Goal: Task Accomplishment & Management: Use online tool/utility

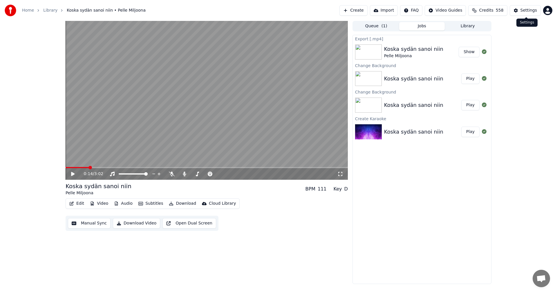
click at [525, 6] on button "Settings" at bounding box center [525, 10] width 31 height 10
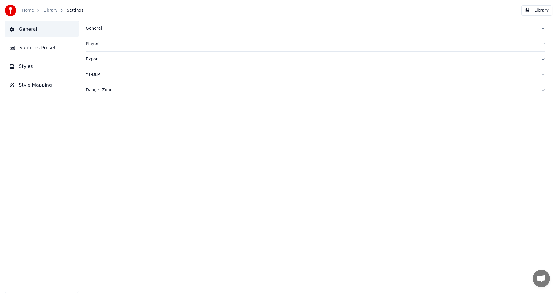
click at [99, 28] on div "General" at bounding box center [311, 29] width 450 height 6
click at [158, 115] on html "Home Library Settings Library General Subtitles Preset Styles Style Mapping Gen…" at bounding box center [278, 146] width 557 height 293
drag, startPoint x: 204, startPoint y: 103, endPoint x: 156, endPoint y: 101, distance: 47.7
click at [204, 103] on div "Dark Mode Library Folder ******** Change Reset Sync Model AudioShakeAI Separate…" at bounding box center [316, 83] width 460 height 94
click at [36, 46] on span "Subtitles Preset" at bounding box center [37, 47] width 36 height 7
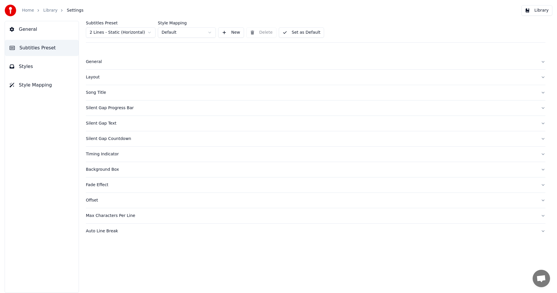
click at [102, 93] on div "Song Title" at bounding box center [311, 93] width 450 height 6
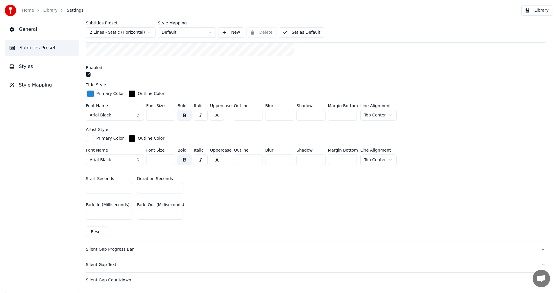
scroll to position [174, 0]
click at [101, 228] on button "Reset" at bounding box center [96, 231] width 21 height 10
type input "***"
click at [27, 10] on link "Home" at bounding box center [28, 11] width 12 height 6
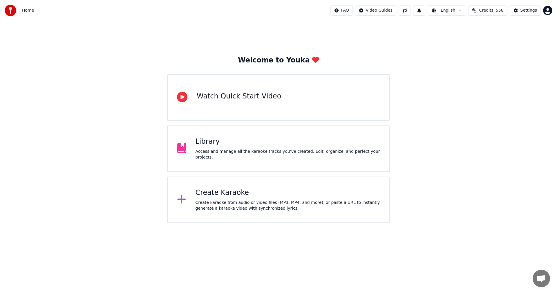
click at [226, 192] on div "Create Karaoke" at bounding box center [288, 192] width 185 height 9
click at [215, 196] on div "Create Karaoke" at bounding box center [288, 192] width 185 height 9
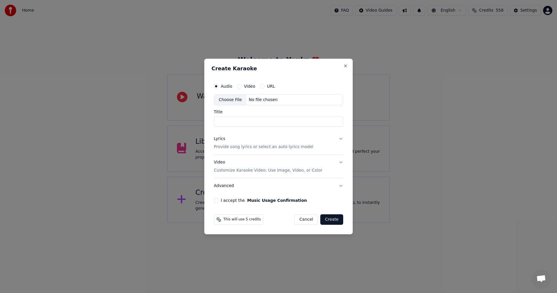
click at [229, 103] on div "Choose File" at bounding box center [230, 100] width 32 height 10
type input "**********"
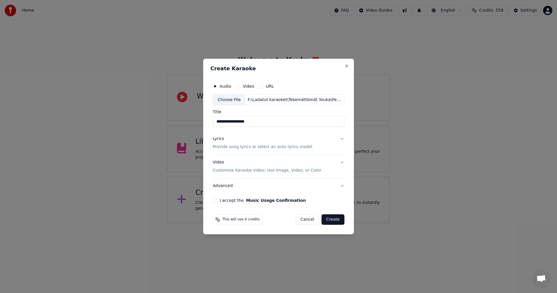
click at [216, 200] on button "I accept the Music Usage Confirmation" at bounding box center [215, 200] width 5 height 5
click at [341, 139] on button "Lyrics Provide song lyrics or select an auto lyrics model" at bounding box center [279, 142] width 132 height 23
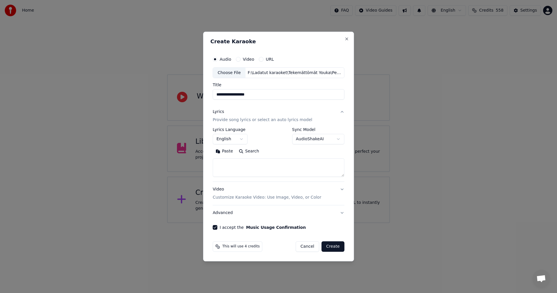
click at [232, 153] on button "Paste" at bounding box center [224, 151] width 23 height 9
click at [244, 139] on body "**********" at bounding box center [278, 111] width 557 height 223
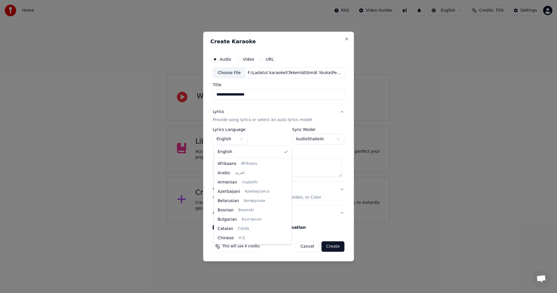
scroll to position [93, 0]
type textarea "**********"
select select "**"
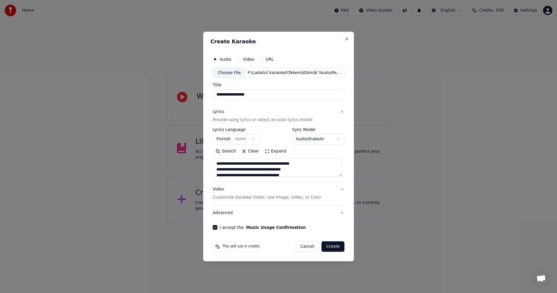
click at [334, 248] on button "Create" at bounding box center [332, 246] width 23 height 10
type textarea "**********"
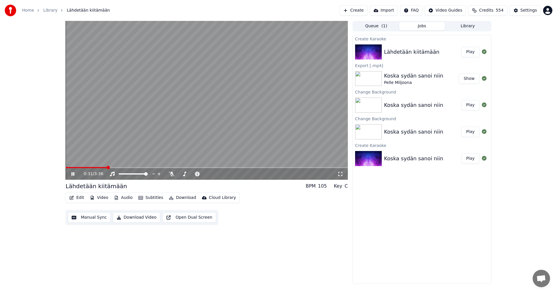
click at [73, 173] on icon at bounding box center [72, 173] width 3 height 3
click at [100, 196] on button "Video" at bounding box center [99, 198] width 23 height 8
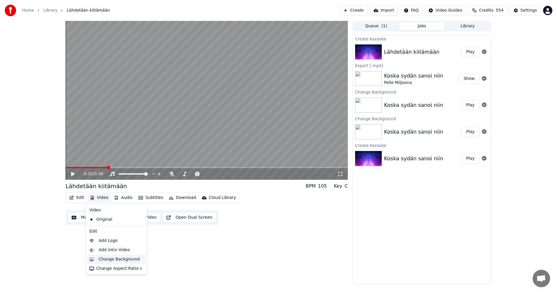
click at [114, 259] on div "Change Background" at bounding box center [119, 259] width 41 height 6
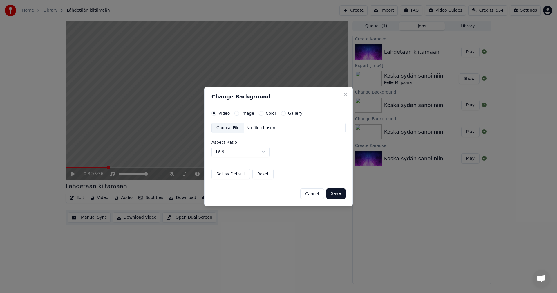
click at [237, 114] on button "Image" at bounding box center [236, 113] width 5 height 5
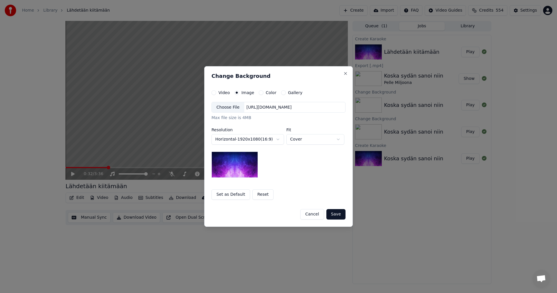
click at [231, 109] on div "Choose File" at bounding box center [228, 107] width 32 height 10
click at [339, 214] on button "Save" at bounding box center [335, 214] width 19 height 10
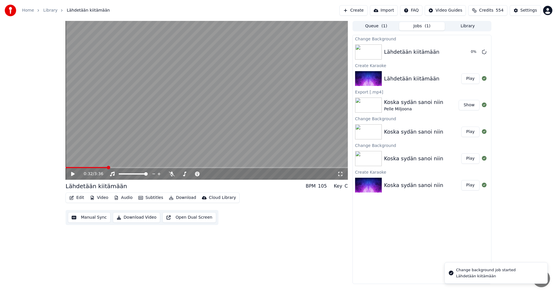
click at [79, 198] on button "Edit" at bounding box center [76, 198] width 19 height 8
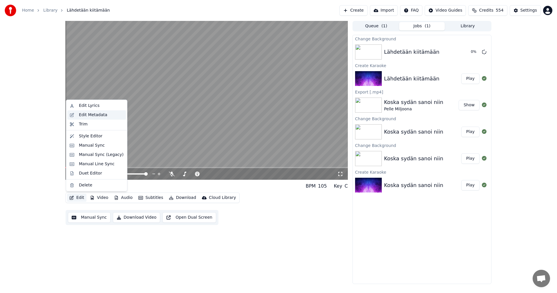
click at [102, 118] on div "Edit Metadata" at bounding box center [93, 115] width 28 height 6
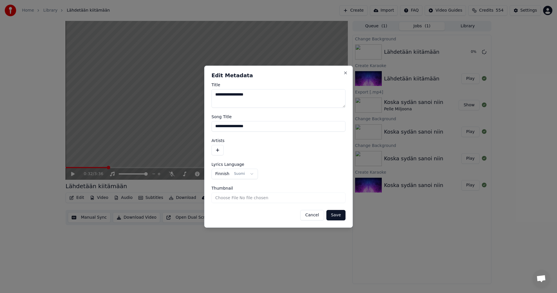
click at [219, 148] on button "button" at bounding box center [218, 150] width 12 height 10
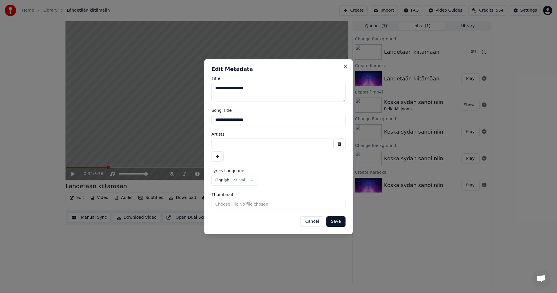
click at [224, 142] on input at bounding box center [272, 143] width 120 height 10
type input "**********"
click at [341, 223] on button "Save" at bounding box center [335, 221] width 19 height 10
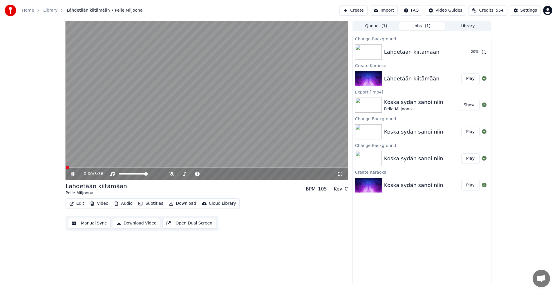
click at [66, 169] on span at bounding box center [67, 167] width 3 height 3
click at [72, 174] on icon at bounding box center [72, 173] width 3 height 3
click at [71, 169] on span at bounding box center [72, 167] width 3 height 3
click at [66, 168] on span at bounding box center [67, 167] width 3 height 3
click at [71, 175] on icon at bounding box center [72, 174] width 3 height 4
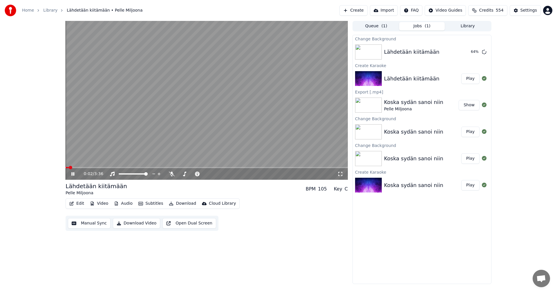
click at [73, 174] on icon at bounding box center [77, 173] width 14 height 5
click at [525, 10] on div "Settings" at bounding box center [529, 11] width 17 height 6
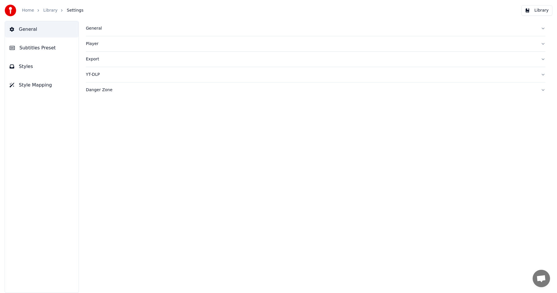
click at [44, 50] on span "Subtitles Preset" at bounding box center [37, 47] width 36 height 7
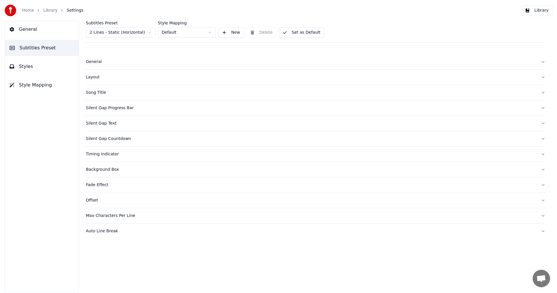
click at [133, 32] on html "Home Library Settings Library General Subtitles Preset Styles Style Mapping Sub…" at bounding box center [278, 146] width 557 height 293
click at [102, 138] on div "Song Title" at bounding box center [311, 139] width 450 height 6
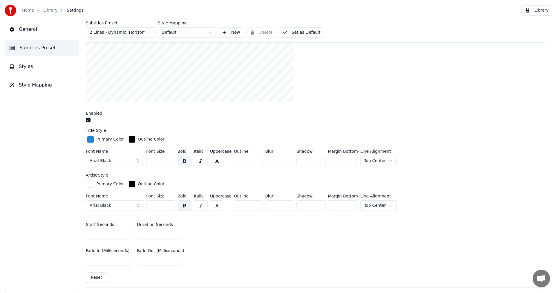
scroll to position [232, 0]
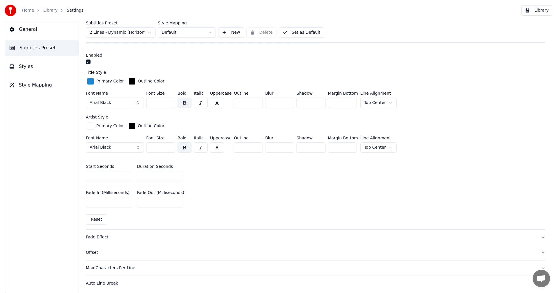
click at [96, 219] on button "Reset" at bounding box center [96, 219] width 21 height 10
type input "***"
click at [542, 10] on button "Library" at bounding box center [536, 10] width 31 height 10
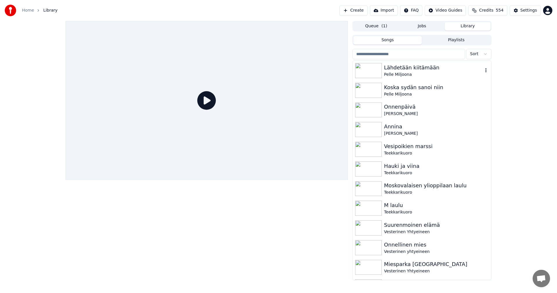
click at [418, 70] on div "Lähdetään kiitämään" at bounding box center [433, 68] width 99 height 8
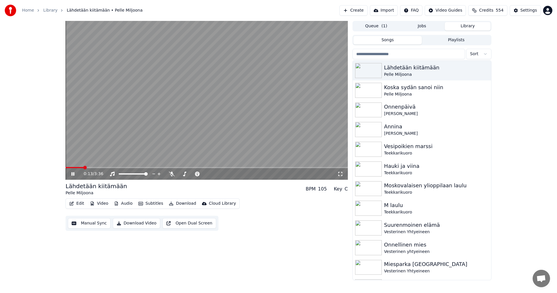
click at [73, 173] on icon at bounding box center [72, 173] width 3 height 3
click at [78, 203] on button "Edit" at bounding box center [76, 203] width 19 height 8
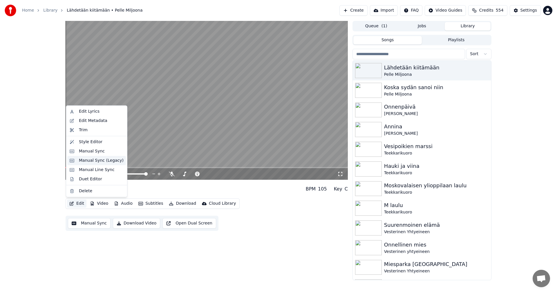
click at [97, 162] on div "Manual Sync (Legacy)" at bounding box center [101, 161] width 45 height 6
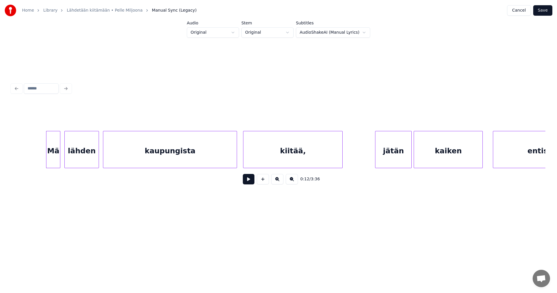
scroll to position [0, 1239]
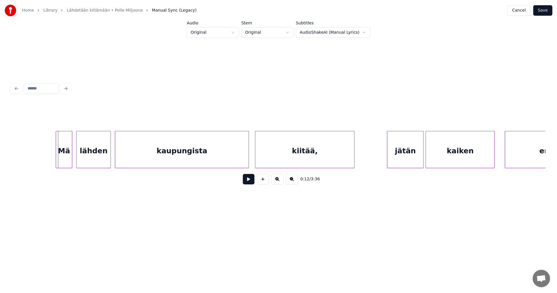
click at [57, 157] on div at bounding box center [57, 149] width 2 height 37
click at [248, 183] on button at bounding box center [249, 179] width 12 height 10
click at [249, 181] on button at bounding box center [249, 179] width 12 height 10
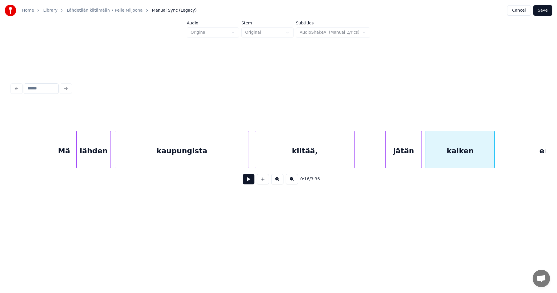
click at [404, 146] on div "jätän" at bounding box center [404, 150] width 36 height 39
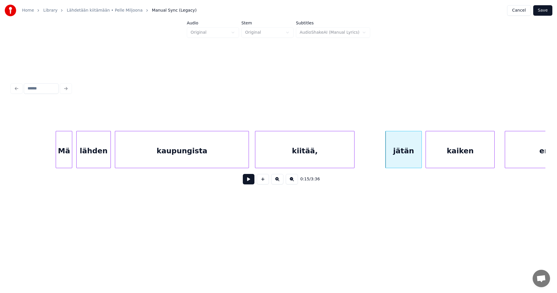
click at [247, 180] on button at bounding box center [249, 179] width 12 height 10
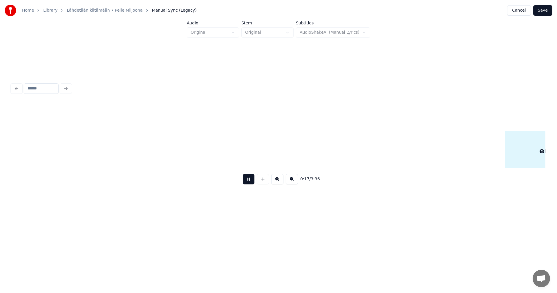
scroll to position [0, 1773]
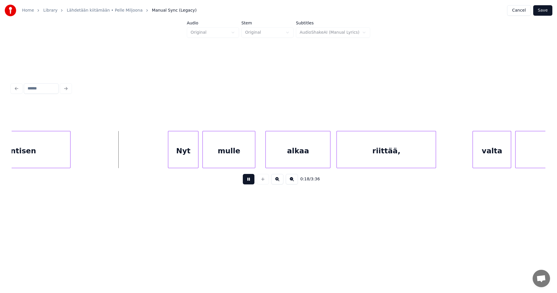
click at [247, 180] on button at bounding box center [249, 179] width 12 height 10
click at [250, 183] on button at bounding box center [249, 179] width 12 height 10
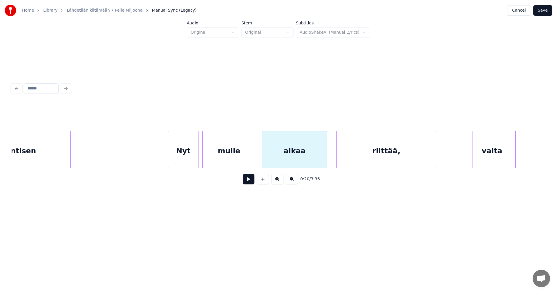
click at [291, 160] on div "alkaa" at bounding box center [294, 150] width 64 height 39
click at [330, 156] on div at bounding box center [331, 149] width 2 height 37
click at [250, 184] on button at bounding box center [249, 179] width 12 height 10
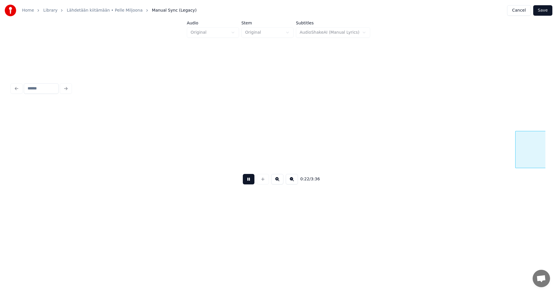
scroll to position [0, 2308]
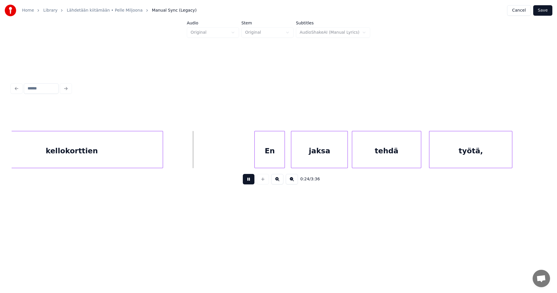
click at [250, 184] on button at bounding box center [249, 179] width 12 height 10
click at [268, 152] on div "En" at bounding box center [268, 150] width 30 height 39
click at [246, 182] on button at bounding box center [249, 179] width 12 height 10
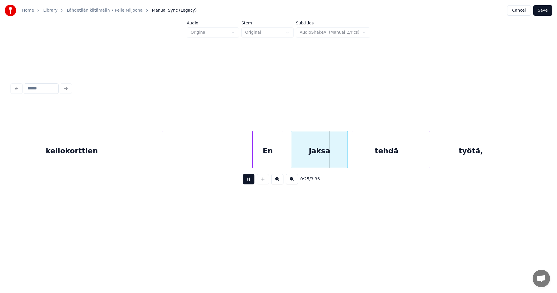
click at [248, 182] on button at bounding box center [249, 179] width 12 height 10
click at [346, 156] on div at bounding box center [346, 149] width 2 height 37
click at [369, 155] on div "tehdä" at bounding box center [386, 150] width 68 height 39
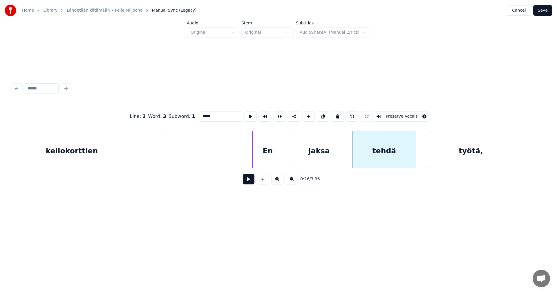
click at [414, 157] on div at bounding box center [415, 149] width 2 height 37
click at [250, 184] on button at bounding box center [249, 179] width 12 height 10
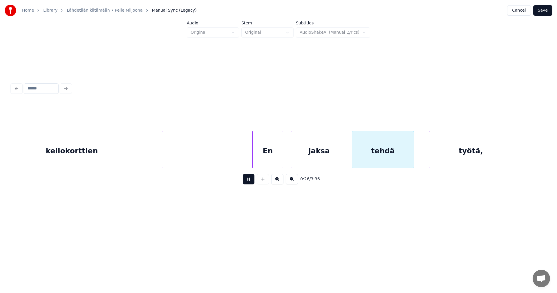
click at [250, 184] on button at bounding box center [249, 179] width 12 height 10
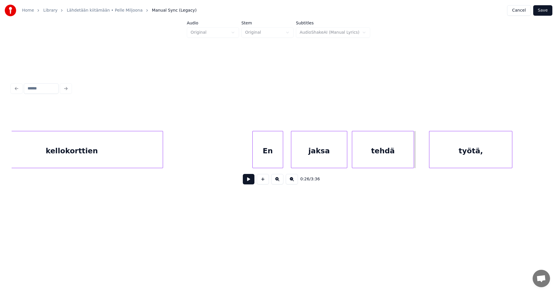
click at [250, 184] on button at bounding box center [249, 179] width 12 height 10
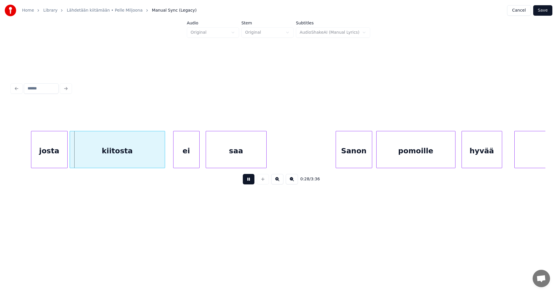
click at [250, 184] on button at bounding box center [249, 179] width 12 height 10
click at [46, 159] on div "josta" at bounding box center [46, 150] width 36 height 39
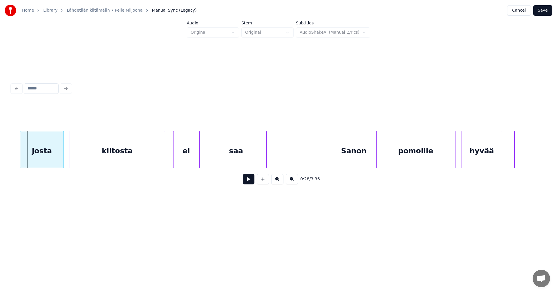
click at [21, 156] on div at bounding box center [21, 149] width 2 height 37
click at [252, 180] on button at bounding box center [249, 179] width 12 height 10
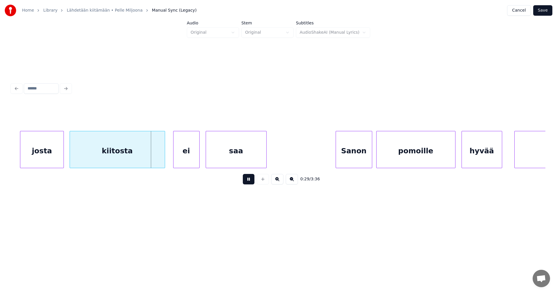
click at [252, 180] on button at bounding box center [249, 179] width 12 height 10
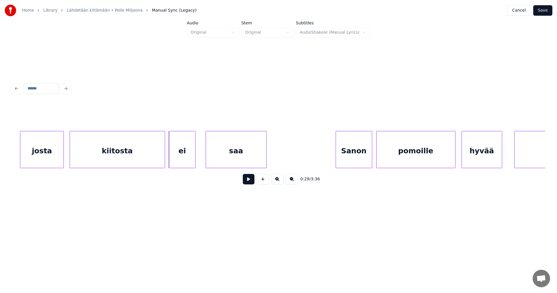
click at [181, 153] on div "ei" at bounding box center [182, 150] width 26 height 39
click at [197, 156] on div at bounding box center [197, 149] width 2 height 37
click at [187, 163] on div "ei" at bounding box center [183, 150] width 28 height 39
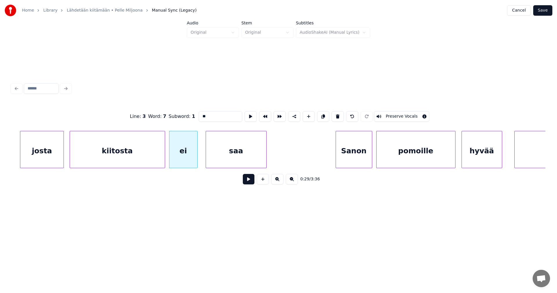
click at [251, 182] on button at bounding box center [249, 179] width 12 height 10
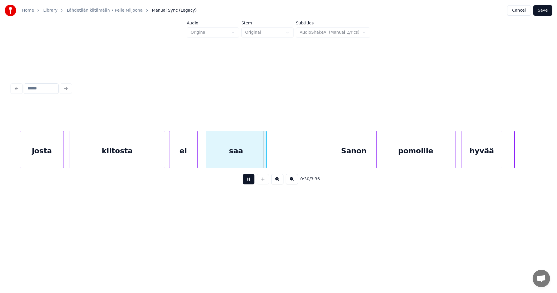
drag, startPoint x: 251, startPoint y: 182, endPoint x: 173, endPoint y: 161, distance: 80.4
click at [248, 181] on button at bounding box center [249, 179] width 12 height 10
click at [143, 150] on div "kiitosta" at bounding box center [117, 150] width 95 height 39
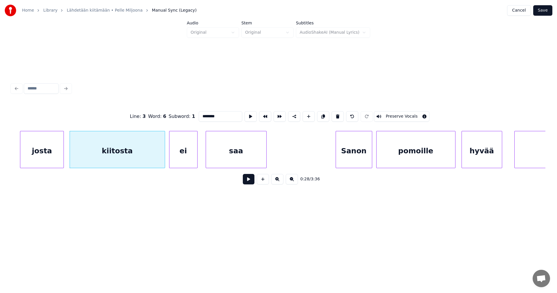
click at [248, 182] on button at bounding box center [249, 179] width 12 height 10
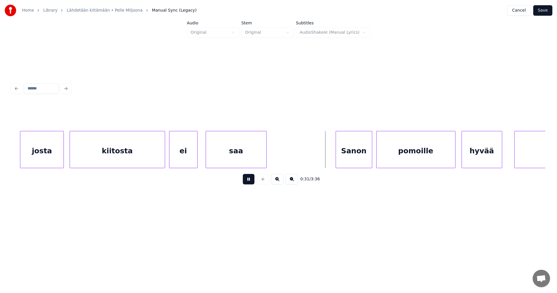
drag, startPoint x: 248, startPoint y: 182, endPoint x: 304, endPoint y: 168, distance: 57.4
click at [248, 181] on button at bounding box center [249, 179] width 12 height 10
click at [351, 152] on div "Sanon" at bounding box center [348, 150] width 36 height 39
click at [325, 159] on div at bounding box center [326, 149] width 2 height 37
click at [247, 183] on button at bounding box center [249, 179] width 12 height 10
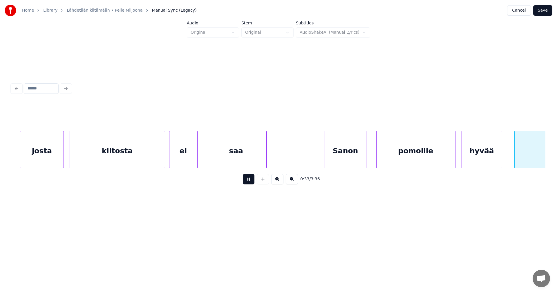
scroll to position [0, 3377]
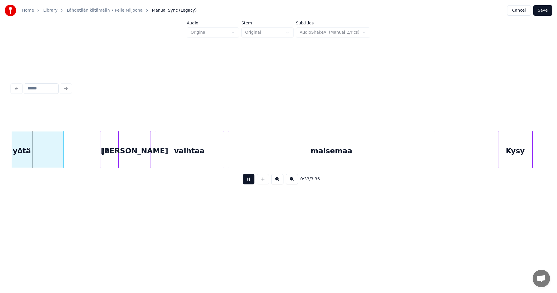
click at [247, 183] on button at bounding box center [249, 179] width 12 height 10
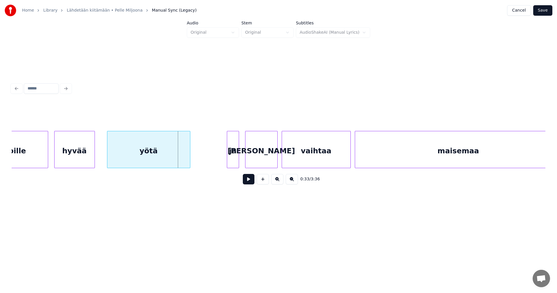
scroll to position [0, 3249]
click at [163, 156] on div "yötä" at bounding box center [146, 150] width 83 height 39
click at [189, 154] on div at bounding box center [188, 149] width 2 height 37
click at [247, 180] on button at bounding box center [249, 179] width 12 height 10
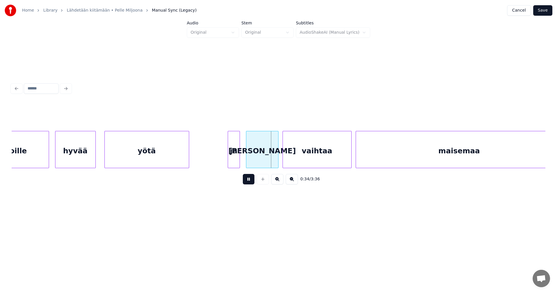
drag, startPoint x: 247, startPoint y: 180, endPoint x: 255, endPoint y: 166, distance: 15.3
click at [247, 179] on button at bounding box center [249, 179] width 12 height 10
click at [256, 158] on div "[PERSON_NAME]" at bounding box center [260, 150] width 32 height 39
click at [251, 180] on button at bounding box center [249, 179] width 12 height 10
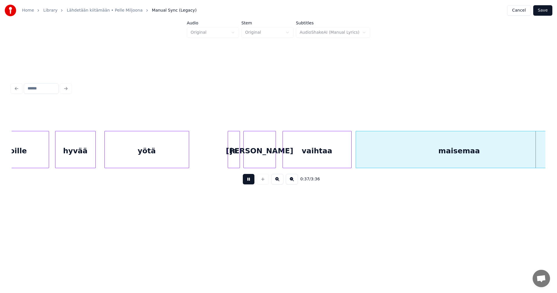
scroll to position [0, 3783]
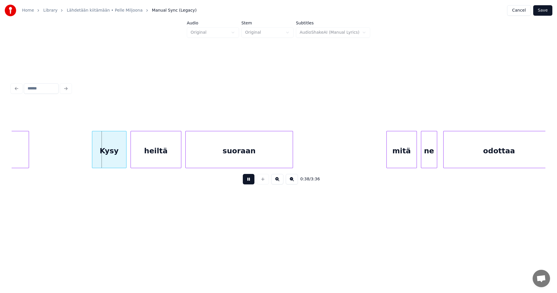
click at [251, 180] on button at bounding box center [249, 179] width 12 height 10
click at [116, 158] on div "Kysy" at bounding box center [107, 150] width 34 height 39
click at [250, 182] on button at bounding box center [249, 179] width 12 height 10
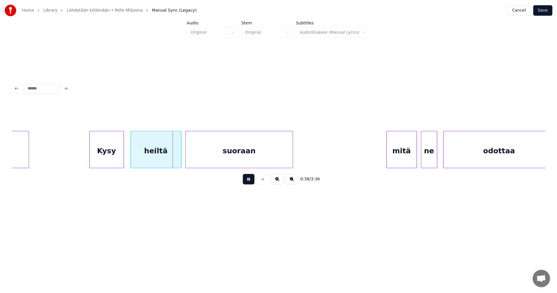
click at [250, 182] on button at bounding box center [249, 179] width 12 height 10
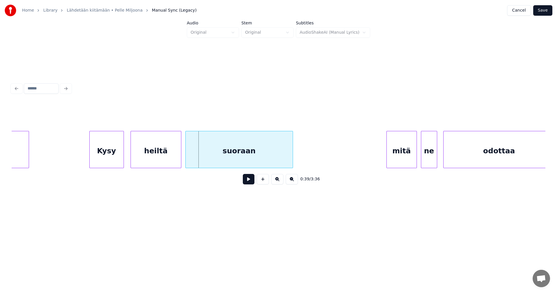
click at [250, 182] on button at bounding box center [249, 179] width 12 height 10
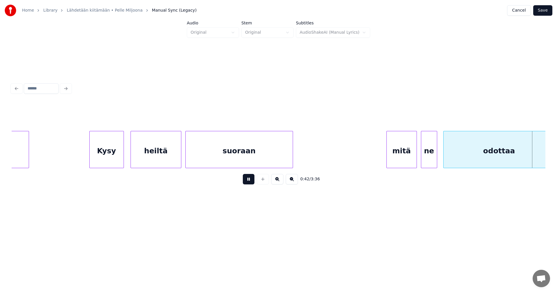
scroll to position [0, 4317]
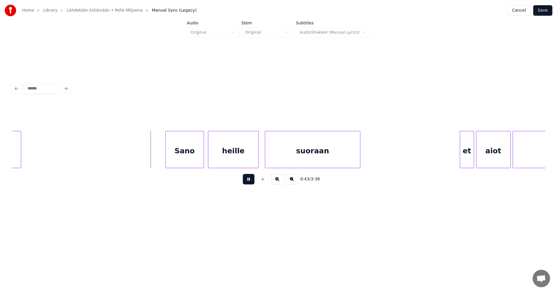
click at [250, 182] on button at bounding box center [249, 179] width 12 height 10
click at [180, 159] on div "Sano" at bounding box center [177, 150] width 38 height 39
click at [203, 160] on div at bounding box center [202, 149] width 2 height 37
click at [247, 181] on button at bounding box center [249, 179] width 12 height 10
click at [248, 181] on button at bounding box center [249, 179] width 12 height 10
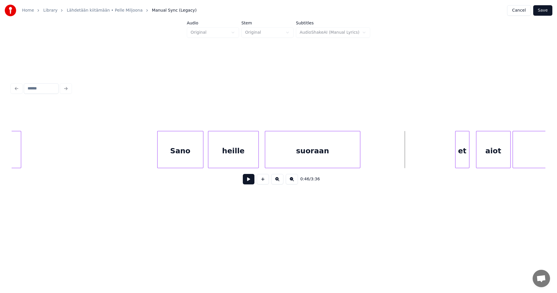
click at [464, 154] on div "et" at bounding box center [463, 150] width 14 height 39
click at [485, 154] on div "aiot" at bounding box center [490, 150] width 34 height 39
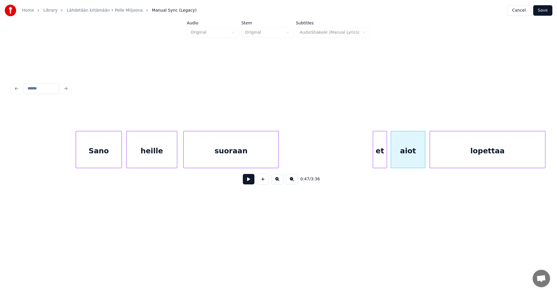
click at [525, 157] on div "lopettaa" at bounding box center [487, 150] width 115 height 39
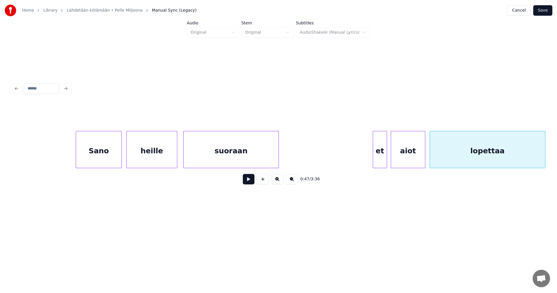
click at [382, 160] on div "et" at bounding box center [380, 150] width 14 height 39
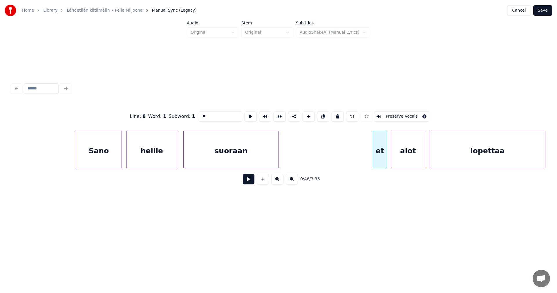
click at [251, 184] on button at bounding box center [249, 179] width 12 height 10
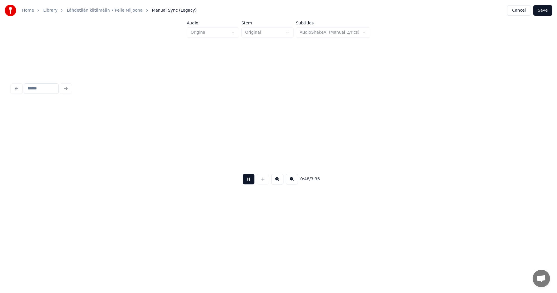
scroll to position [0, 4932]
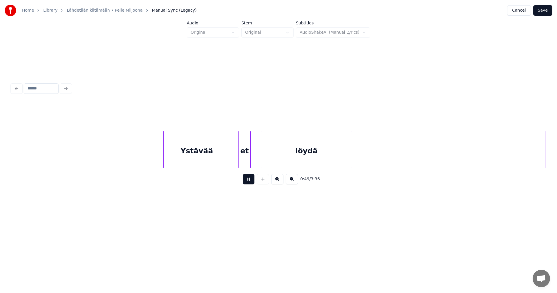
click at [251, 184] on button at bounding box center [249, 179] width 12 height 10
click at [198, 156] on div "Ystävää" at bounding box center [195, 150] width 66 height 39
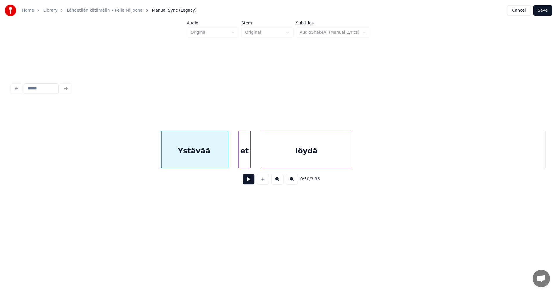
click at [161, 158] on div at bounding box center [161, 149] width 2 height 37
click at [238, 161] on div "et" at bounding box center [238, 150] width 12 height 39
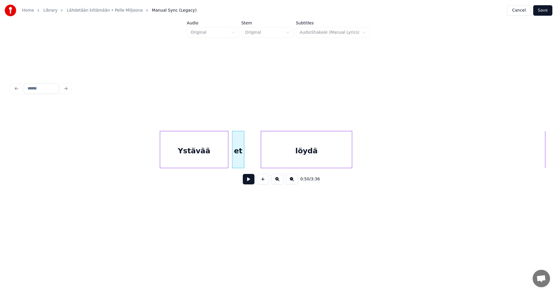
click at [221, 162] on div "Ystävää" at bounding box center [194, 150] width 68 height 39
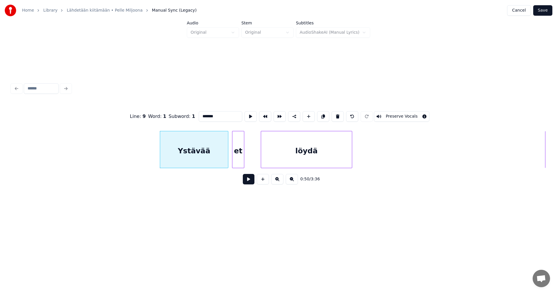
click at [249, 180] on button at bounding box center [249, 179] width 12 height 10
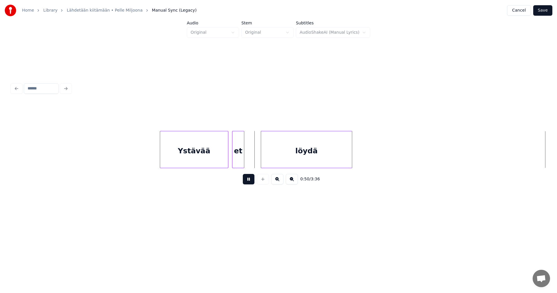
click at [249, 180] on button at bounding box center [249, 179] width 12 height 10
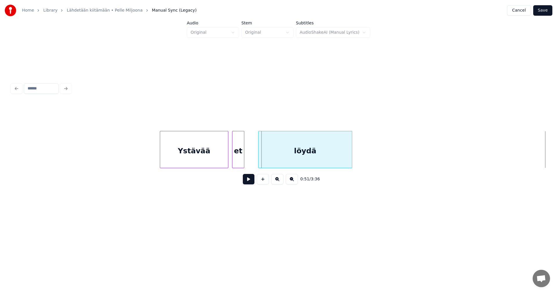
click at [259, 162] on div at bounding box center [260, 149] width 2 height 37
click at [249, 182] on button at bounding box center [249, 179] width 12 height 10
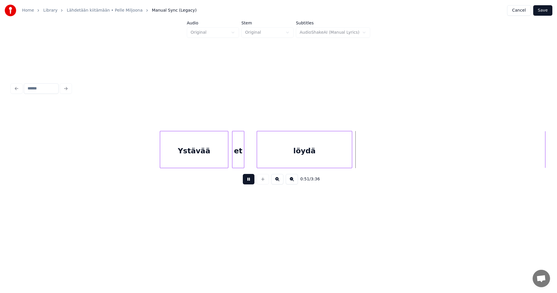
click at [249, 182] on button at bounding box center [249, 179] width 12 height 10
click at [356, 154] on div at bounding box center [355, 149] width 2 height 37
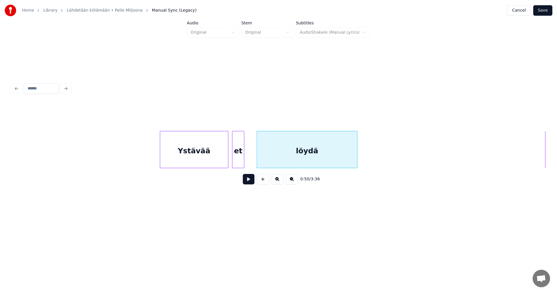
click at [201, 156] on div "Ystävää" at bounding box center [194, 150] width 68 height 39
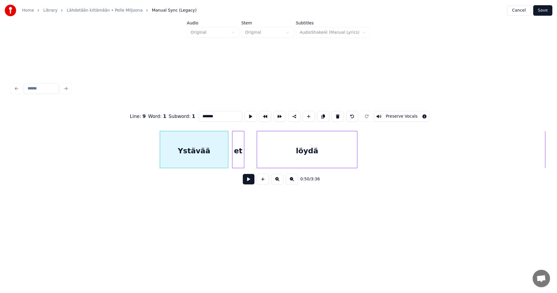
click at [248, 180] on button at bounding box center [249, 179] width 12 height 10
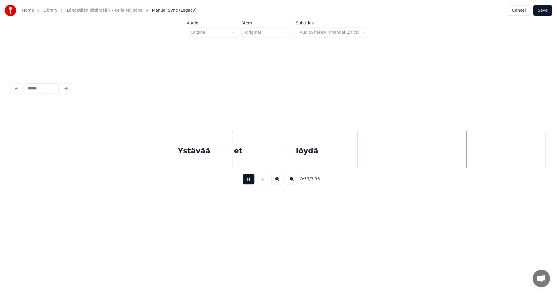
click at [249, 180] on button at bounding box center [249, 179] width 12 height 10
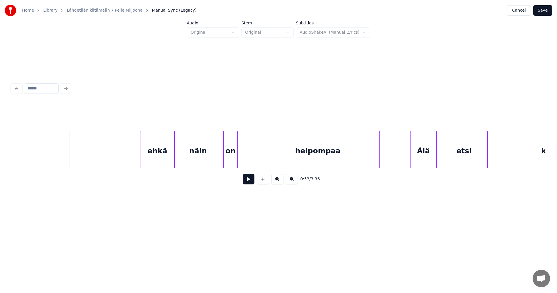
scroll to position [0, 5350]
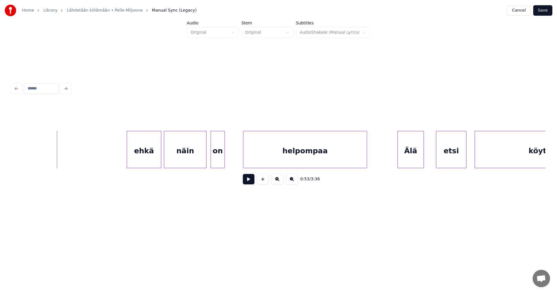
click at [154, 154] on div "ehkä" at bounding box center [144, 150] width 34 height 39
click at [125, 153] on div at bounding box center [125, 149] width 2 height 37
click at [250, 183] on button at bounding box center [249, 179] width 12 height 10
click at [199, 157] on div at bounding box center [199, 149] width 2 height 37
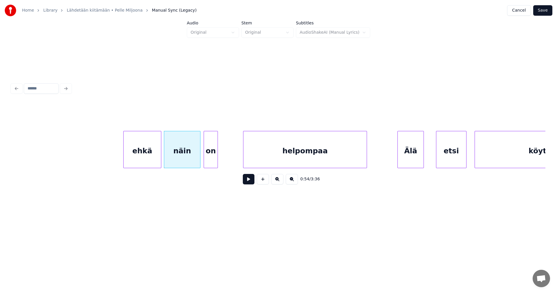
click at [204, 156] on div "on" at bounding box center [211, 149] width 14 height 37
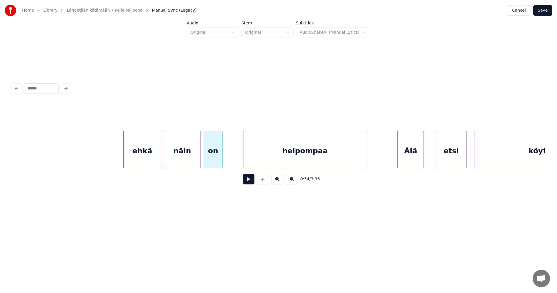
click at [221, 157] on div at bounding box center [222, 149] width 2 height 37
click at [151, 156] on div "ehkä" at bounding box center [142, 150] width 37 height 39
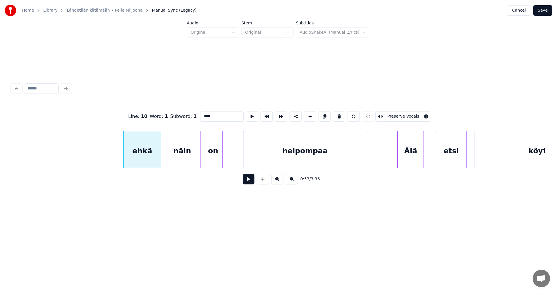
click at [250, 182] on button at bounding box center [249, 179] width 12 height 10
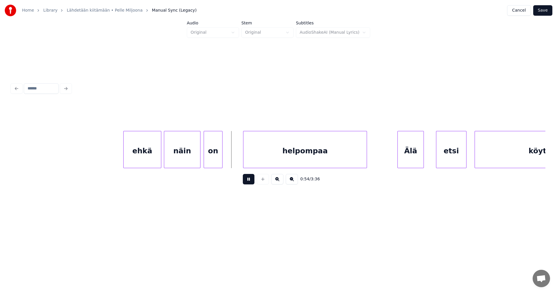
click at [249, 182] on button at bounding box center [249, 179] width 12 height 10
click at [234, 160] on div at bounding box center [233, 149] width 2 height 37
click at [248, 183] on button at bounding box center [249, 179] width 12 height 10
click at [249, 182] on button at bounding box center [249, 179] width 12 height 10
click at [407, 158] on div "Älä" at bounding box center [411, 150] width 26 height 39
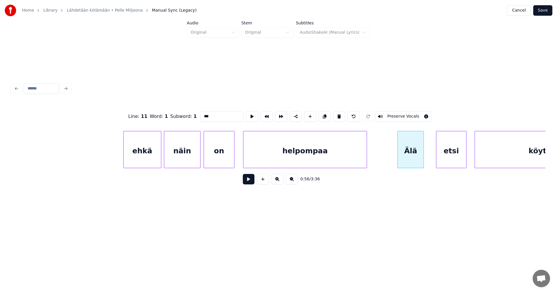
click at [252, 181] on button at bounding box center [249, 179] width 12 height 10
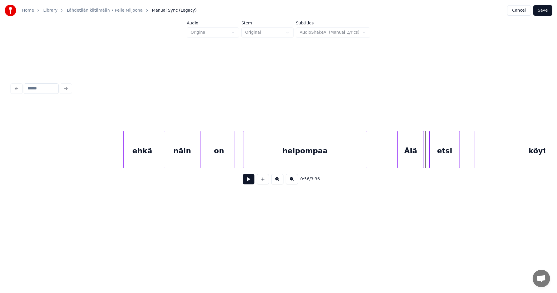
click at [437, 154] on div "etsi" at bounding box center [445, 150] width 30 height 39
click at [421, 155] on div at bounding box center [421, 149] width 2 height 37
click at [433, 154] on div "etsi" at bounding box center [445, 150] width 30 height 39
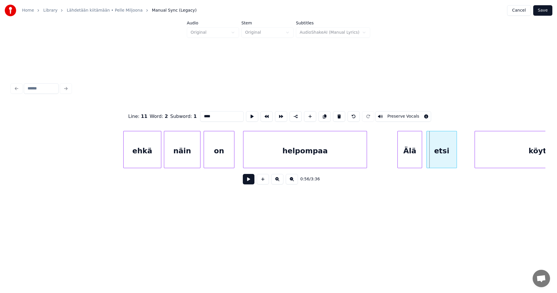
click at [433, 156] on div "etsi" at bounding box center [442, 150] width 30 height 39
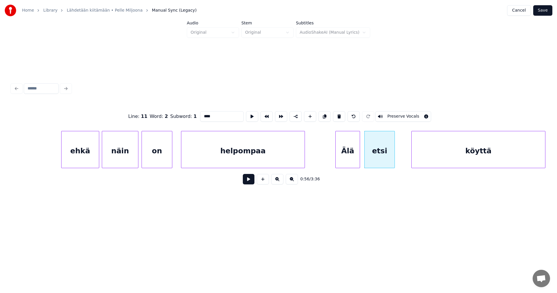
click at [480, 158] on div "köyttä" at bounding box center [478, 150] width 133 height 39
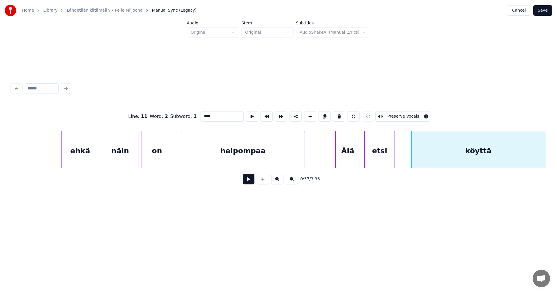
click at [354, 158] on div "Älä" at bounding box center [348, 150] width 24 height 39
type input "***"
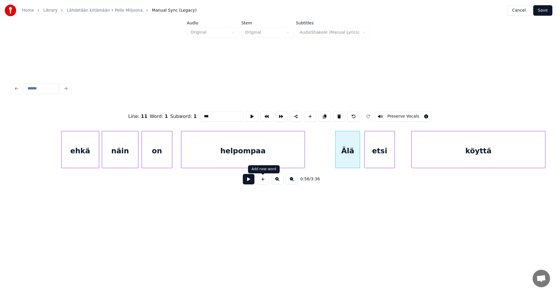
click at [249, 183] on button at bounding box center [249, 179] width 12 height 10
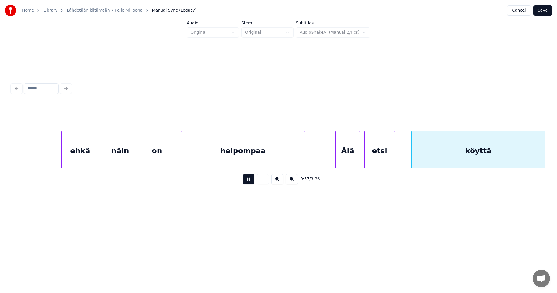
click at [249, 183] on button at bounding box center [249, 179] width 12 height 10
click at [376, 156] on div "etsi" at bounding box center [380, 150] width 30 height 39
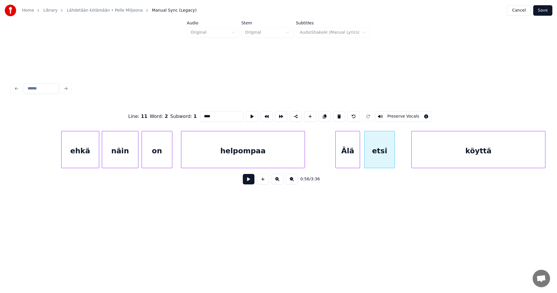
click at [251, 181] on button at bounding box center [249, 179] width 12 height 10
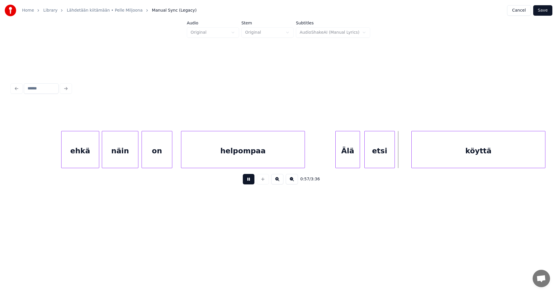
click at [250, 181] on button at bounding box center [249, 179] width 12 height 10
click at [401, 157] on div at bounding box center [402, 149] width 2 height 37
click at [348, 162] on div "Älä" at bounding box center [348, 150] width 24 height 39
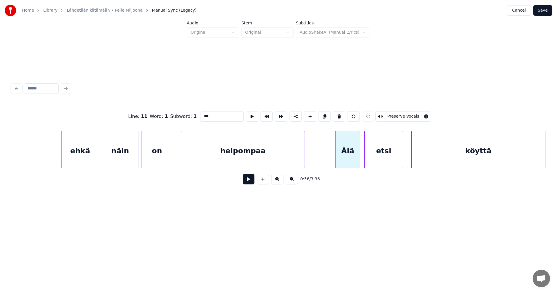
click at [248, 182] on button at bounding box center [249, 179] width 12 height 10
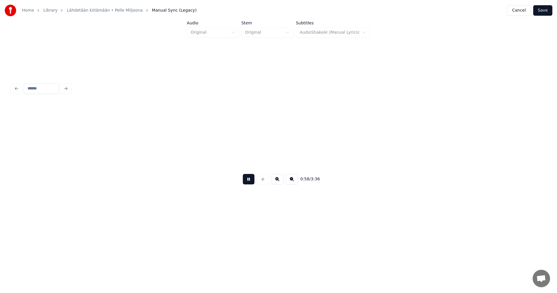
scroll to position [0, 5947]
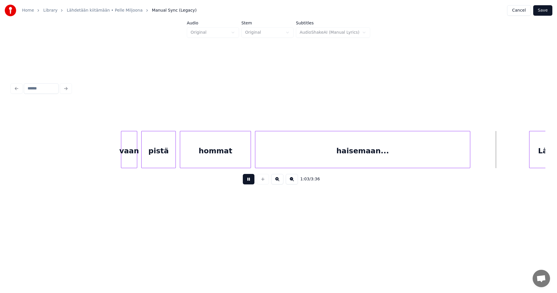
click at [248, 182] on button at bounding box center [249, 179] width 12 height 10
click at [233, 150] on div "hommat" at bounding box center [215, 150] width 71 height 39
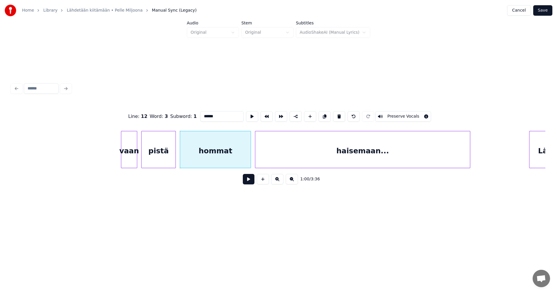
click at [250, 183] on button at bounding box center [249, 179] width 12 height 10
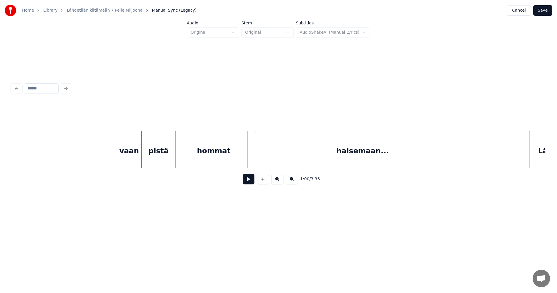
click at [247, 161] on div at bounding box center [246, 149] width 2 height 37
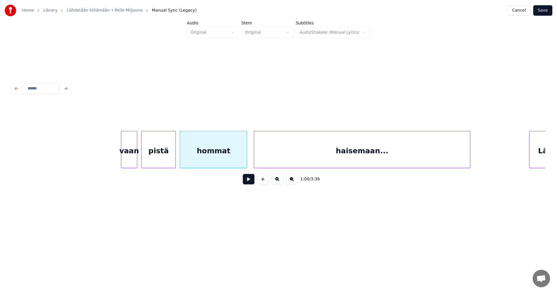
click at [255, 161] on div at bounding box center [255, 149] width 2 height 37
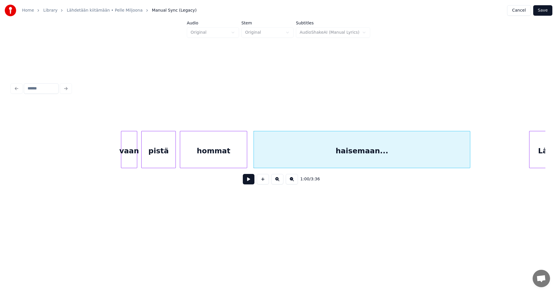
click at [250, 184] on button at bounding box center [249, 179] width 12 height 10
click at [253, 183] on button at bounding box center [249, 179] width 12 height 10
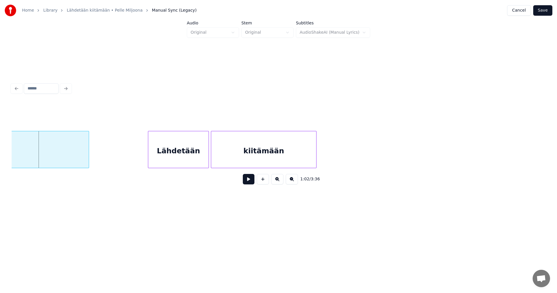
scroll to position [0, 6330]
click at [179, 156] on div "Lähdetään" at bounding box center [172, 150] width 60 height 39
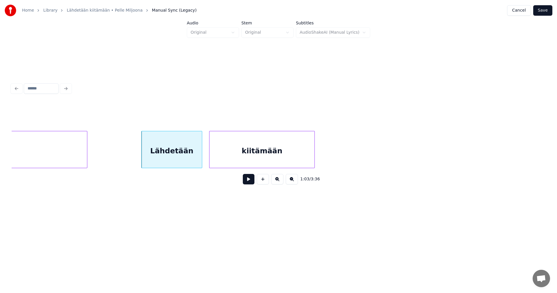
click at [249, 183] on button at bounding box center [249, 179] width 12 height 10
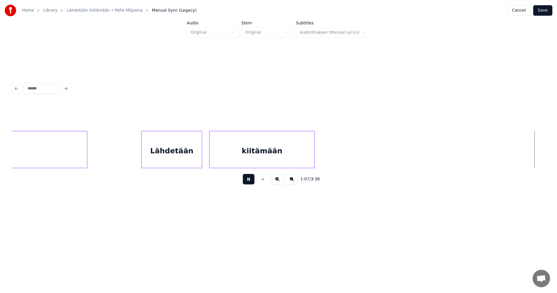
scroll to position [0, 6865]
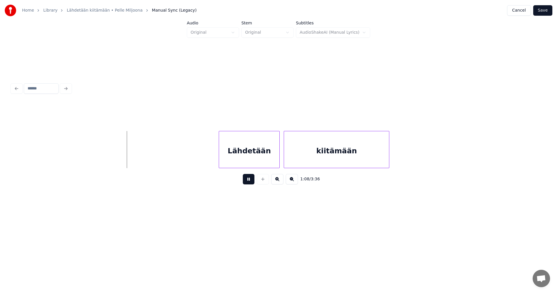
click at [249, 183] on button at bounding box center [249, 179] width 12 height 10
click at [249, 157] on div "Lähdetään" at bounding box center [246, 150] width 60 height 39
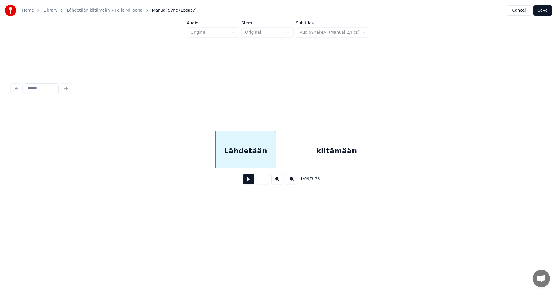
click at [249, 182] on button at bounding box center [249, 179] width 12 height 10
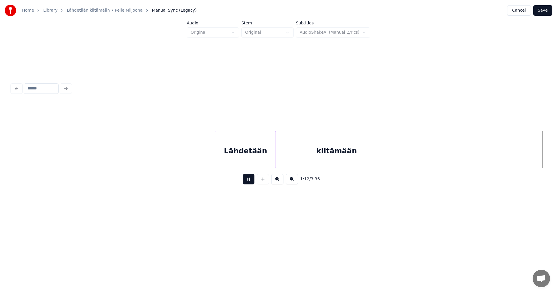
scroll to position [0, 7399]
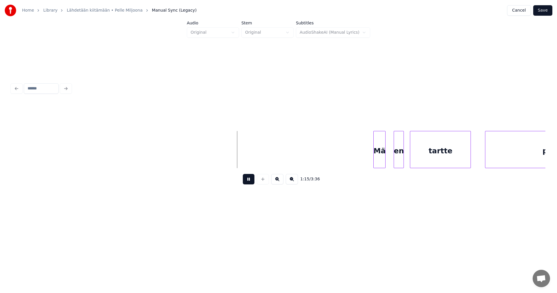
click at [249, 182] on button at bounding box center [249, 179] width 12 height 10
click at [372, 156] on div at bounding box center [373, 149] width 2 height 37
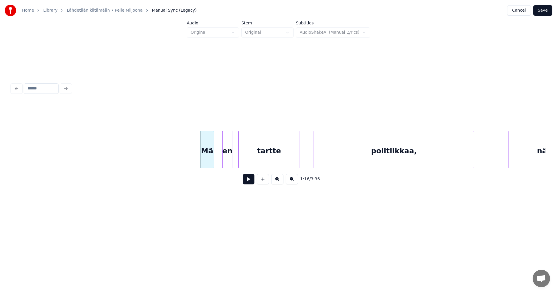
scroll to position [0, 7573]
click at [216, 162] on div at bounding box center [215, 149] width 2 height 37
click at [259, 158] on div "tartte" at bounding box center [265, 150] width 60 height 39
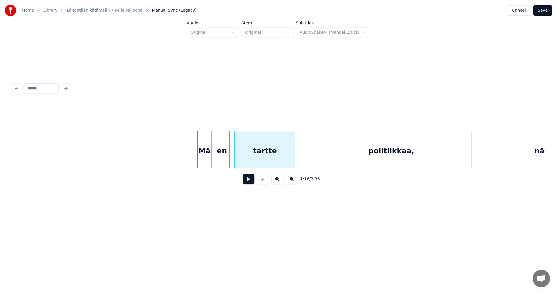
click at [333, 155] on div "politiikkaa," at bounding box center [391, 150] width 160 height 39
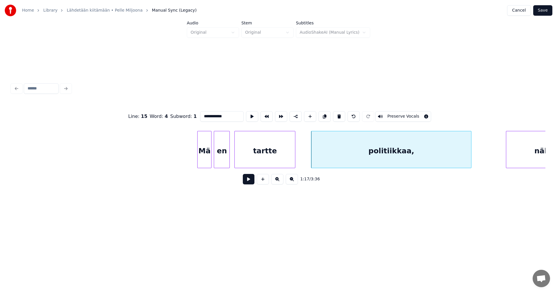
click at [202, 164] on div "Mä" at bounding box center [205, 150] width 14 height 39
type input "**"
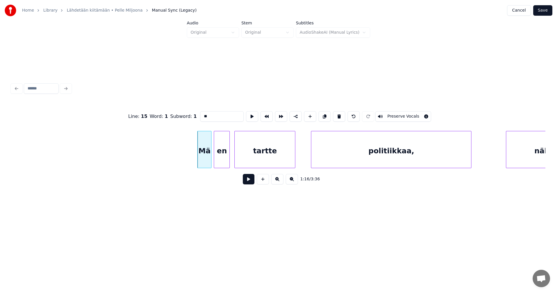
click at [250, 182] on button at bounding box center [249, 179] width 12 height 10
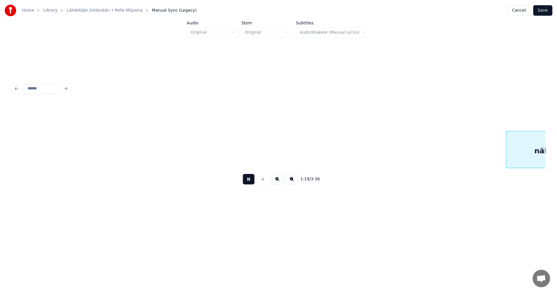
scroll to position [0, 8108]
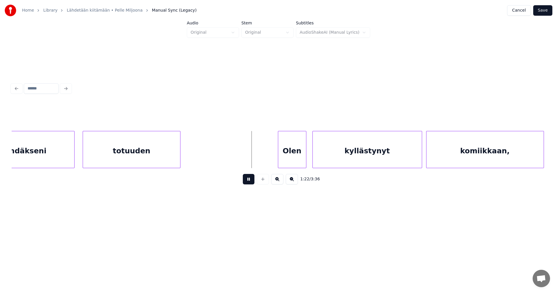
click at [250, 182] on button at bounding box center [249, 179] width 12 height 10
click at [288, 161] on div "Olen" at bounding box center [290, 150] width 28 height 39
click at [251, 182] on button at bounding box center [249, 179] width 12 height 10
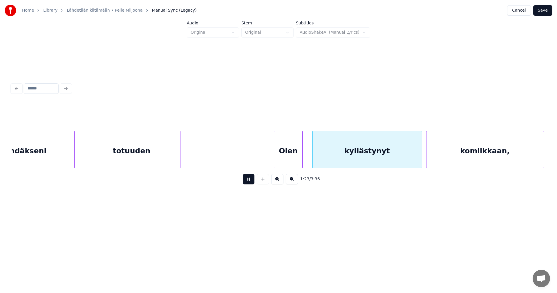
click at [251, 182] on button at bounding box center [249, 179] width 12 height 10
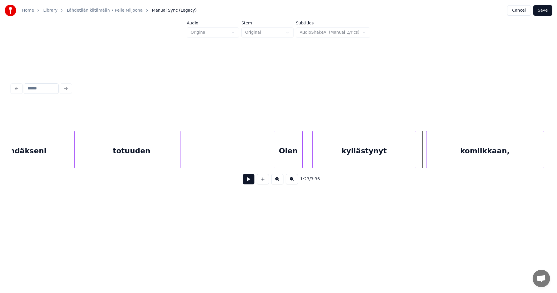
click at [415, 157] on div at bounding box center [415, 149] width 2 height 37
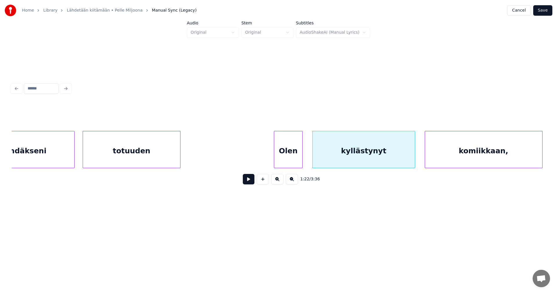
click at [441, 157] on div "komiikkaan," at bounding box center [483, 150] width 117 height 39
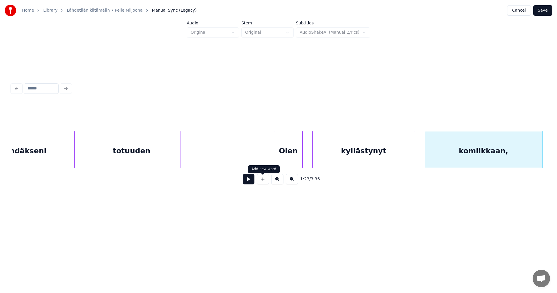
click at [248, 183] on button at bounding box center [249, 179] width 12 height 10
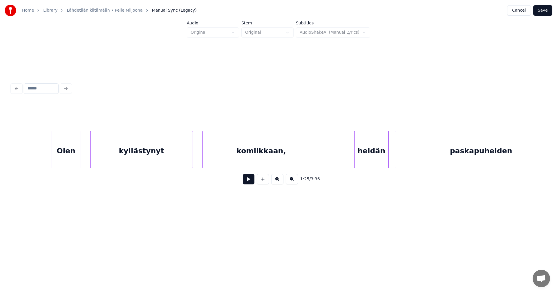
scroll to position [0, 8340]
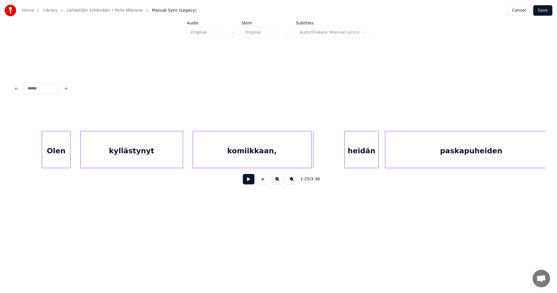
click at [311, 159] on div at bounding box center [311, 149] width 2 height 37
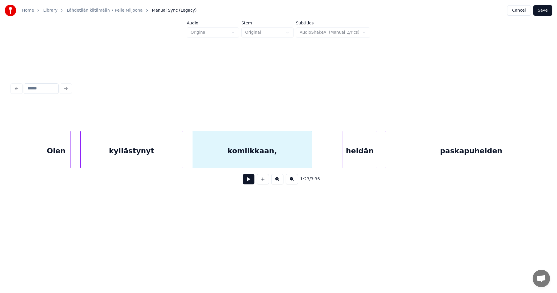
click at [361, 160] on div "heidän" at bounding box center [360, 150] width 34 height 39
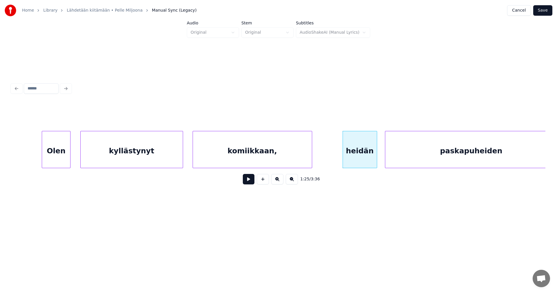
click at [251, 183] on button at bounding box center [249, 179] width 12 height 10
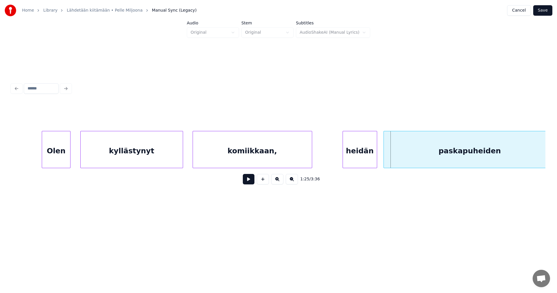
scroll to position [0, 8351]
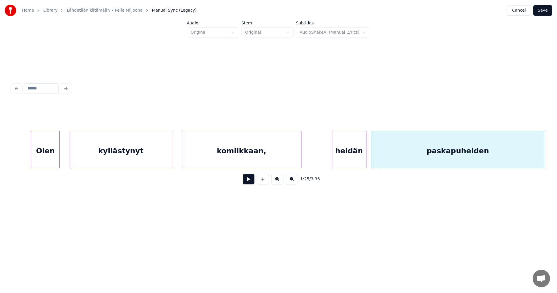
click at [416, 155] on div "paskapuheiden" at bounding box center [458, 150] width 172 height 39
click at [247, 183] on button at bounding box center [249, 179] width 12 height 10
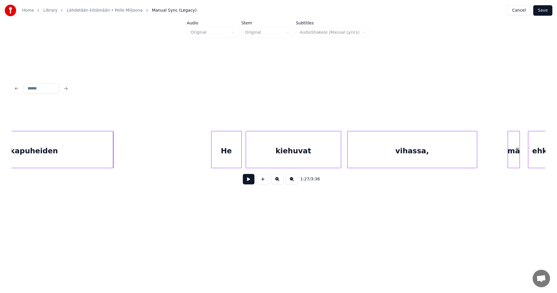
scroll to position [0, 8792]
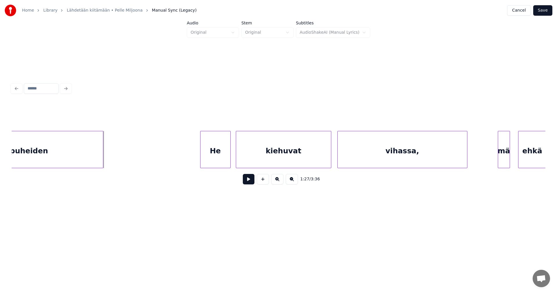
click at [218, 164] on div "He" at bounding box center [215, 150] width 30 height 39
click at [250, 183] on button at bounding box center [249, 179] width 12 height 10
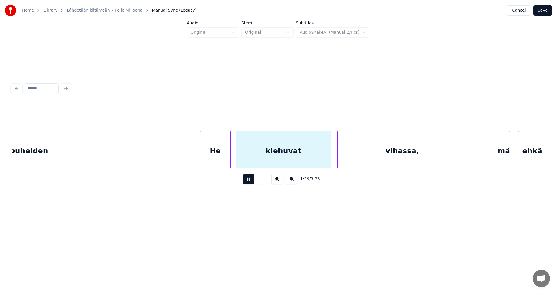
click at [251, 183] on button at bounding box center [249, 179] width 12 height 10
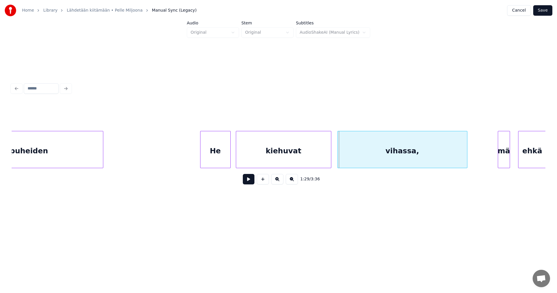
click at [290, 159] on div "kiehuvat" at bounding box center [283, 150] width 95 height 39
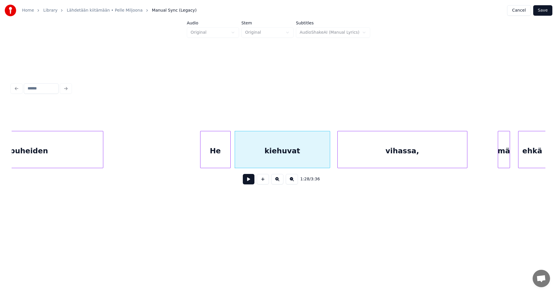
click at [250, 183] on button at bounding box center [249, 179] width 12 height 10
click at [250, 182] on button at bounding box center [249, 179] width 12 height 10
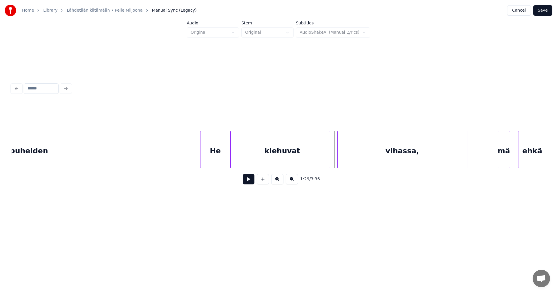
click at [250, 182] on button at bounding box center [249, 179] width 12 height 10
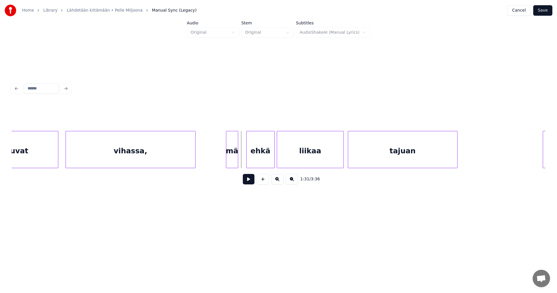
scroll to position [0, 9071]
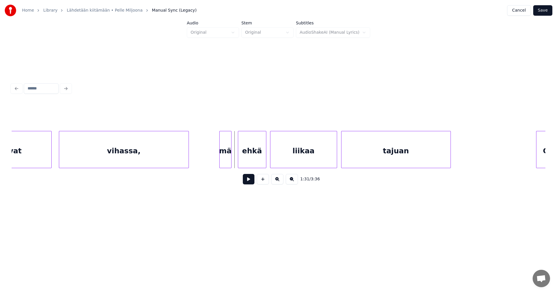
click at [256, 157] on div "ehkä" at bounding box center [252, 150] width 28 height 39
click at [231, 158] on div at bounding box center [232, 149] width 2 height 37
click at [247, 181] on button at bounding box center [249, 179] width 12 height 10
drag, startPoint x: 247, startPoint y: 181, endPoint x: 273, endPoint y: 184, distance: 25.4
click at [248, 182] on button at bounding box center [249, 179] width 12 height 10
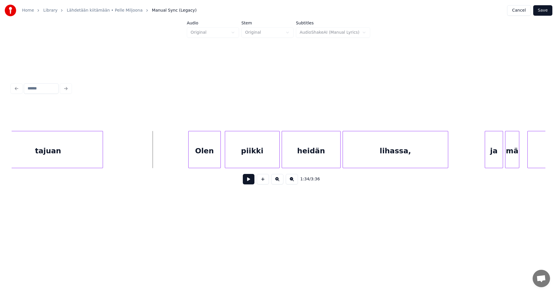
scroll to position [0, 9419]
click at [207, 156] on div "Olen" at bounding box center [200, 150] width 32 height 39
click at [249, 156] on div "piikki" at bounding box center [251, 150] width 54 height 39
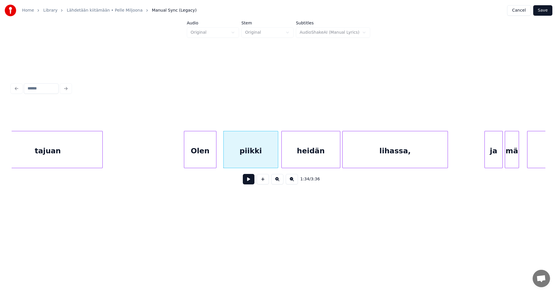
click at [210, 160] on div "Olen" at bounding box center [200, 150] width 32 height 39
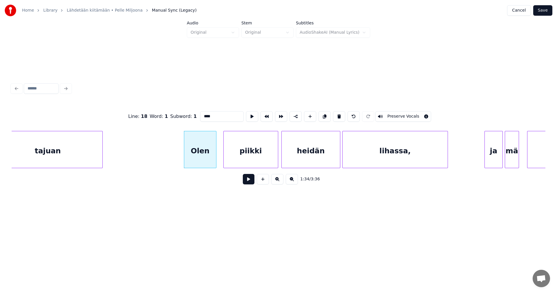
click at [249, 181] on button at bounding box center [249, 179] width 12 height 10
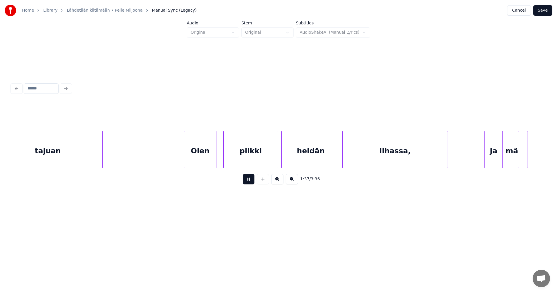
click at [250, 181] on button at bounding box center [249, 179] width 12 height 10
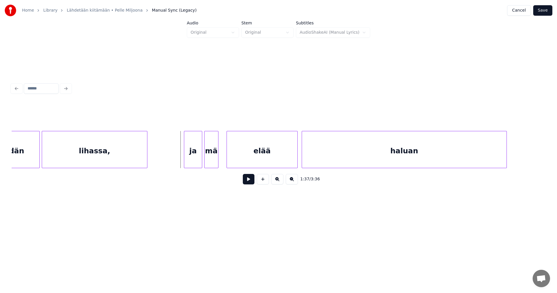
scroll to position [0, 9721]
click at [188, 152] on div "ja" at bounding box center [189, 150] width 18 height 39
click at [218, 156] on div at bounding box center [219, 149] width 2 height 37
click at [193, 159] on div "ja" at bounding box center [189, 150] width 18 height 39
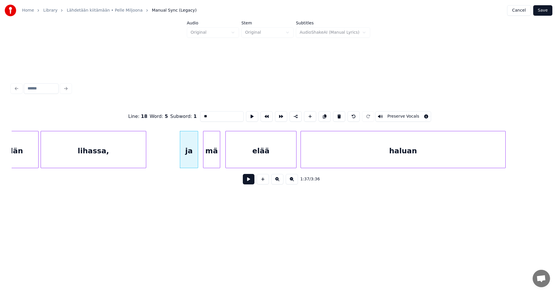
click at [251, 183] on button at bounding box center [249, 179] width 12 height 10
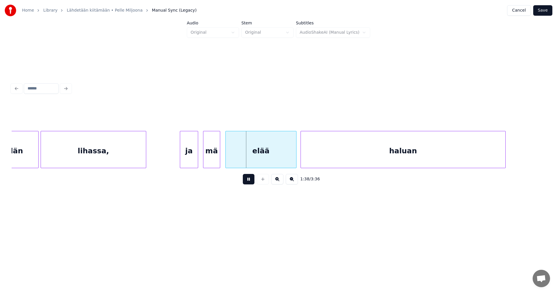
click at [251, 183] on button at bounding box center [249, 179] width 12 height 10
click at [203, 159] on div at bounding box center [204, 149] width 2 height 37
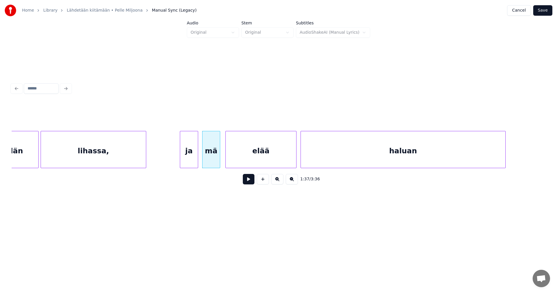
click at [250, 180] on button at bounding box center [249, 179] width 12 height 10
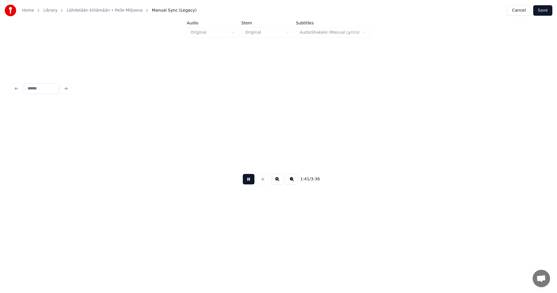
scroll to position [0, 10256]
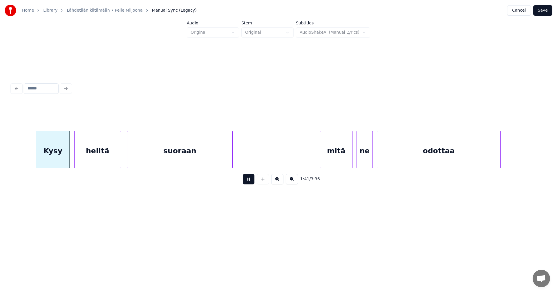
click at [250, 180] on button at bounding box center [249, 179] width 12 height 10
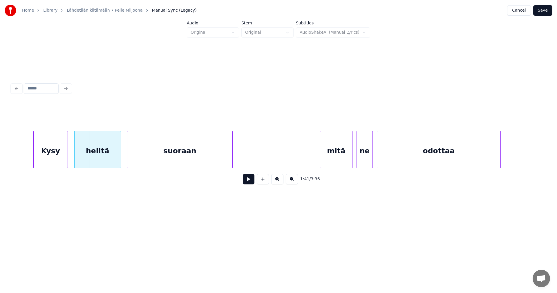
click at [47, 155] on div "Kysy" at bounding box center [51, 150] width 34 height 39
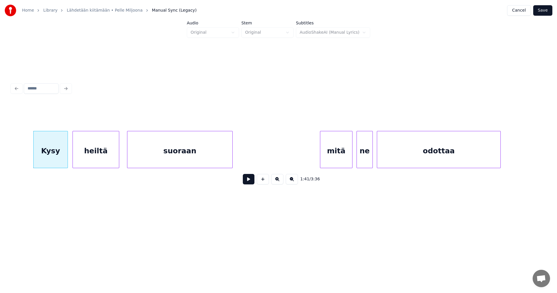
click at [89, 155] on div "heiltä" at bounding box center [96, 150] width 46 height 39
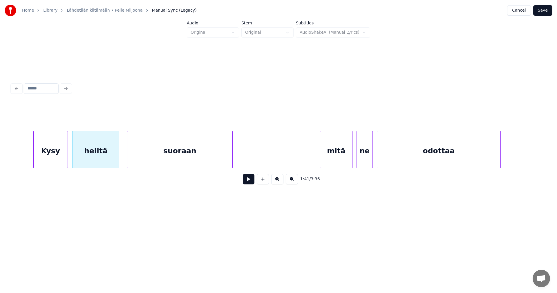
click at [248, 179] on button at bounding box center [249, 179] width 12 height 10
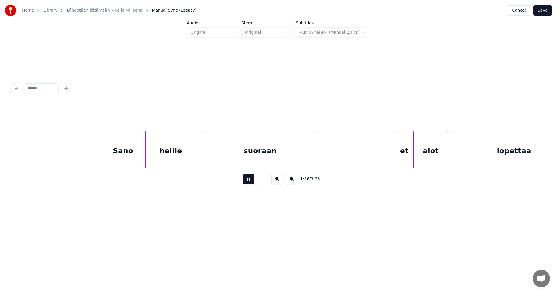
click at [247, 179] on button at bounding box center [249, 179] width 12 height 10
click at [123, 156] on div "Sano" at bounding box center [114, 150] width 40 height 39
click at [248, 182] on button at bounding box center [249, 179] width 12 height 10
click at [178, 157] on div "heille" at bounding box center [169, 150] width 50 height 39
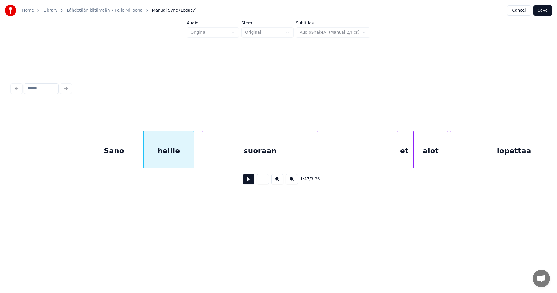
click at [249, 181] on button at bounding box center [249, 179] width 12 height 10
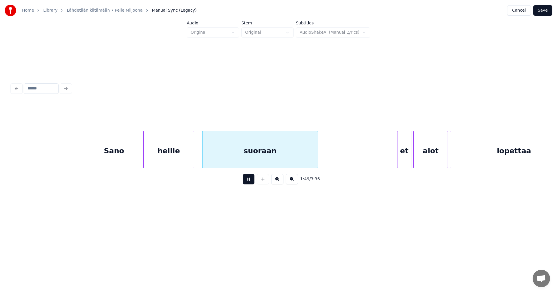
click at [249, 181] on button at bounding box center [249, 179] width 12 height 10
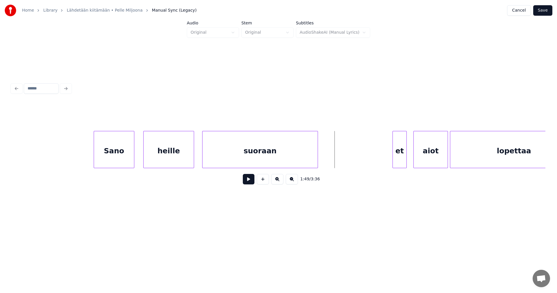
click at [395, 155] on div "et" at bounding box center [400, 150] width 14 height 39
click at [422, 159] on div "aiot" at bounding box center [428, 150] width 34 height 39
click at [437, 158] on div at bounding box center [438, 149] width 2 height 37
click at [448, 157] on div at bounding box center [448, 149] width 2 height 37
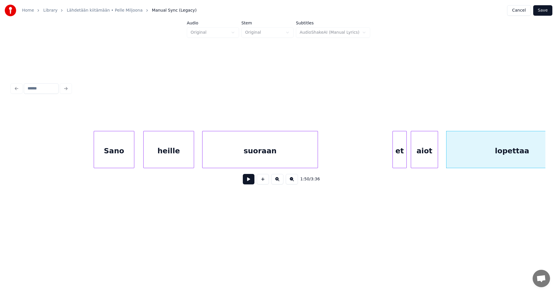
click at [403, 157] on div "et" at bounding box center [400, 150] width 14 height 39
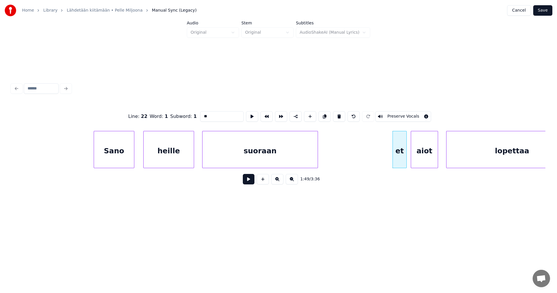
click at [250, 183] on button at bounding box center [249, 179] width 12 height 10
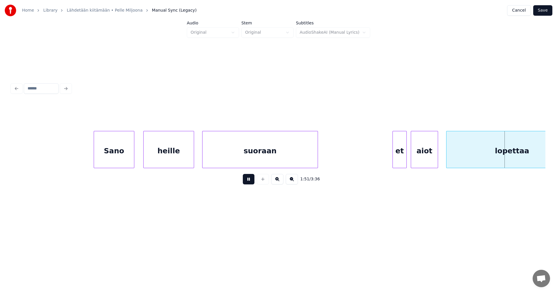
click at [249, 183] on button at bounding box center [249, 179] width 12 height 10
click at [404, 154] on div at bounding box center [404, 149] width 2 height 37
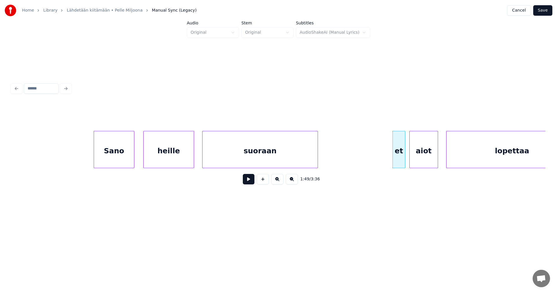
click at [410, 154] on div at bounding box center [411, 149] width 2 height 37
click at [253, 184] on button at bounding box center [249, 179] width 12 height 10
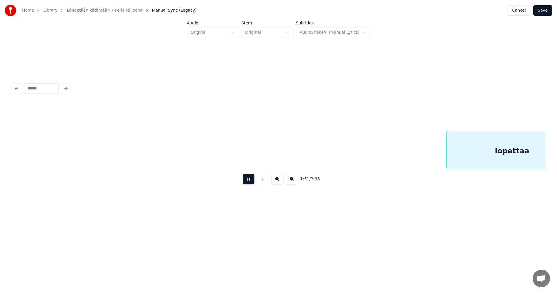
scroll to position [0, 11324]
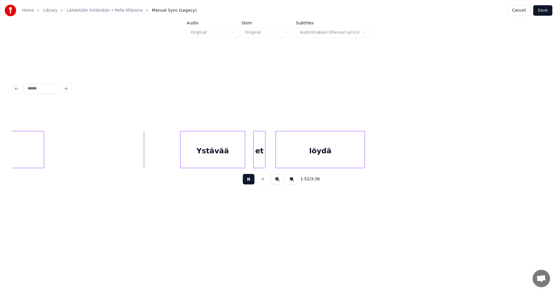
click at [250, 184] on button at bounding box center [249, 179] width 12 height 10
click at [224, 163] on div "Ystävää" at bounding box center [210, 150] width 64 height 39
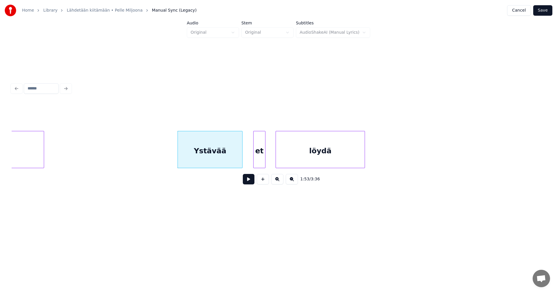
click at [251, 181] on button at bounding box center [249, 179] width 12 height 10
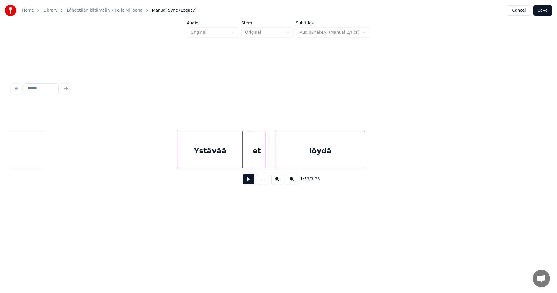
click at [249, 158] on div at bounding box center [249, 149] width 2 height 37
click at [235, 160] on div "Ystävää" at bounding box center [210, 150] width 64 height 39
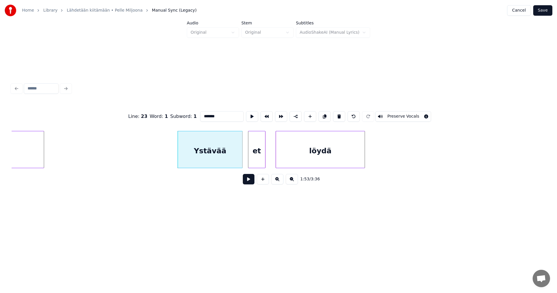
click at [250, 181] on button at bounding box center [249, 179] width 12 height 10
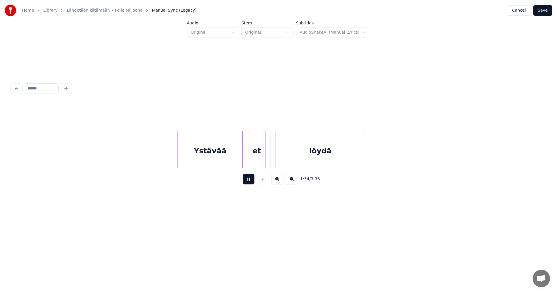
drag, startPoint x: 250, startPoint y: 182, endPoint x: 256, endPoint y: 177, distance: 7.6
click at [251, 181] on button at bounding box center [249, 179] width 12 height 10
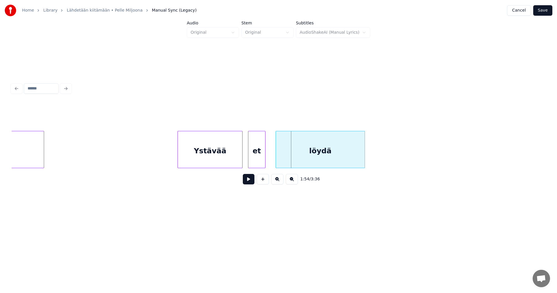
click at [277, 156] on div at bounding box center [277, 149] width 2 height 37
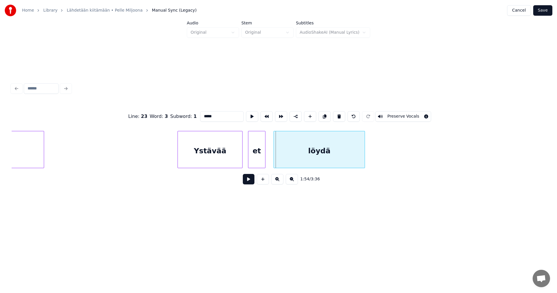
click at [274, 157] on div at bounding box center [275, 149] width 2 height 37
click at [273, 158] on div at bounding box center [274, 149] width 2 height 37
click at [253, 178] on button at bounding box center [249, 179] width 12 height 10
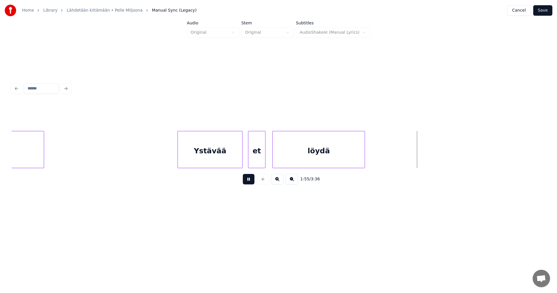
click at [251, 180] on button at bounding box center [249, 179] width 12 height 10
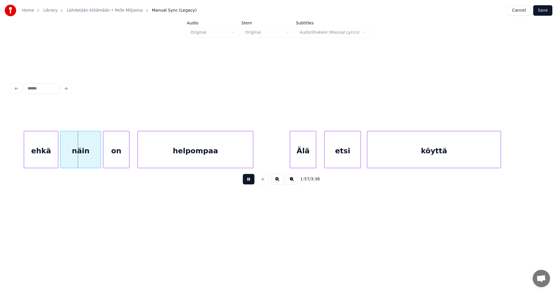
drag, startPoint x: 251, startPoint y: 180, endPoint x: 155, endPoint y: 183, distance: 96.7
click at [251, 180] on button at bounding box center [249, 179] width 12 height 10
click at [34, 159] on div "ehkä" at bounding box center [38, 150] width 34 height 39
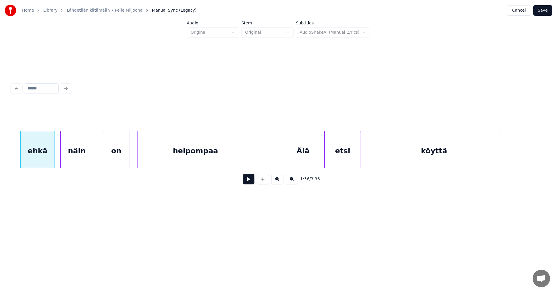
click at [91, 159] on div at bounding box center [92, 149] width 2 height 37
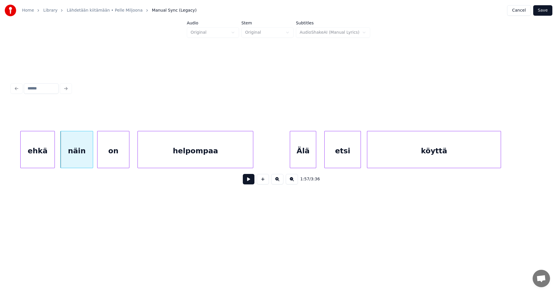
click at [99, 159] on div at bounding box center [98, 149] width 2 height 37
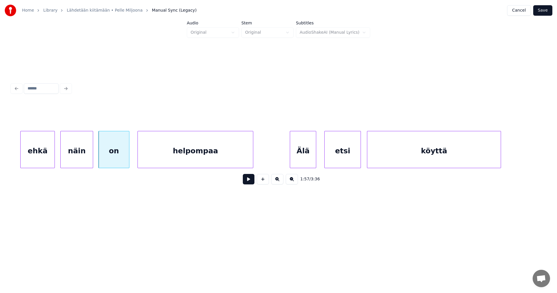
click at [50, 160] on div "ehkä" at bounding box center [38, 150] width 34 height 39
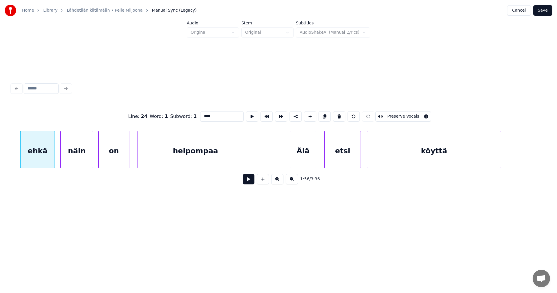
click at [246, 180] on button at bounding box center [249, 179] width 12 height 10
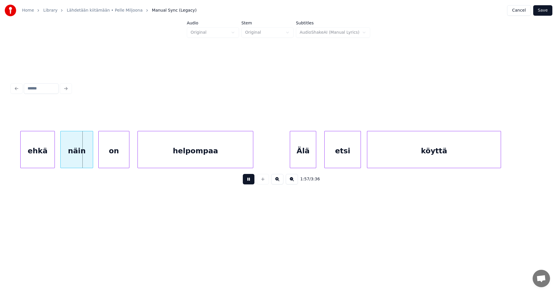
click at [246, 180] on button at bounding box center [249, 179] width 12 height 10
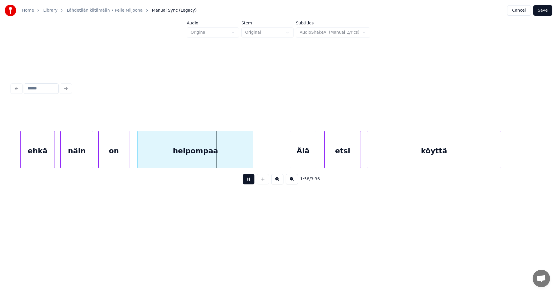
drag, startPoint x: 246, startPoint y: 180, endPoint x: 235, endPoint y: 179, distance: 11.7
click at [244, 180] on button at bounding box center [249, 179] width 12 height 10
click at [216, 161] on div "helpompaa" at bounding box center [195, 150] width 115 height 39
click at [248, 181] on button at bounding box center [249, 179] width 12 height 10
click at [248, 182] on button at bounding box center [249, 179] width 12 height 10
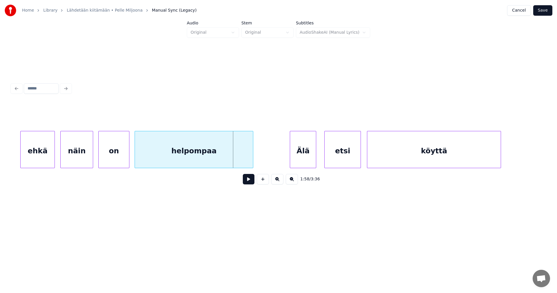
click at [136, 160] on div at bounding box center [136, 149] width 2 height 37
click at [296, 159] on div "Älä" at bounding box center [302, 150] width 26 height 39
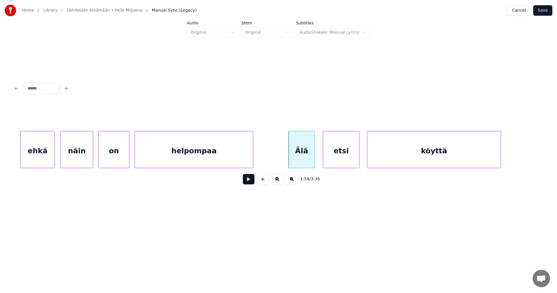
click at [335, 156] on div "etsi" at bounding box center [341, 150] width 36 height 39
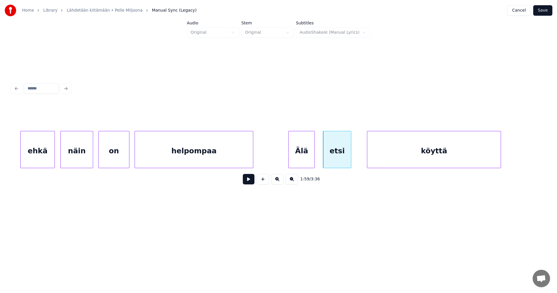
click at [350, 156] on div at bounding box center [350, 149] width 2 height 37
click at [373, 156] on div "köyttä" at bounding box center [431, 150] width 133 height 39
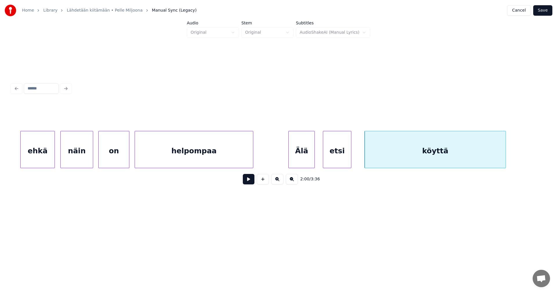
click at [505, 156] on div at bounding box center [505, 149] width 2 height 37
click at [305, 160] on div "Älä" at bounding box center [302, 150] width 26 height 39
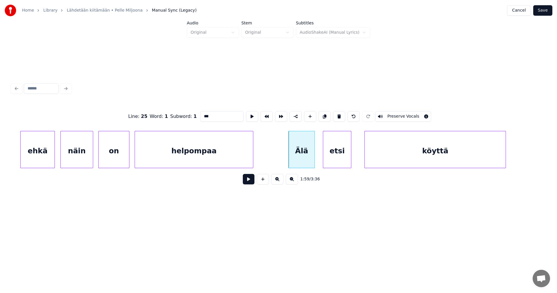
click at [253, 181] on button at bounding box center [249, 179] width 12 height 10
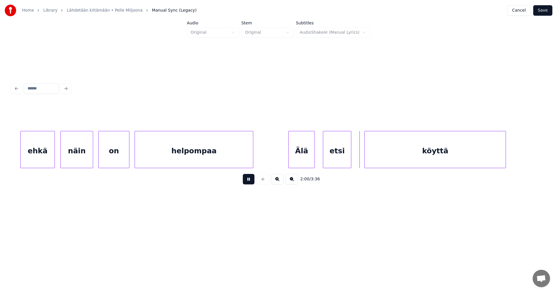
click at [249, 181] on button at bounding box center [249, 179] width 12 height 10
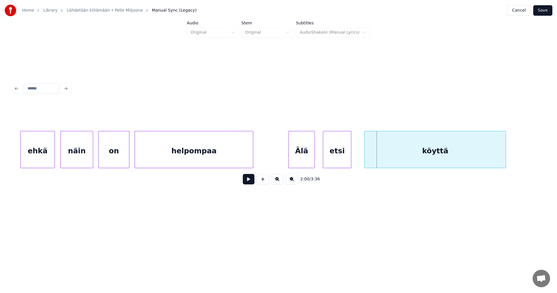
click at [338, 150] on div "etsi" at bounding box center [337, 150] width 28 height 39
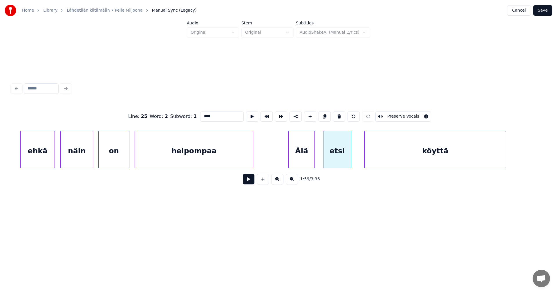
click at [253, 180] on button at bounding box center [249, 179] width 12 height 10
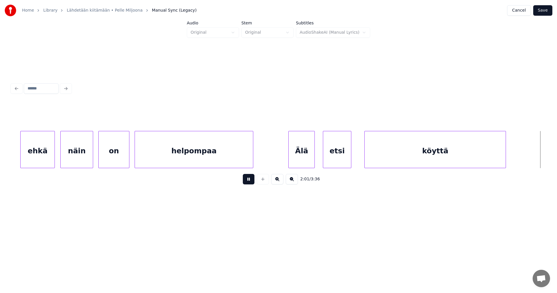
scroll to position [0, 12393]
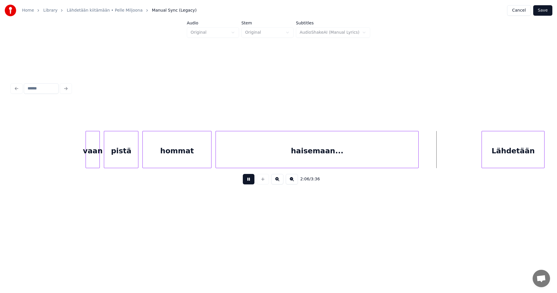
click at [253, 180] on button at bounding box center [249, 179] width 12 height 10
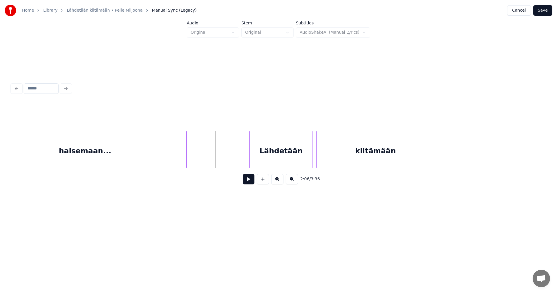
scroll to position [0, 12637]
click at [268, 161] on div "Lähdetään" at bounding box center [265, 150] width 62 height 39
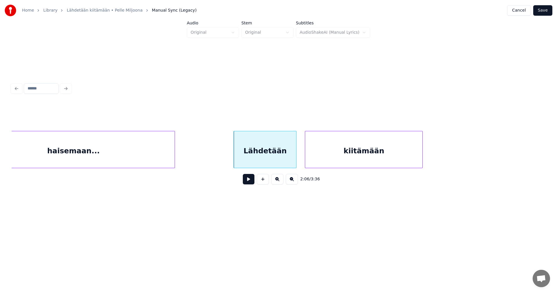
click at [249, 182] on button at bounding box center [249, 179] width 12 height 10
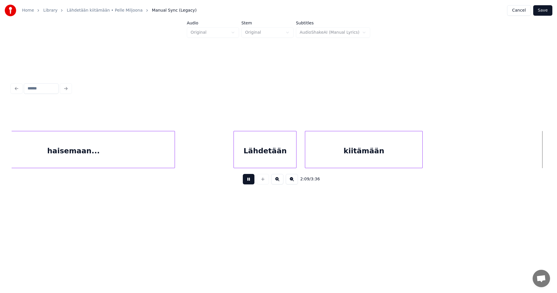
scroll to position [0, 13171]
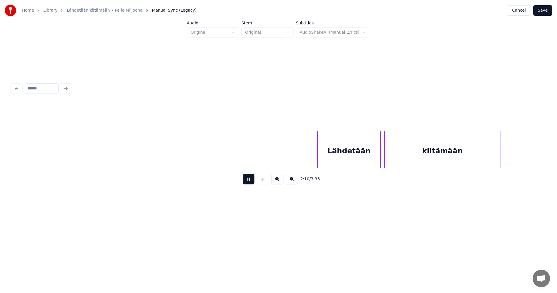
click at [250, 183] on button at bounding box center [249, 179] width 12 height 10
click at [355, 147] on div "Lähdetään" at bounding box center [343, 150] width 62 height 39
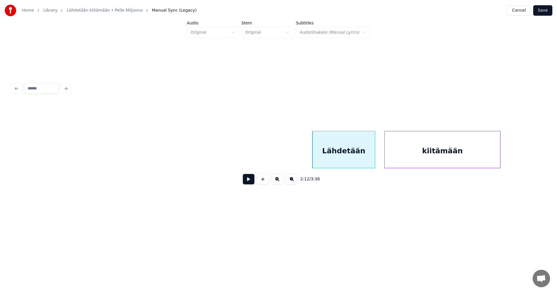
click at [251, 183] on button at bounding box center [249, 179] width 12 height 10
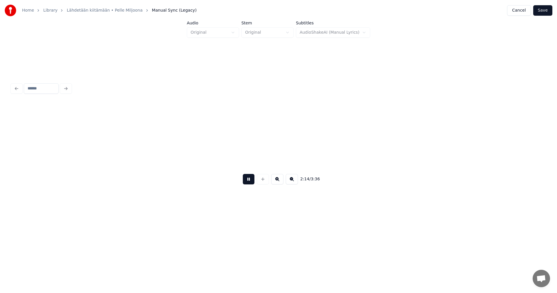
scroll to position [0, 13705]
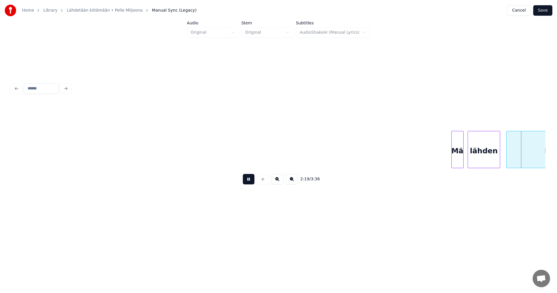
click at [251, 183] on button at bounding box center [249, 179] width 12 height 10
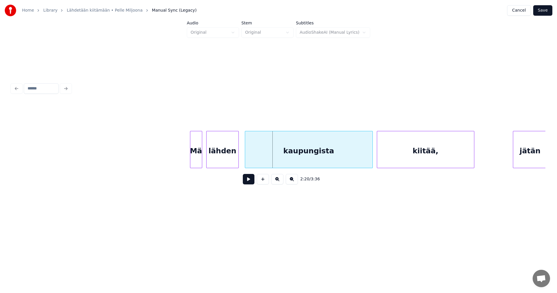
scroll to position [0, 13972]
click at [314, 155] on div "kaupungista" at bounding box center [300, 150] width 127 height 39
click at [252, 183] on button at bounding box center [249, 179] width 12 height 10
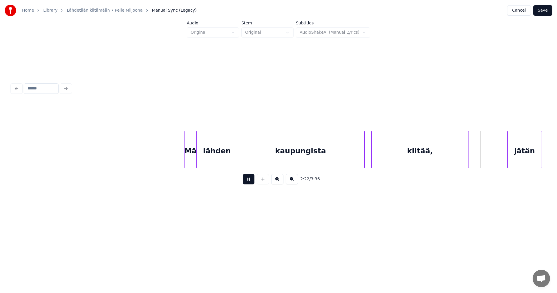
click at [252, 183] on button at bounding box center [249, 179] width 12 height 10
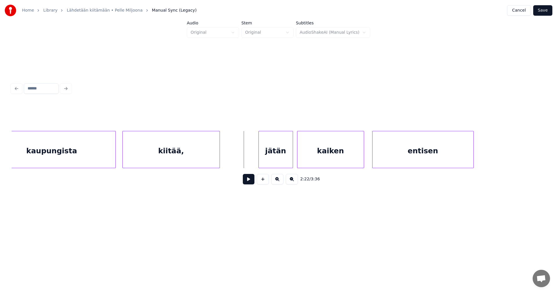
scroll to position [0, 14227]
click at [270, 158] on div "jätän" at bounding box center [262, 150] width 34 height 39
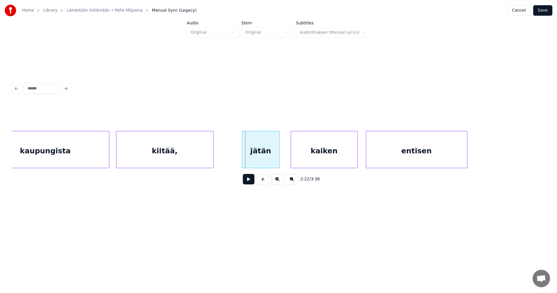
click at [243, 160] on div at bounding box center [243, 149] width 2 height 37
click at [252, 181] on button at bounding box center [249, 179] width 12 height 10
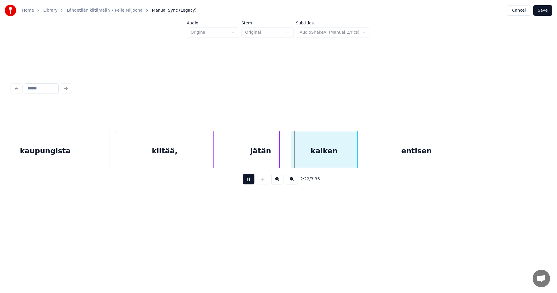
drag, startPoint x: 252, startPoint y: 181, endPoint x: 323, endPoint y: 153, distance: 76.2
click at [257, 178] on div "2:22 / 3:36" at bounding box center [278, 179] width 525 height 13
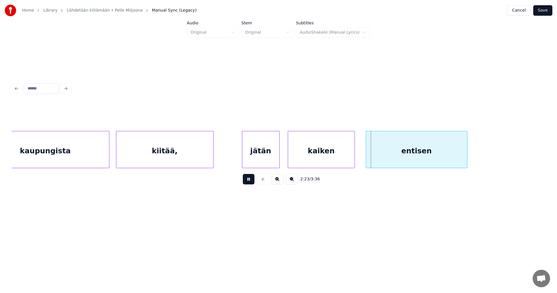
click at [324, 153] on div "kaiken" at bounding box center [321, 150] width 66 height 39
click at [248, 182] on button at bounding box center [249, 179] width 12 height 10
click at [309, 155] on div "kaiken" at bounding box center [320, 150] width 66 height 39
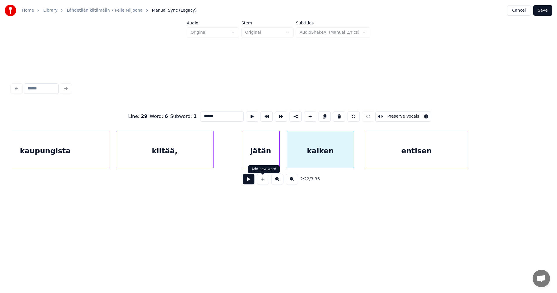
click at [250, 181] on button at bounding box center [249, 179] width 12 height 10
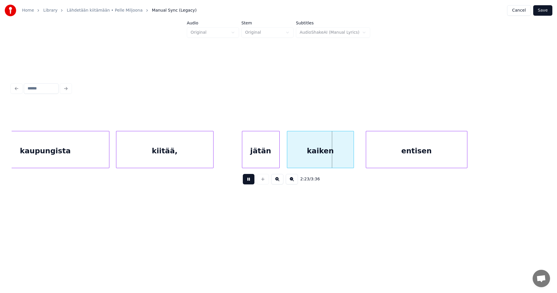
click at [252, 180] on button at bounding box center [249, 179] width 12 height 10
click at [254, 180] on button at bounding box center [249, 179] width 12 height 10
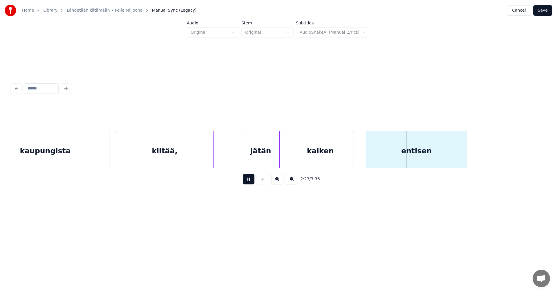
click at [254, 180] on button at bounding box center [249, 179] width 12 height 10
click at [361, 158] on div at bounding box center [362, 149] width 2 height 37
click at [252, 183] on button at bounding box center [249, 179] width 12 height 10
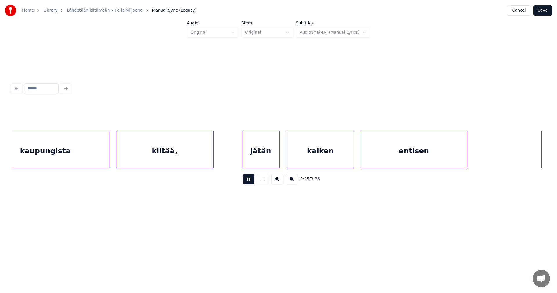
scroll to position [0, 14762]
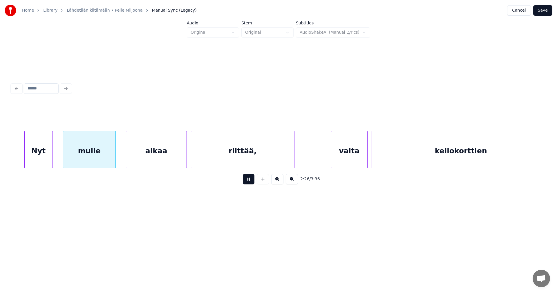
drag, startPoint x: 252, startPoint y: 183, endPoint x: 127, endPoint y: 188, distance: 124.9
click at [248, 183] on button at bounding box center [249, 179] width 12 height 10
click at [38, 161] on div "Nyt" at bounding box center [35, 150] width 28 height 39
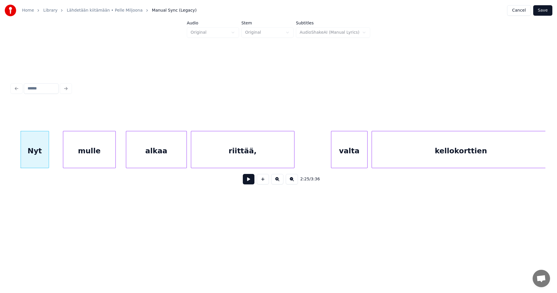
click at [38, 161] on div "Nyt" at bounding box center [35, 150] width 28 height 39
click at [247, 180] on button at bounding box center [249, 179] width 12 height 10
click at [246, 181] on button at bounding box center [249, 179] width 12 height 10
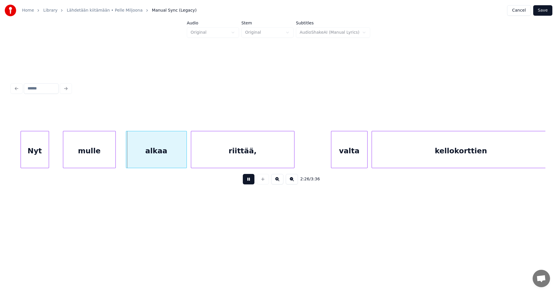
drag, startPoint x: 246, startPoint y: 181, endPoint x: 194, endPoint y: 165, distance: 54.4
click at [241, 180] on div "2:26 / 3:36" at bounding box center [278, 179] width 525 height 13
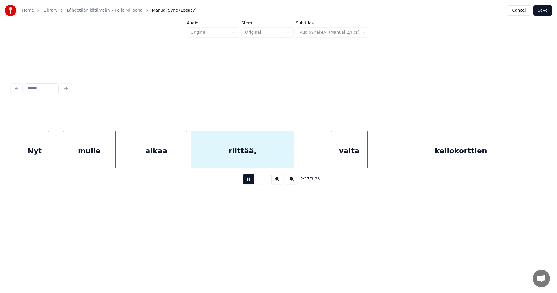
click at [246, 181] on button at bounding box center [249, 179] width 12 height 10
click at [123, 159] on div at bounding box center [123, 149] width 2 height 37
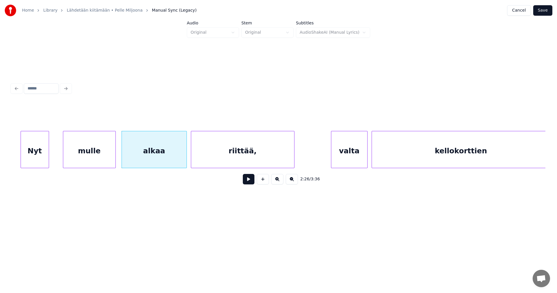
click at [251, 181] on button at bounding box center [249, 179] width 12 height 10
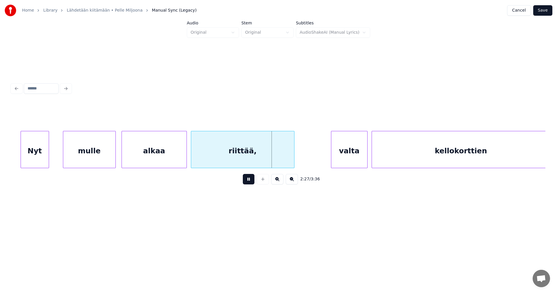
click at [250, 181] on button at bounding box center [249, 179] width 12 height 10
click at [343, 154] on div "valta" at bounding box center [346, 150] width 36 height 39
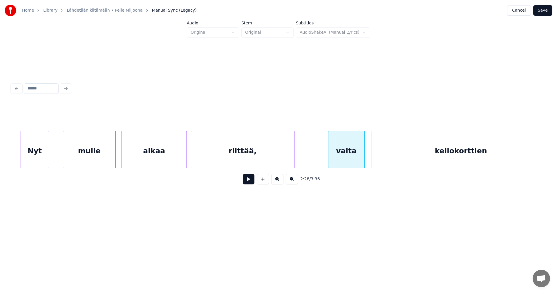
click at [254, 182] on button at bounding box center [249, 179] width 12 height 10
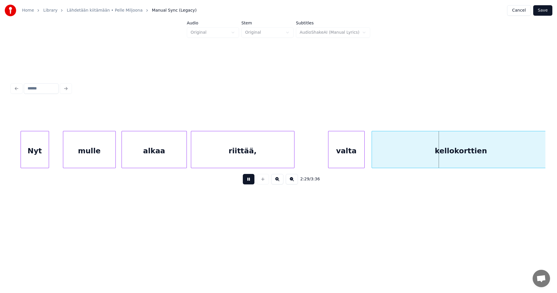
click at [254, 182] on button at bounding box center [249, 179] width 12 height 10
click at [372, 157] on div at bounding box center [372, 149] width 2 height 37
click at [252, 182] on button at bounding box center [249, 179] width 12 height 10
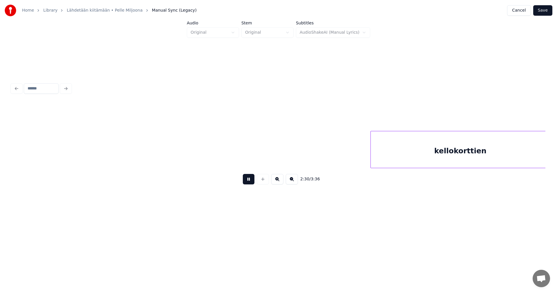
scroll to position [0, 15297]
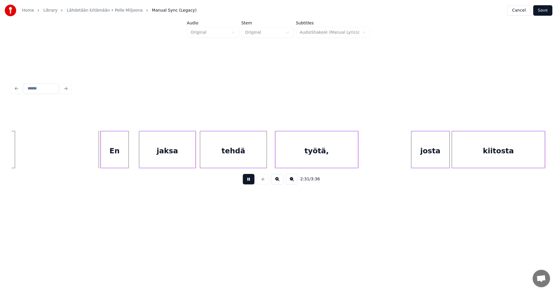
drag, startPoint x: 252, startPoint y: 182, endPoint x: 176, endPoint y: 183, distance: 76.6
click at [252, 182] on button at bounding box center [249, 179] width 12 height 10
click at [115, 161] on div "En" at bounding box center [112, 150] width 28 height 39
click at [252, 182] on button at bounding box center [249, 179] width 12 height 10
click at [251, 181] on button at bounding box center [249, 179] width 12 height 10
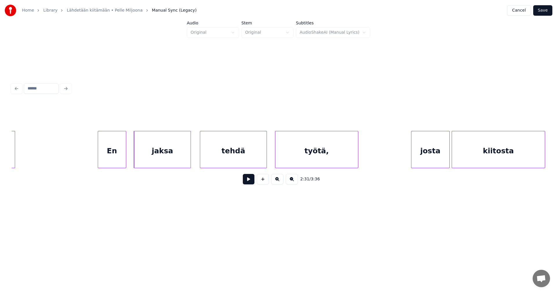
click at [154, 157] on div "jaksa" at bounding box center [162, 150] width 56 height 39
click at [246, 182] on button at bounding box center [249, 179] width 12 height 10
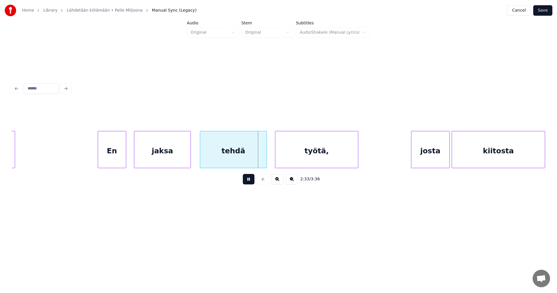
click at [249, 182] on button at bounding box center [249, 179] width 12 height 10
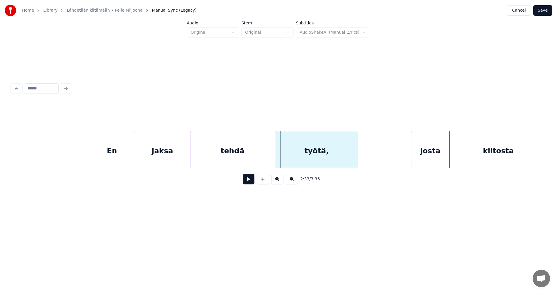
click at [265, 158] on div at bounding box center [264, 149] width 2 height 37
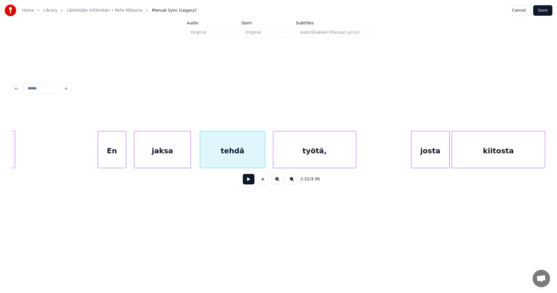
click at [283, 157] on div "työtä," at bounding box center [314, 150] width 83 height 39
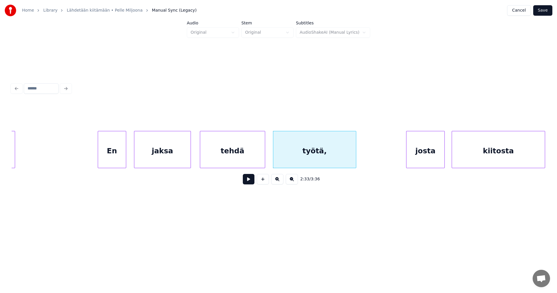
click at [423, 154] on div "josta" at bounding box center [425, 150] width 38 height 39
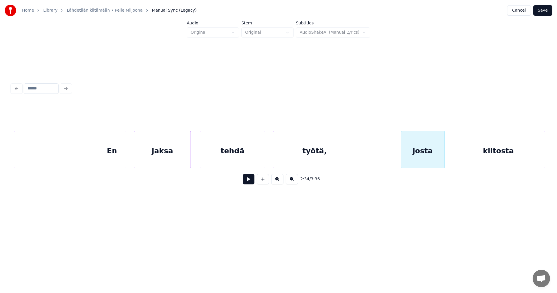
click at [401, 158] on div at bounding box center [402, 149] width 2 height 37
click at [248, 182] on button at bounding box center [249, 179] width 12 height 10
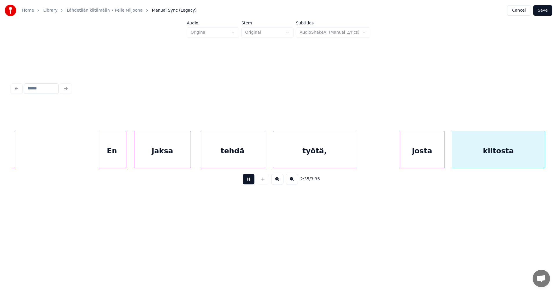
scroll to position [0, 15831]
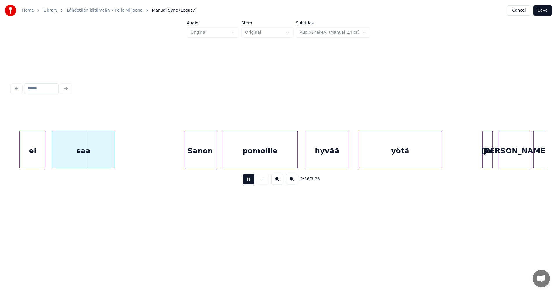
drag, startPoint x: 249, startPoint y: 183, endPoint x: 154, endPoint y: 185, distance: 94.6
click at [245, 183] on button at bounding box center [249, 179] width 12 height 10
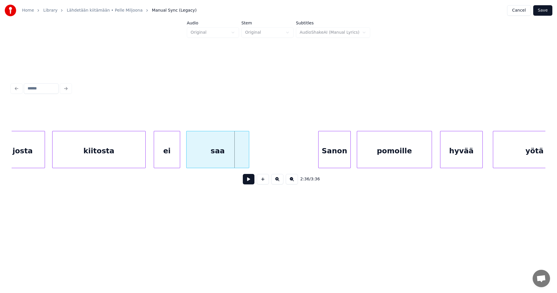
scroll to position [0, 15692]
click at [121, 153] on div "kiitosta" at bounding box center [103, 150] width 93 height 39
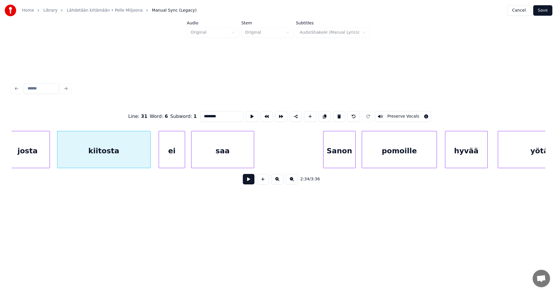
click at [252, 181] on button at bounding box center [249, 179] width 12 height 10
click at [250, 181] on button at bounding box center [249, 179] width 12 height 10
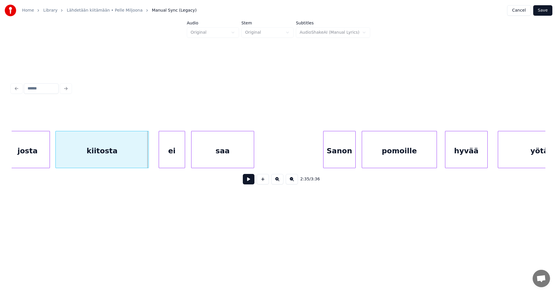
click at [149, 157] on div "kiitosta" at bounding box center [101, 149] width 93 height 37
click at [169, 160] on div "ei" at bounding box center [167, 150] width 26 height 39
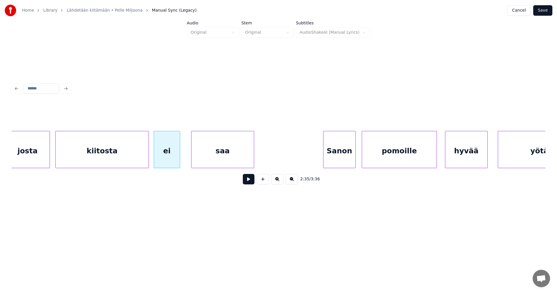
click at [250, 181] on button at bounding box center [249, 179] width 12 height 10
click at [189, 159] on div at bounding box center [189, 149] width 2 height 37
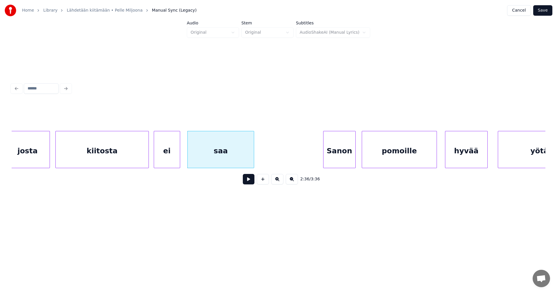
click at [252, 180] on button at bounding box center [249, 179] width 12 height 10
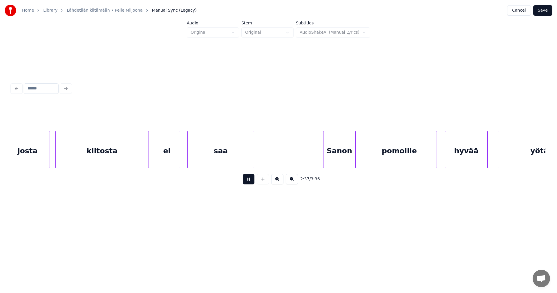
click at [252, 181] on button at bounding box center [249, 179] width 12 height 10
click at [336, 156] on div "Sanon" at bounding box center [333, 150] width 32 height 39
click at [315, 158] on div at bounding box center [316, 149] width 2 height 37
click at [404, 156] on div "pomoille" at bounding box center [399, 150] width 75 height 39
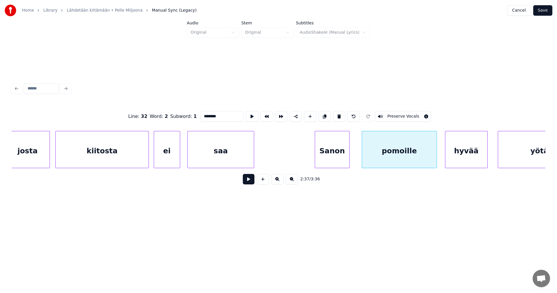
click at [326, 158] on div "Sanon" at bounding box center [332, 150] width 34 height 39
type input "*****"
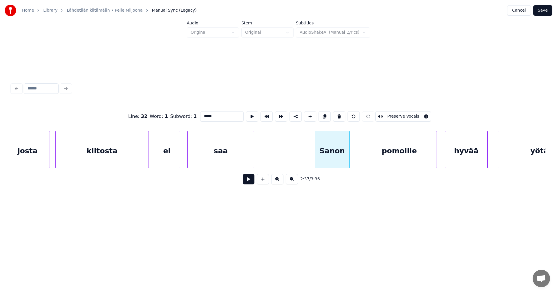
click at [248, 182] on button at bounding box center [249, 179] width 12 height 10
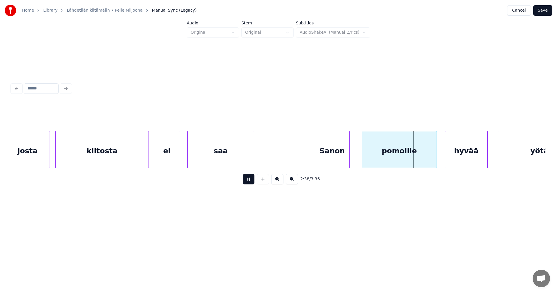
click at [251, 181] on button at bounding box center [249, 179] width 12 height 10
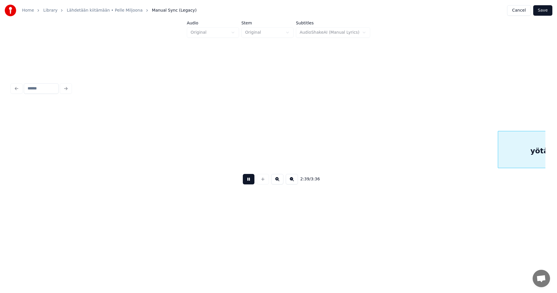
scroll to position [0, 16226]
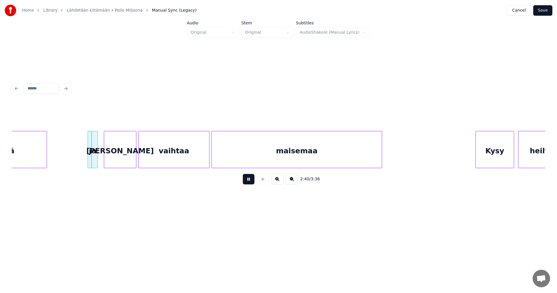
click at [251, 181] on button at bounding box center [249, 179] width 12 height 10
click at [86, 158] on div at bounding box center [86, 149] width 2 height 37
click at [111, 156] on div "[PERSON_NAME]" at bounding box center [118, 150] width 32 height 39
click at [207, 158] on div at bounding box center [207, 149] width 2 height 37
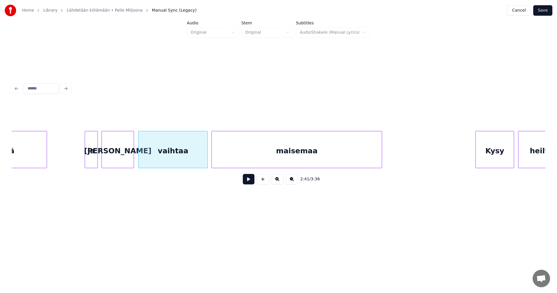
click at [249, 180] on button at bounding box center [249, 179] width 12 height 10
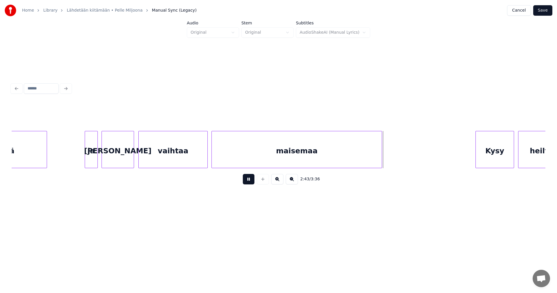
click at [249, 180] on button at bounding box center [249, 179] width 12 height 10
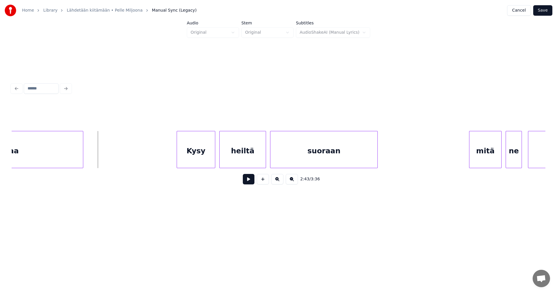
scroll to position [0, 16528]
click at [205, 156] on div "Kysy" at bounding box center [191, 150] width 38 height 39
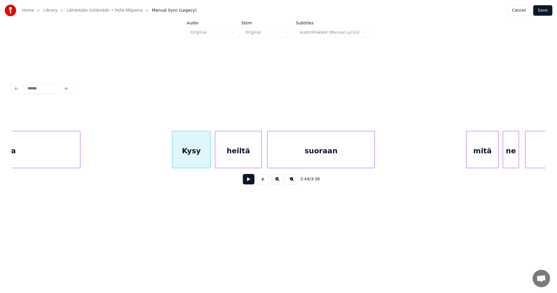
click at [242, 158] on div "heiltä" at bounding box center [238, 150] width 46 height 39
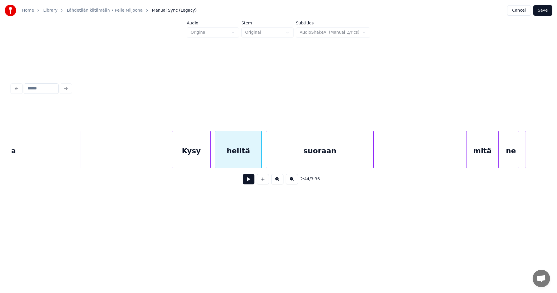
click at [288, 152] on div "suoraan" at bounding box center [319, 150] width 107 height 39
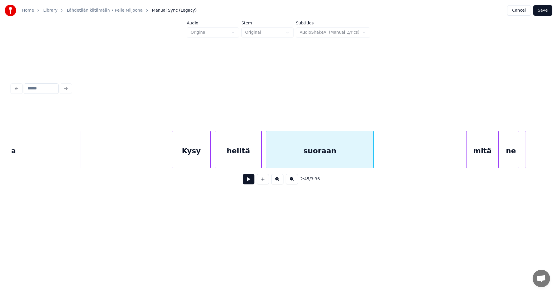
click at [205, 158] on div "Kysy" at bounding box center [191, 150] width 38 height 39
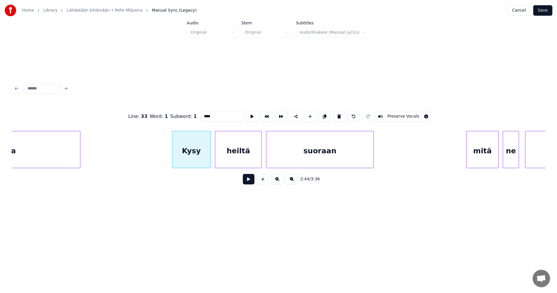
click at [253, 181] on button at bounding box center [249, 179] width 12 height 10
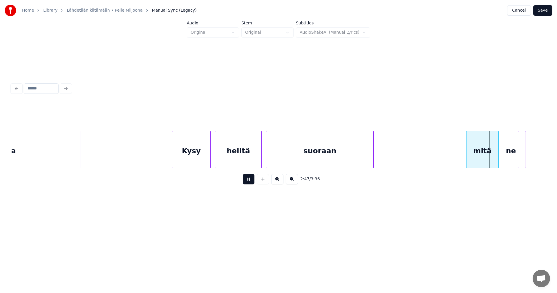
click at [252, 181] on button at bounding box center [249, 179] width 12 height 10
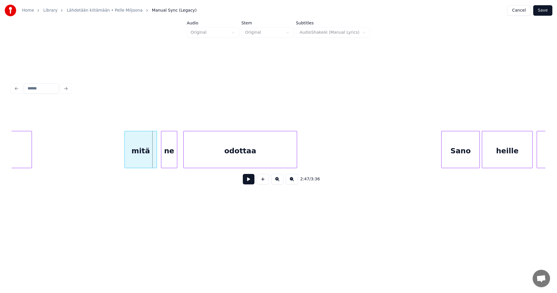
scroll to position [0, 16876]
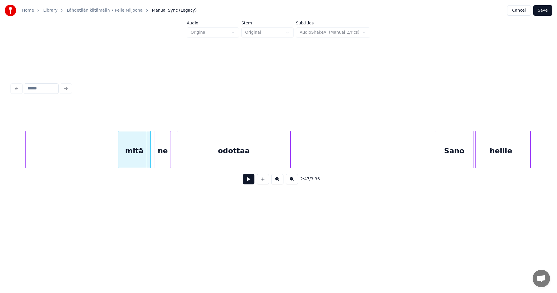
click at [249, 181] on button at bounding box center [249, 179] width 12 height 10
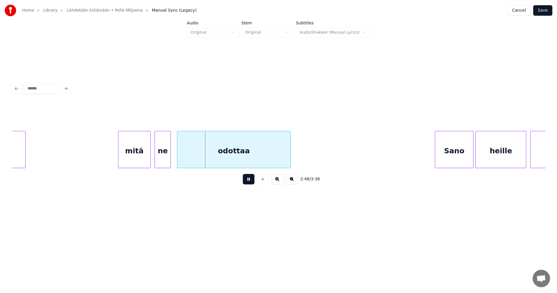
drag, startPoint x: 249, startPoint y: 181, endPoint x: 223, endPoint y: 180, distance: 26.7
click at [248, 181] on button at bounding box center [249, 179] width 12 height 10
click at [155, 156] on div at bounding box center [155, 149] width 2 height 37
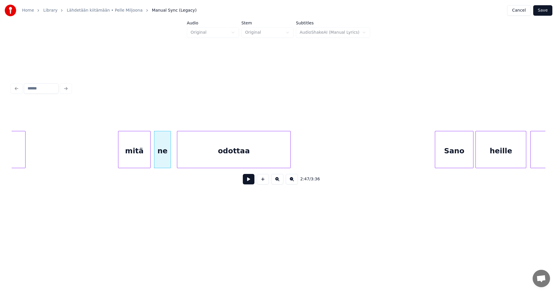
click at [189, 156] on div "odottaa" at bounding box center [233, 150] width 113 height 39
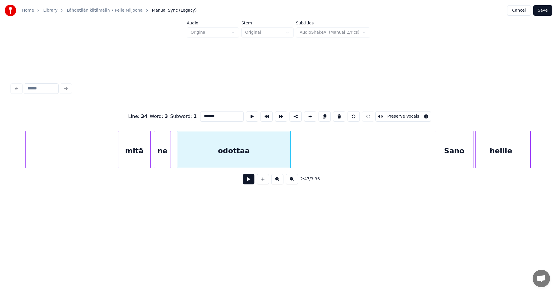
click at [250, 179] on button at bounding box center [249, 179] width 12 height 10
click at [177, 154] on div at bounding box center [177, 149] width 2 height 37
click at [147, 151] on div "mitä" at bounding box center [134, 150] width 32 height 39
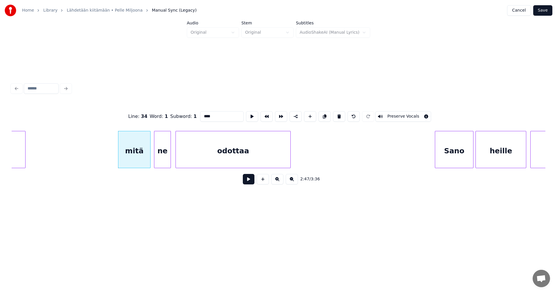
click at [246, 182] on button at bounding box center [249, 179] width 12 height 10
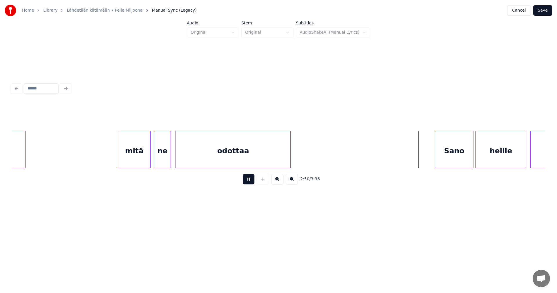
click at [247, 183] on button at bounding box center [249, 179] width 12 height 10
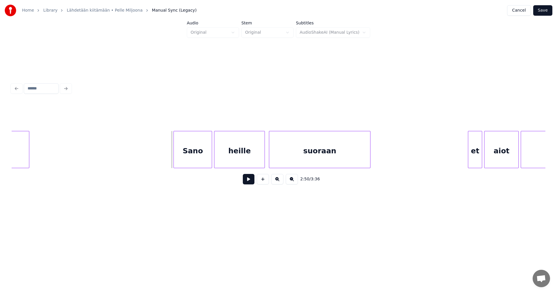
scroll to position [0, 17143]
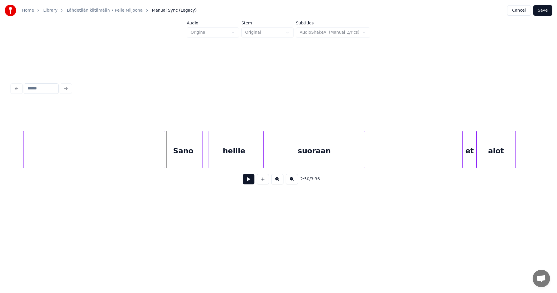
click at [185, 150] on div "Sano" at bounding box center [183, 150] width 38 height 39
click at [161, 156] on div at bounding box center [161, 149] width 2 height 37
click at [248, 181] on button at bounding box center [249, 179] width 12 height 10
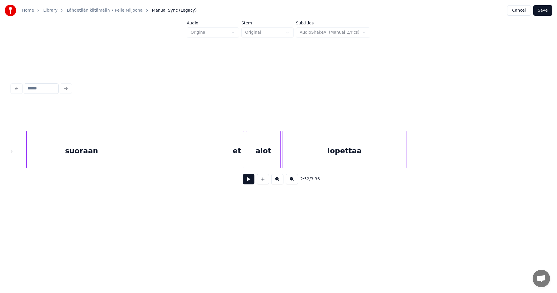
scroll to position [0, 17387]
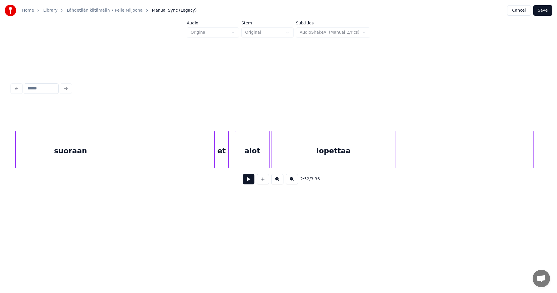
click at [223, 157] on div "et" at bounding box center [222, 150] width 14 height 39
click at [247, 158] on div "aiot" at bounding box center [248, 150] width 34 height 39
click at [261, 158] on div at bounding box center [261, 149] width 2 height 37
click at [297, 158] on div "lopettaa" at bounding box center [329, 150] width 123 height 39
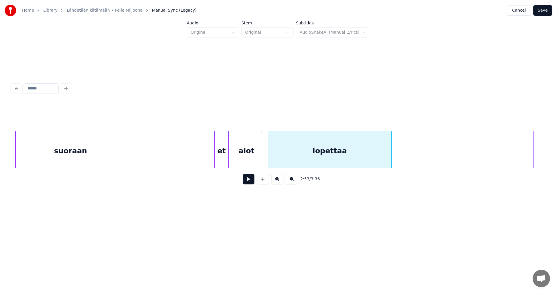
click at [222, 158] on div "et" at bounding box center [222, 150] width 14 height 39
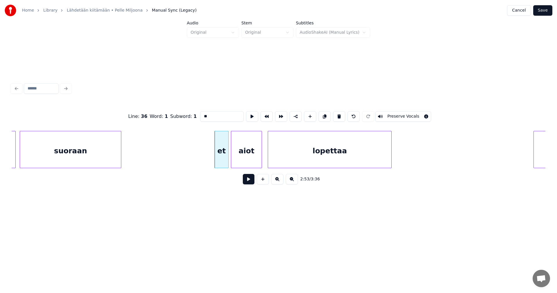
click at [247, 181] on button at bounding box center [249, 179] width 12 height 10
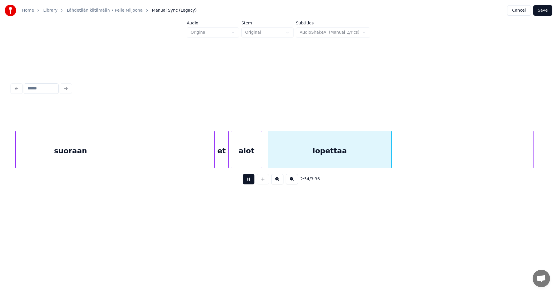
click at [247, 181] on button at bounding box center [249, 179] width 12 height 10
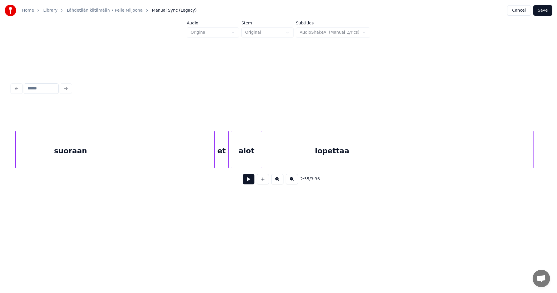
click at [396, 157] on div at bounding box center [395, 149] width 2 height 37
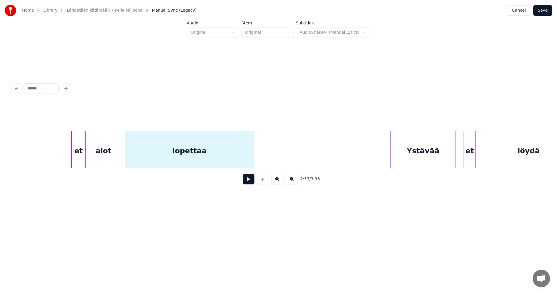
scroll to position [0, 17676]
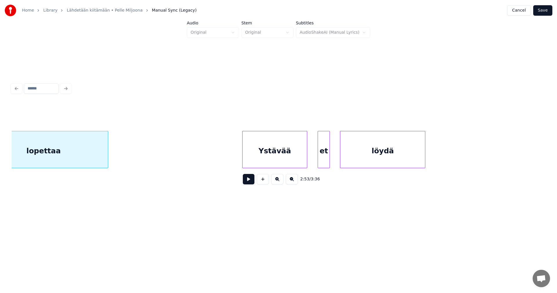
click at [294, 155] on div "Ystävää" at bounding box center [275, 150] width 64 height 39
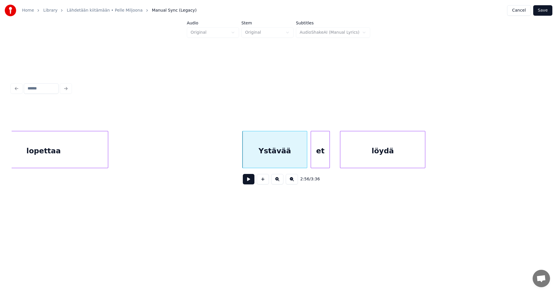
click at [312, 159] on div at bounding box center [312, 149] width 2 height 37
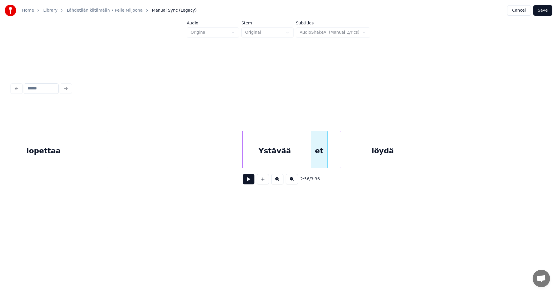
click at [327, 159] on div at bounding box center [327, 149] width 2 height 37
click at [338, 157] on div at bounding box center [338, 149] width 2 height 37
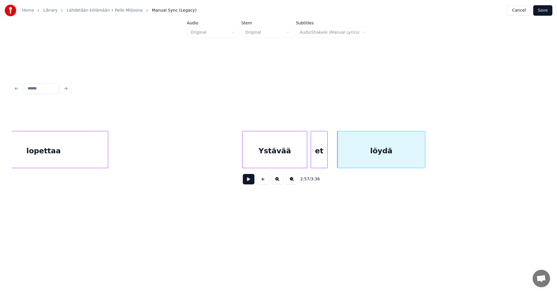
click at [286, 161] on div "Ystävää" at bounding box center [275, 150] width 64 height 39
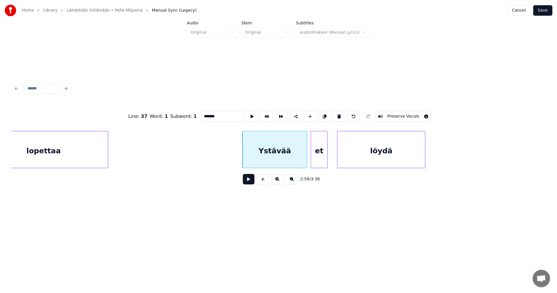
click at [252, 182] on button at bounding box center [249, 179] width 12 height 10
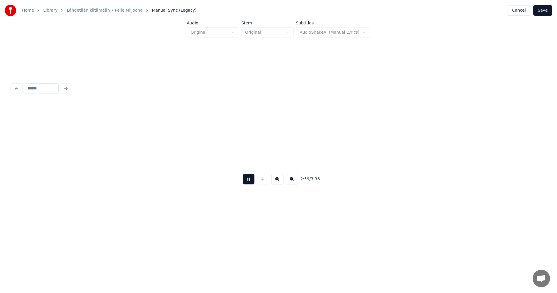
scroll to position [0, 18210]
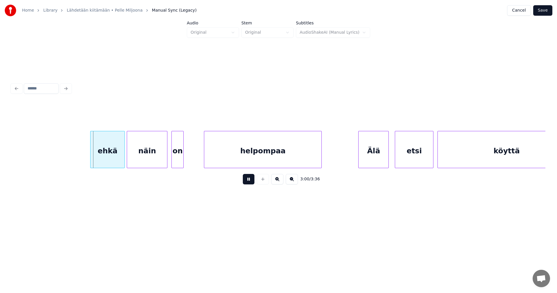
drag, startPoint x: 252, startPoint y: 182, endPoint x: 234, endPoint y: 182, distance: 18.3
click at [245, 182] on button at bounding box center [249, 179] width 12 height 10
click at [113, 160] on div "ehkä" at bounding box center [103, 150] width 34 height 39
click at [142, 156] on div "näin" at bounding box center [146, 150] width 40 height 39
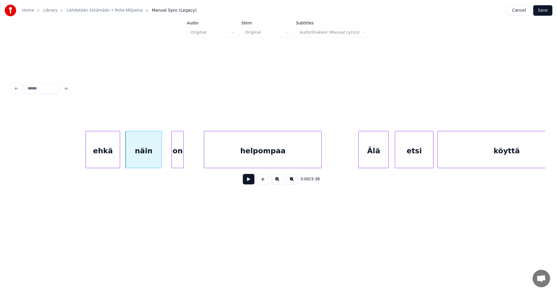
click at [161, 156] on div at bounding box center [161, 149] width 2 height 37
click at [166, 157] on div at bounding box center [167, 149] width 2 height 37
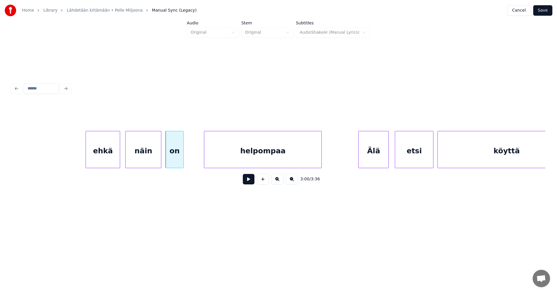
click at [106, 163] on div "ehkä" at bounding box center [103, 150] width 34 height 39
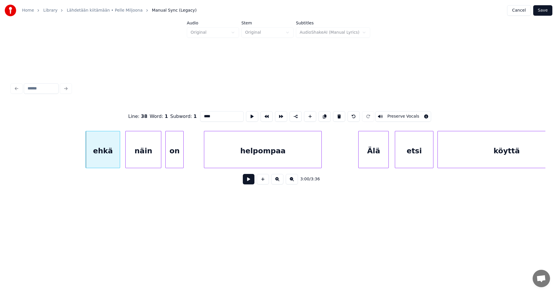
click at [247, 180] on button at bounding box center [249, 179] width 12 height 10
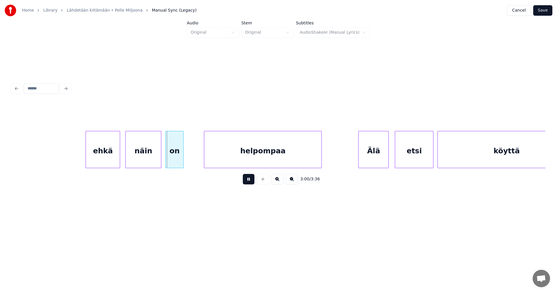
click at [246, 180] on button at bounding box center [249, 179] width 12 height 10
click at [244, 157] on div "helpompaa" at bounding box center [261, 150] width 117 height 39
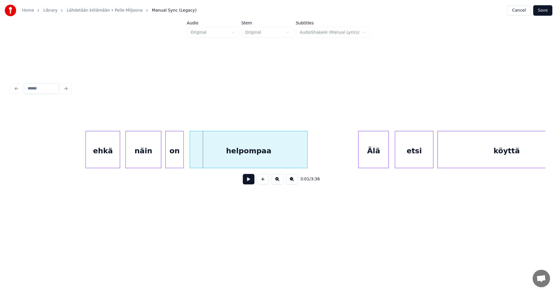
click at [192, 156] on div "helpompaa" at bounding box center [248, 150] width 117 height 39
click at [315, 155] on div at bounding box center [314, 149] width 2 height 37
click at [250, 181] on button at bounding box center [249, 179] width 12 height 10
drag, startPoint x: 249, startPoint y: 181, endPoint x: 200, endPoint y: 165, distance: 52.1
click at [245, 181] on button at bounding box center [249, 179] width 12 height 10
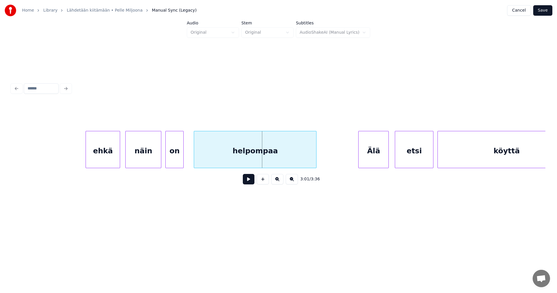
click at [195, 160] on div at bounding box center [195, 149] width 2 height 37
click at [247, 182] on button at bounding box center [249, 179] width 12 height 10
drag, startPoint x: 247, startPoint y: 182, endPoint x: 201, endPoint y: 167, distance: 48.5
click at [247, 182] on button at bounding box center [249, 179] width 12 height 10
click at [183, 158] on div "on" at bounding box center [176, 150] width 18 height 39
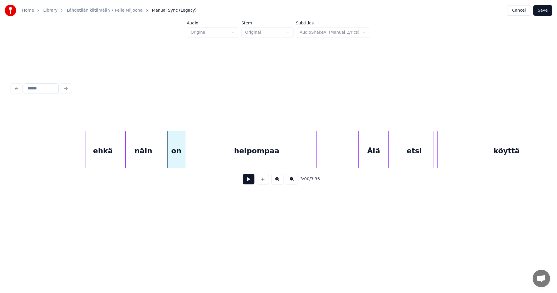
click at [197, 156] on div at bounding box center [198, 149] width 2 height 37
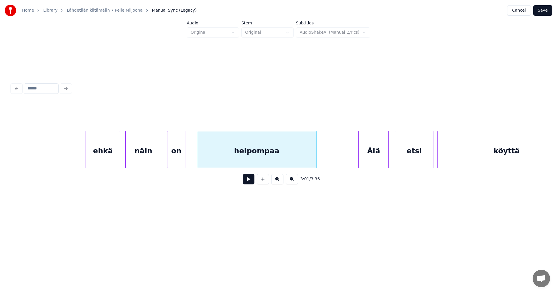
click at [105, 158] on div "ehkä" at bounding box center [103, 150] width 34 height 39
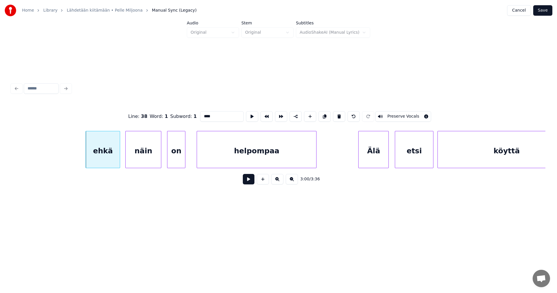
click at [244, 181] on button at bounding box center [249, 179] width 12 height 10
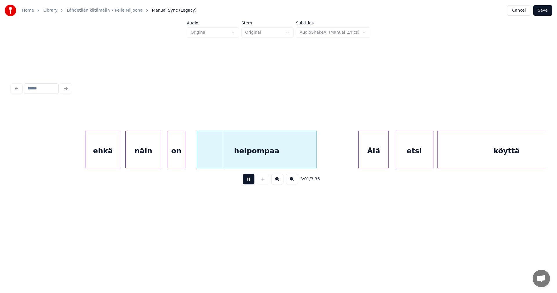
click at [246, 181] on button at bounding box center [249, 179] width 12 height 10
click at [213, 161] on div "helpompaa" at bounding box center [256, 150] width 119 height 39
click at [247, 182] on button at bounding box center [249, 179] width 12 height 10
click at [167, 157] on div at bounding box center [167, 149] width 2 height 37
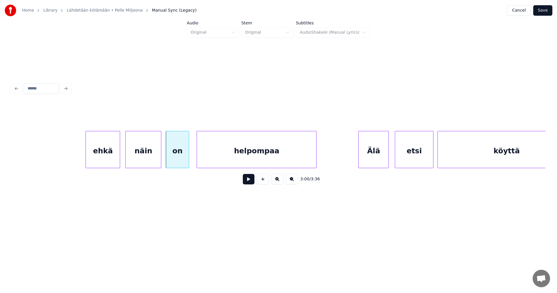
click at [188, 157] on div at bounding box center [188, 149] width 2 height 37
click at [182, 160] on div "on" at bounding box center [177, 150] width 23 height 39
click at [247, 180] on button at bounding box center [249, 179] width 12 height 10
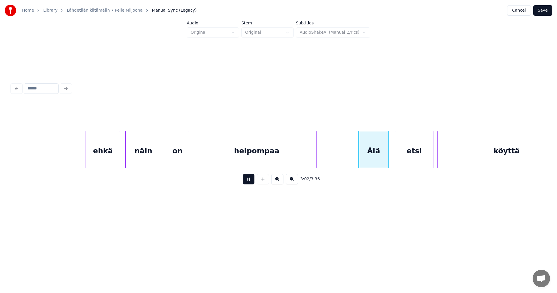
click at [247, 180] on button at bounding box center [249, 179] width 12 height 10
click at [365, 156] on div "Älä" at bounding box center [372, 150] width 30 height 39
click at [252, 180] on button at bounding box center [249, 179] width 12 height 10
click at [422, 157] on div at bounding box center [422, 149] width 2 height 37
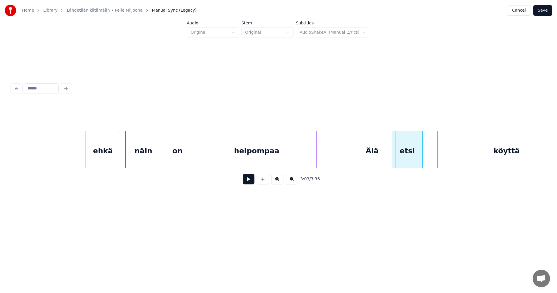
click at [393, 156] on div at bounding box center [393, 149] width 2 height 37
click at [375, 158] on div "Älä" at bounding box center [372, 150] width 30 height 39
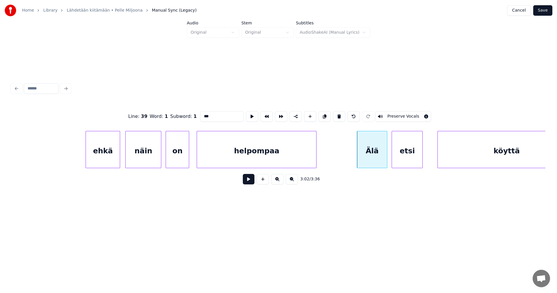
click at [253, 182] on button at bounding box center [249, 179] width 12 height 10
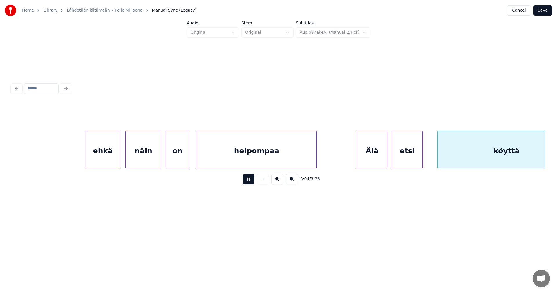
click at [252, 183] on button at bounding box center [249, 179] width 12 height 10
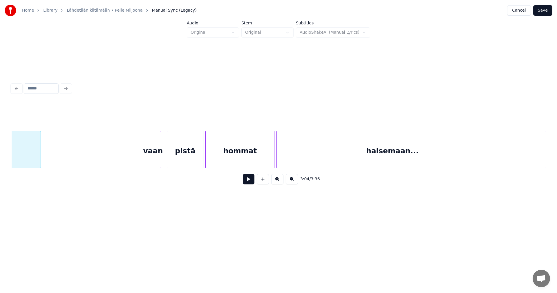
click at [155, 160] on div "vaan" at bounding box center [153, 150] width 16 height 39
click at [248, 181] on button at bounding box center [249, 179] width 12 height 10
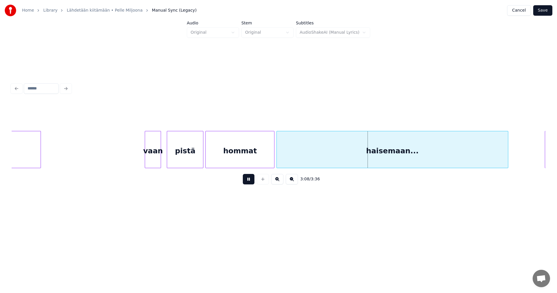
drag, startPoint x: 248, startPoint y: 181, endPoint x: 247, endPoint y: 172, distance: 9.0
click at [247, 180] on button at bounding box center [249, 179] width 12 height 10
click at [247, 159] on div "hommat" at bounding box center [240, 150] width 68 height 39
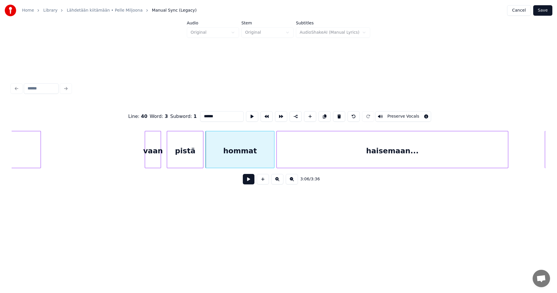
click at [245, 180] on button at bounding box center [249, 179] width 12 height 10
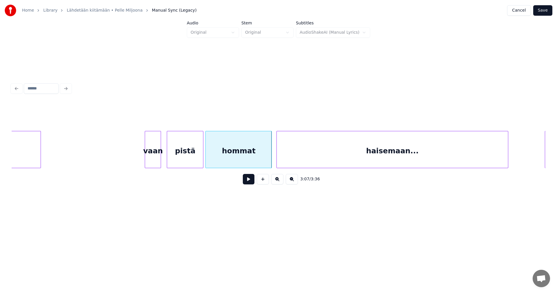
click at [271, 158] on div at bounding box center [271, 149] width 2 height 37
click at [179, 160] on div "pistä" at bounding box center [184, 150] width 36 height 39
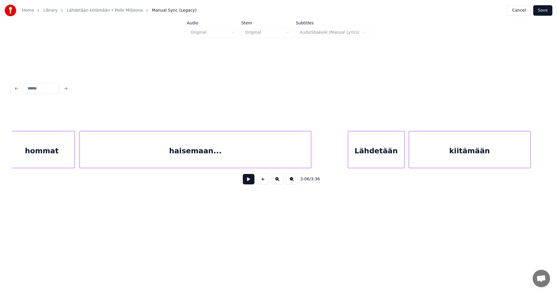
scroll to position [0, 18954]
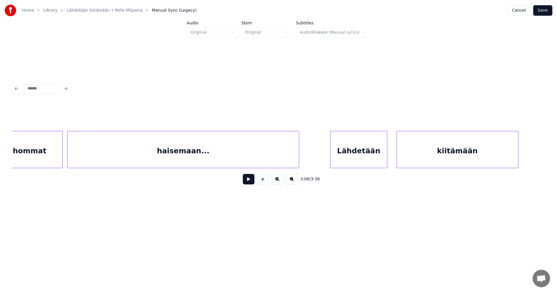
click at [373, 154] on div "Lähdetään" at bounding box center [358, 150] width 56 height 39
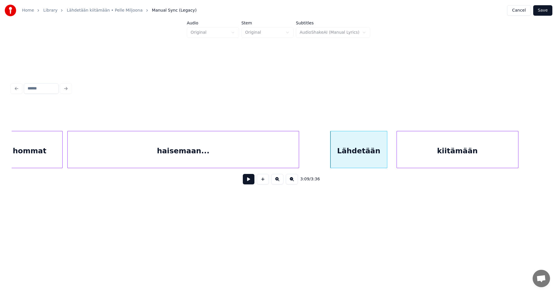
click at [253, 182] on button at bounding box center [249, 179] width 12 height 10
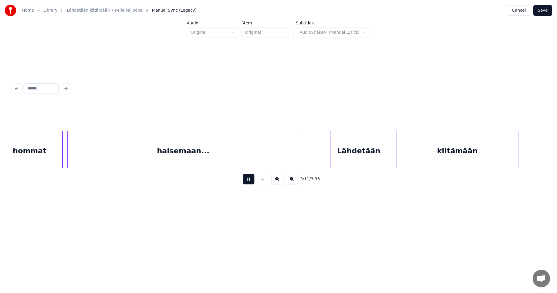
scroll to position [0, 19489]
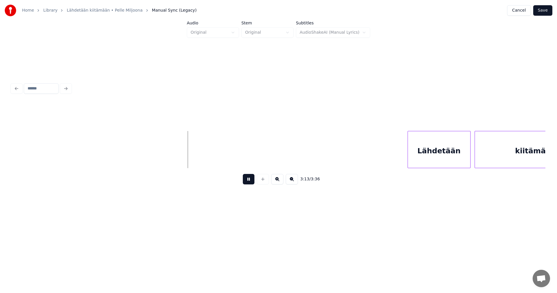
click at [249, 183] on button at bounding box center [249, 179] width 12 height 10
click at [439, 143] on div "Lähdetään" at bounding box center [436, 150] width 62 height 39
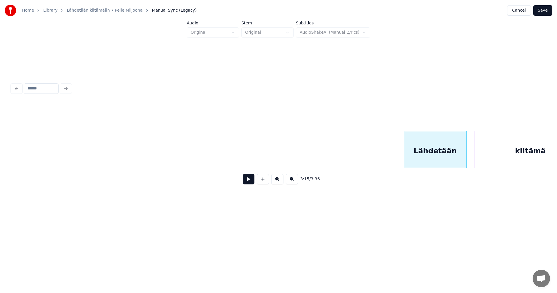
click at [251, 184] on button at bounding box center [249, 179] width 12 height 10
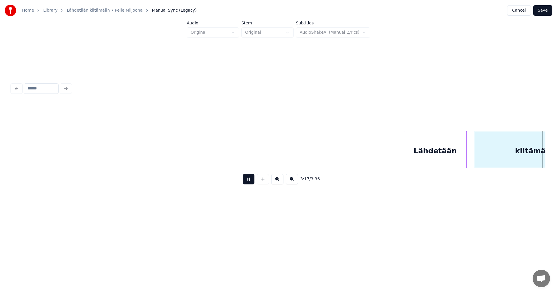
scroll to position [0, 20023]
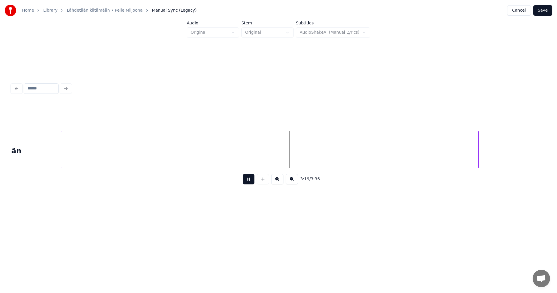
click at [250, 183] on button at bounding box center [249, 179] width 12 height 10
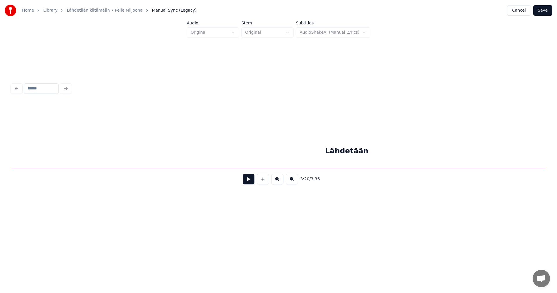
scroll to position [0, 20486]
click at [294, 158] on div "Lähdetään" at bounding box center [348, 150] width 672 height 39
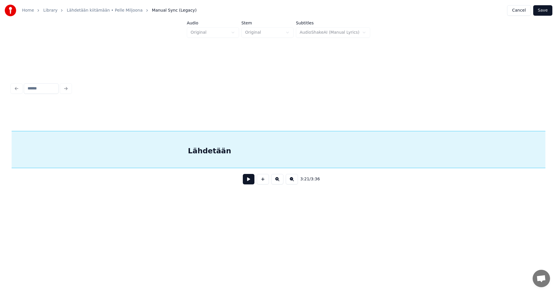
scroll to position [0, 20485]
click at [137, 156] on div "Lähdetään" at bounding box center [348, 150] width 672 height 39
click at [252, 181] on button at bounding box center [249, 179] width 12 height 10
click at [251, 181] on button at bounding box center [249, 179] width 12 height 10
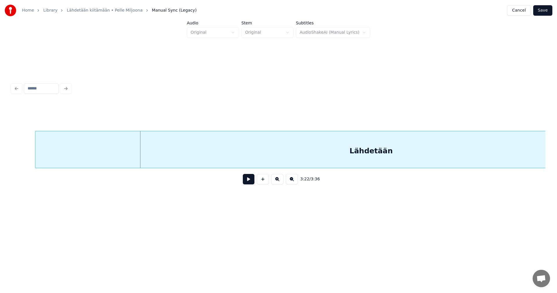
scroll to position [0, 20929]
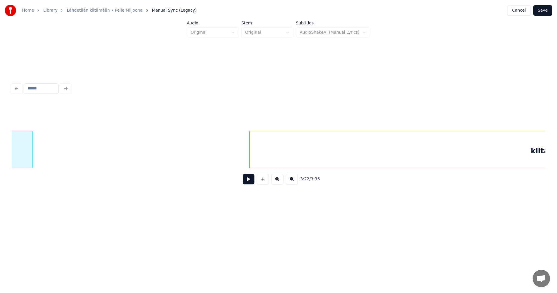
click at [31, 166] on div "Lähdetään kiitämään" at bounding box center [279, 149] width 534 height 37
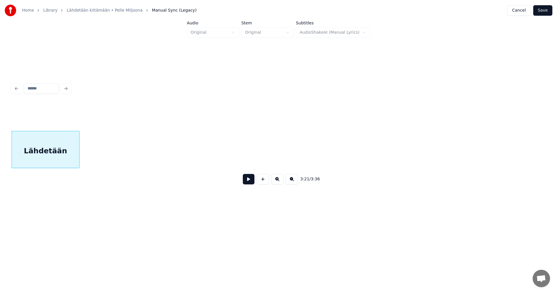
click at [77, 164] on div at bounding box center [78, 149] width 2 height 37
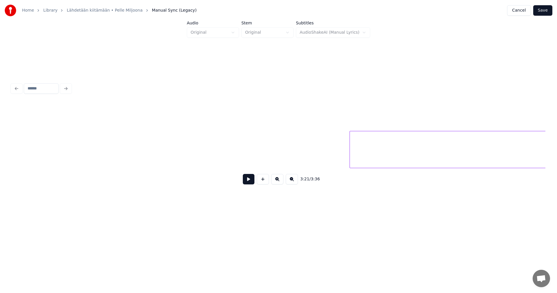
scroll to position [0, 20938]
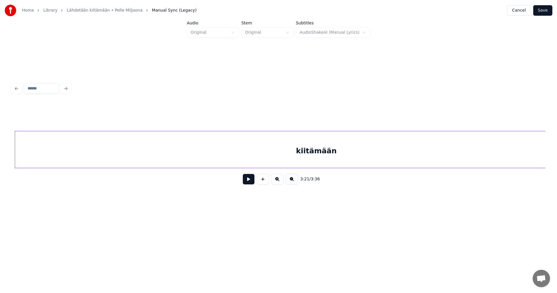
click at [485, 158] on div "kiitämään" at bounding box center [316, 150] width 603 height 39
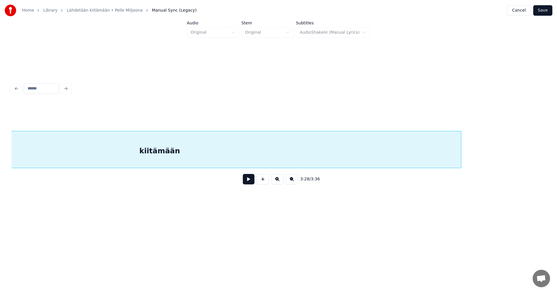
scroll to position [0, 21340]
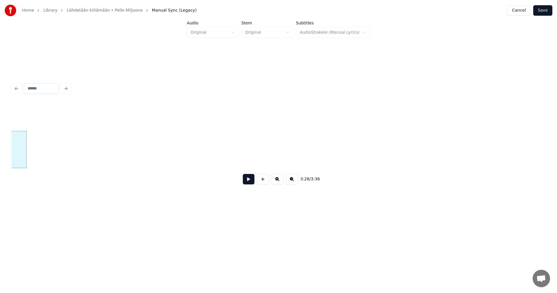
click at [25, 164] on div at bounding box center [26, 149] width 2 height 37
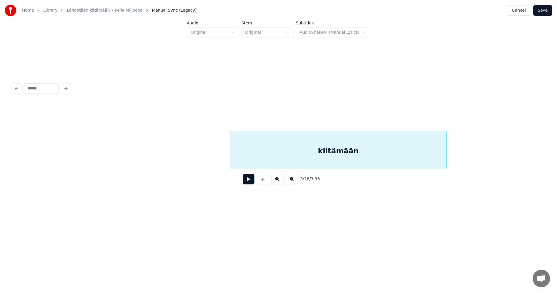
scroll to position [0, 20905]
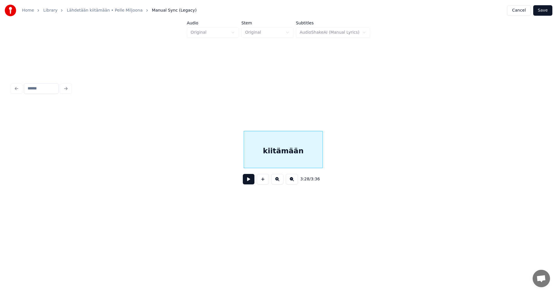
click at [323, 153] on div at bounding box center [322, 149] width 2 height 37
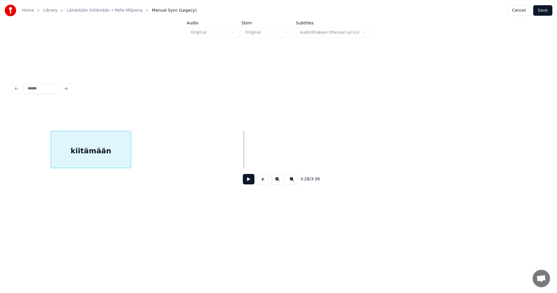
click at [81, 157] on div "kiitämään" at bounding box center [91, 150] width 80 height 39
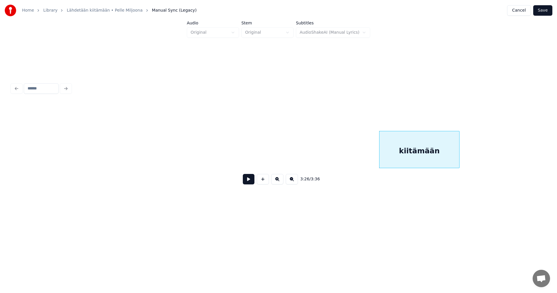
scroll to position [0, 20557]
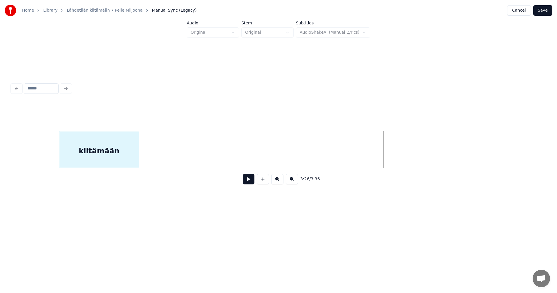
click at [82, 164] on div "kiitämään" at bounding box center [99, 150] width 80 height 39
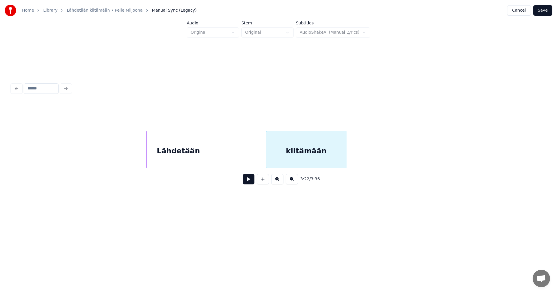
scroll to position [0, 20348]
click at [181, 162] on div "Lähdetään" at bounding box center [180, 150] width 63 height 39
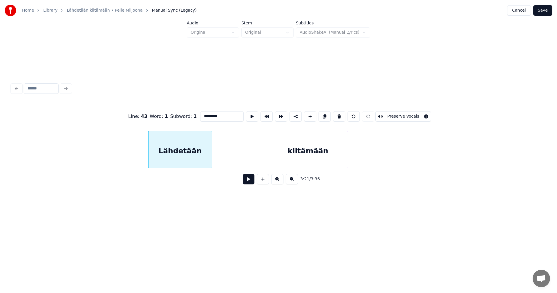
click at [247, 183] on button at bounding box center [249, 179] width 12 height 10
click at [248, 183] on button at bounding box center [249, 179] width 12 height 10
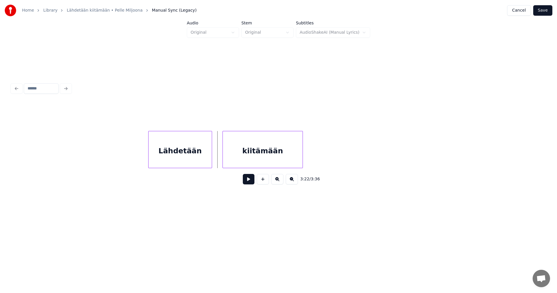
click at [250, 165] on div "kiitämään" at bounding box center [263, 150] width 80 height 39
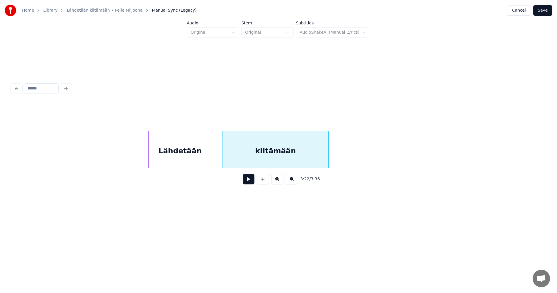
click at [328, 160] on div at bounding box center [328, 149] width 2 height 37
click at [252, 180] on button at bounding box center [249, 179] width 12 height 10
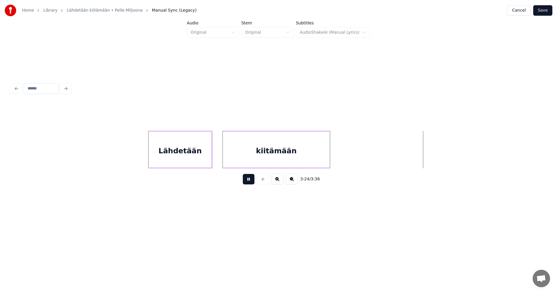
click at [252, 180] on button at bounding box center [249, 179] width 12 height 10
click at [250, 184] on button at bounding box center [249, 179] width 12 height 10
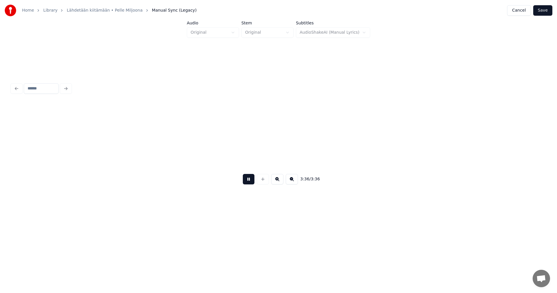
scroll to position [0, 21449]
click at [250, 183] on button at bounding box center [249, 179] width 12 height 10
click at [249, 182] on button at bounding box center [249, 179] width 12 height 10
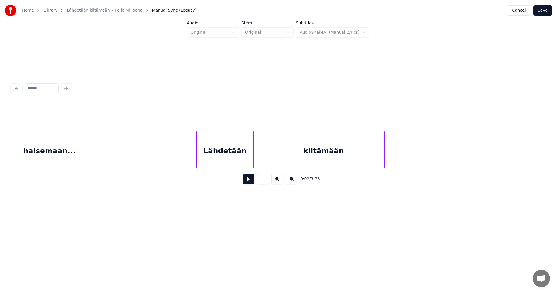
scroll to position [0, 18941]
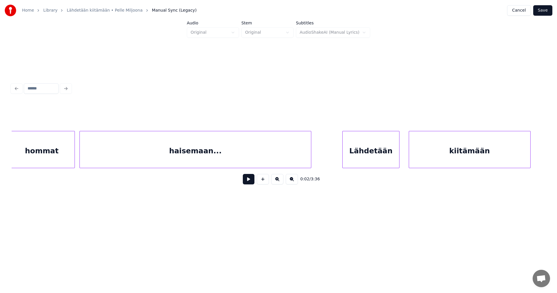
click at [380, 151] on div "Lähdetään" at bounding box center [371, 150] width 56 height 39
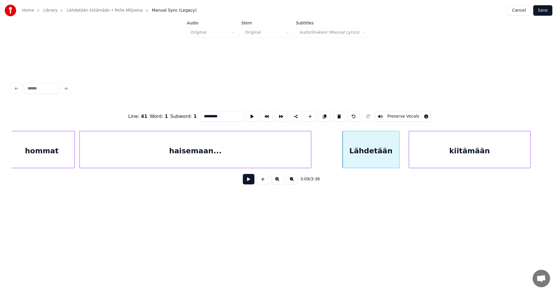
click at [246, 184] on button at bounding box center [249, 179] width 12 height 10
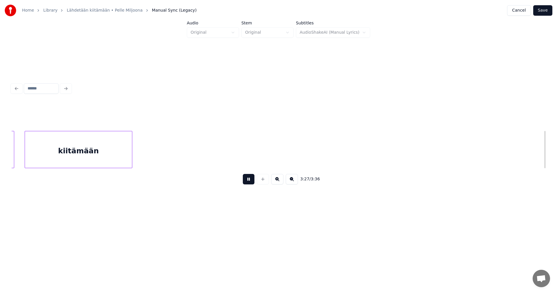
scroll to position [0, 21081]
click at [249, 183] on button at bounding box center [249, 179] width 12 height 10
click at [545, 12] on button "Save" at bounding box center [542, 10] width 19 height 10
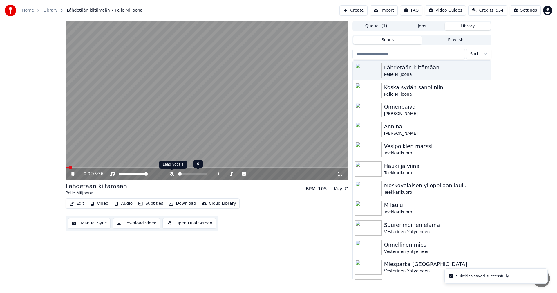
click at [171, 174] on icon at bounding box center [172, 173] width 6 height 5
click at [73, 174] on icon at bounding box center [72, 173] width 3 height 3
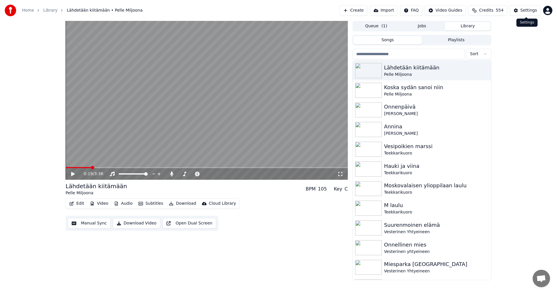
click at [527, 12] on div "Settings" at bounding box center [529, 11] width 17 height 6
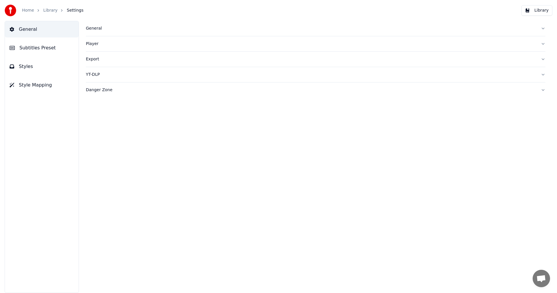
click at [41, 49] on span "Subtitles Preset" at bounding box center [37, 47] width 36 height 7
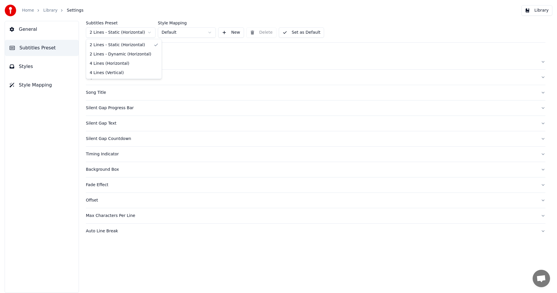
click at [121, 34] on html "Home Library Settings Library General Subtitles Preset Styles Style Mapping Sub…" at bounding box center [278, 146] width 557 height 293
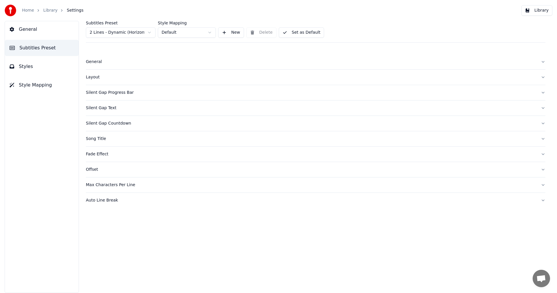
click at [24, 68] on span "Styles" at bounding box center [26, 66] width 14 height 7
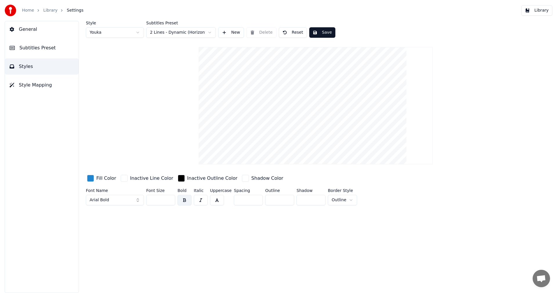
click at [170, 202] on input "**" at bounding box center [160, 200] width 29 height 10
type input "**"
click at [170, 202] on input "**" at bounding box center [160, 200] width 29 height 10
click at [321, 33] on button "Save" at bounding box center [322, 32] width 26 height 10
click at [543, 12] on button "Library" at bounding box center [536, 10] width 31 height 10
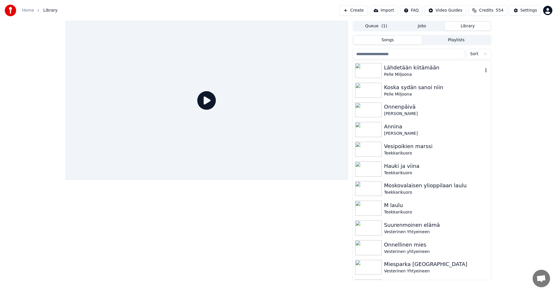
click at [410, 71] on div "Lähdetään kiitämään" at bounding box center [433, 68] width 99 height 8
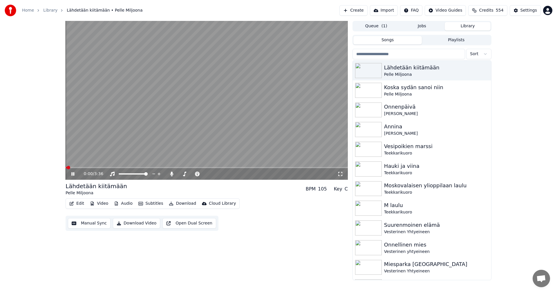
click at [76, 167] on span at bounding box center [207, 167] width 282 height 1
click at [73, 172] on icon at bounding box center [77, 173] width 14 height 5
click at [81, 202] on button "Edit" at bounding box center [76, 203] width 19 height 8
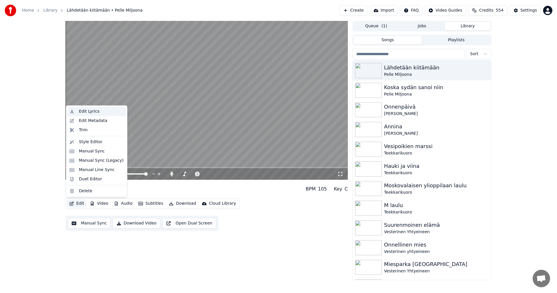
click at [96, 114] on div "Edit Lyrics" at bounding box center [89, 112] width 21 height 6
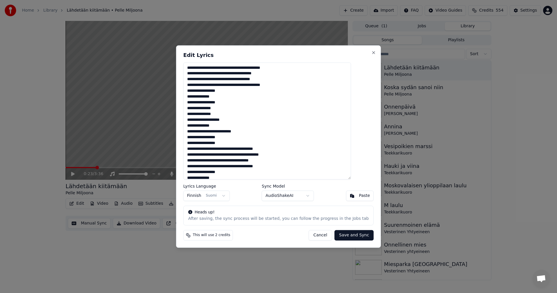
click at [316, 236] on button "Cancel" at bounding box center [320, 235] width 24 height 10
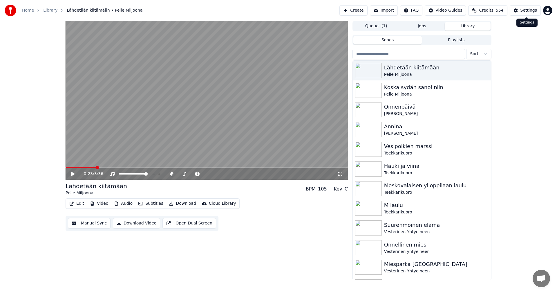
click at [534, 9] on div "Settings" at bounding box center [529, 11] width 17 height 6
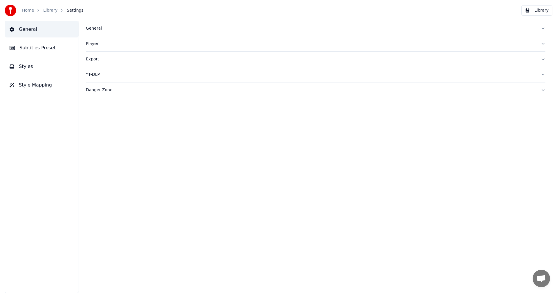
click at [50, 46] on span "Subtitles Preset" at bounding box center [37, 47] width 36 height 7
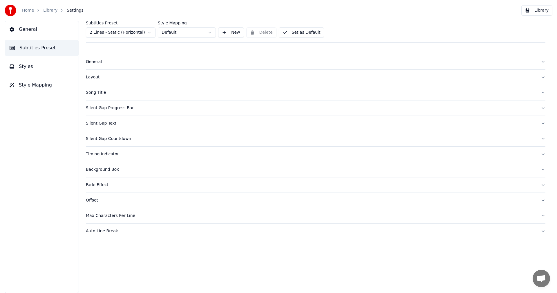
click at [137, 33] on html "Home Library Settings Library General Subtitles Preset Styles Style Mapping Sub…" at bounding box center [278, 146] width 557 height 293
click at [32, 69] on button "Styles" at bounding box center [42, 66] width 74 height 16
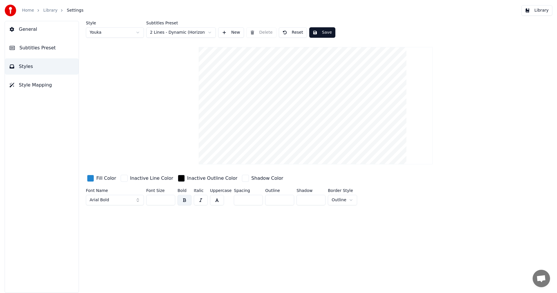
click at [297, 35] on button "Reset" at bounding box center [293, 32] width 28 height 10
type input "**"
click at [542, 11] on button "Library" at bounding box center [536, 10] width 31 height 10
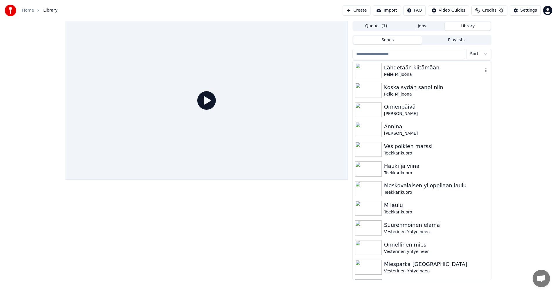
click at [414, 69] on div "Lähdetään kiitämään" at bounding box center [433, 68] width 99 height 8
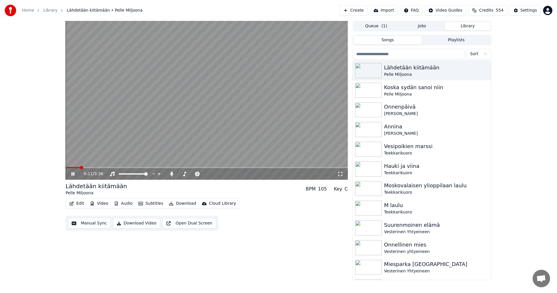
click at [80, 168] on span at bounding box center [207, 167] width 282 height 1
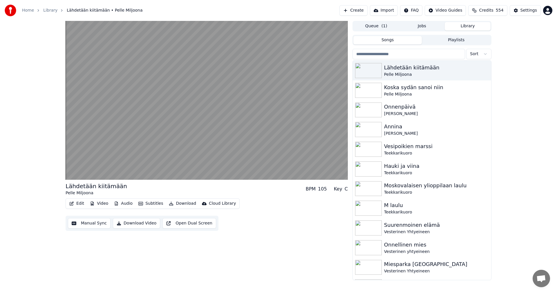
click at [76, 203] on button "Edit" at bounding box center [76, 203] width 19 height 8
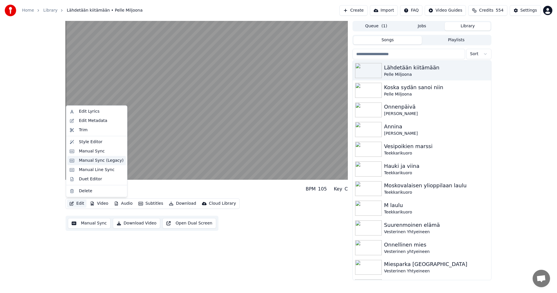
click at [90, 160] on div "Manual Sync (Legacy)" at bounding box center [101, 161] width 45 height 6
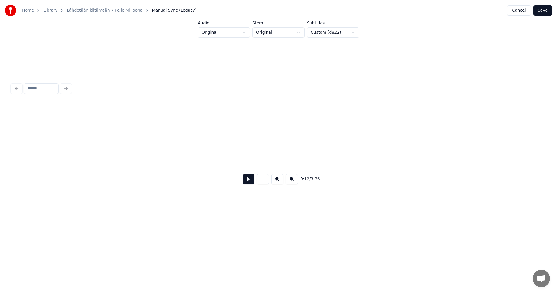
scroll to position [0, 1283]
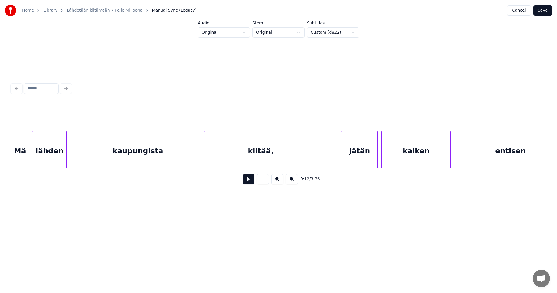
click at [524, 8] on button "Cancel" at bounding box center [519, 10] width 24 height 10
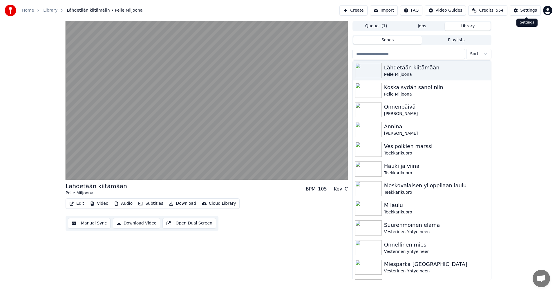
click at [527, 8] on div "Settings" at bounding box center [529, 11] width 17 height 6
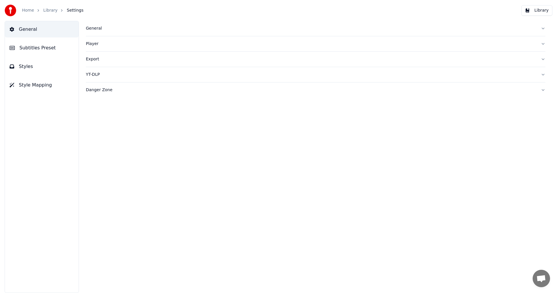
click at [38, 45] on span "Subtitles Preset" at bounding box center [37, 47] width 36 height 7
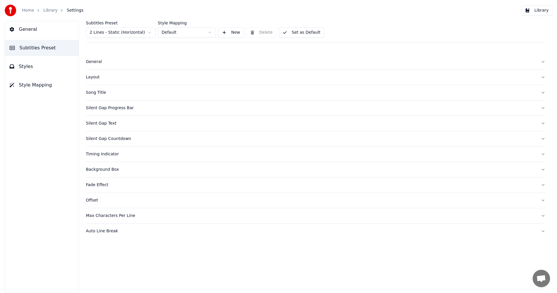
click at [149, 32] on html "Home Library Settings Library General Subtitles Preset Styles Style Mapping Sub…" at bounding box center [278, 146] width 557 height 293
click at [25, 65] on span "Styles" at bounding box center [26, 66] width 14 height 7
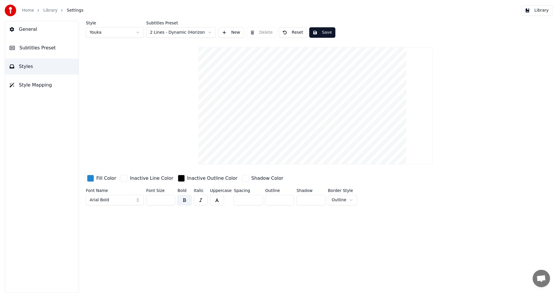
click at [169, 200] on input "**" at bounding box center [160, 200] width 29 height 10
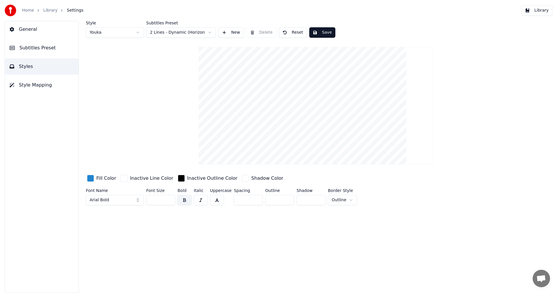
type input "**"
click at [169, 200] on input "**" at bounding box center [160, 200] width 29 height 10
click at [317, 34] on button "Save" at bounding box center [322, 32] width 26 height 10
click at [539, 12] on button "Library" at bounding box center [536, 10] width 31 height 10
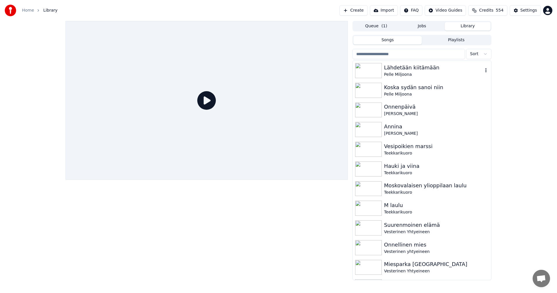
click at [408, 66] on div "Lähdetään kiitämään" at bounding box center [433, 68] width 99 height 8
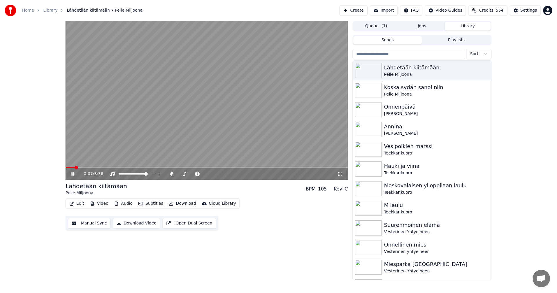
click at [75, 167] on span at bounding box center [207, 167] width 282 height 1
click at [77, 204] on button "Edit" at bounding box center [76, 203] width 19 height 8
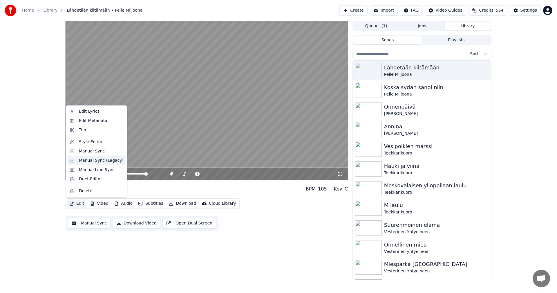
click at [93, 162] on div "Manual Sync (Legacy)" at bounding box center [101, 161] width 45 height 6
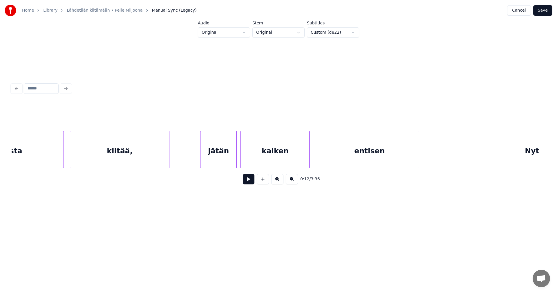
scroll to position [0, 1437]
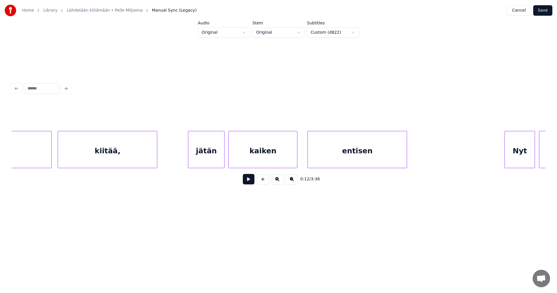
click at [98, 160] on div "kiitää," at bounding box center [107, 150] width 99 height 39
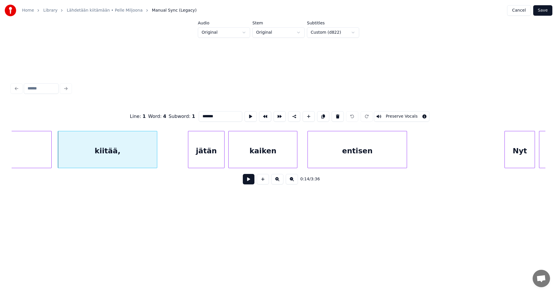
click at [218, 115] on input "*******" at bounding box center [221, 116] width 44 height 10
click at [207, 156] on div "jätän" at bounding box center [206, 150] width 36 height 39
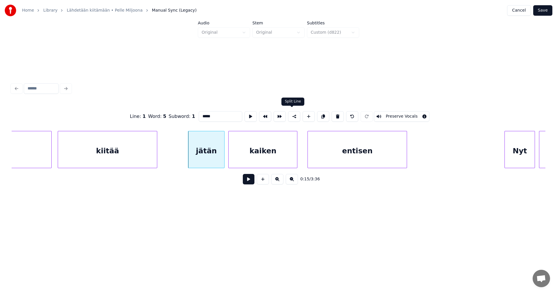
click at [292, 115] on button at bounding box center [294, 116] width 12 height 10
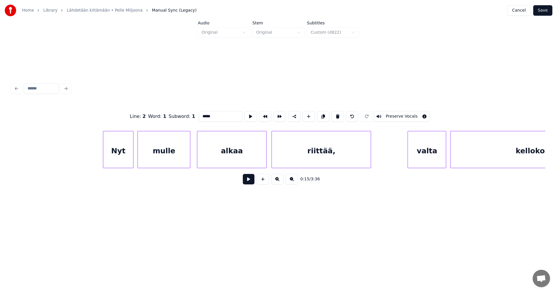
scroll to position [0, 1936]
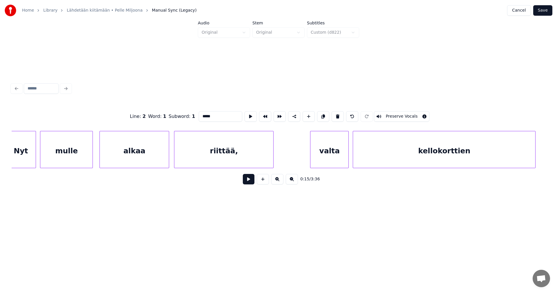
click at [211, 152] on div "riittää," at bounding box center [223, 150] width 99 height 39
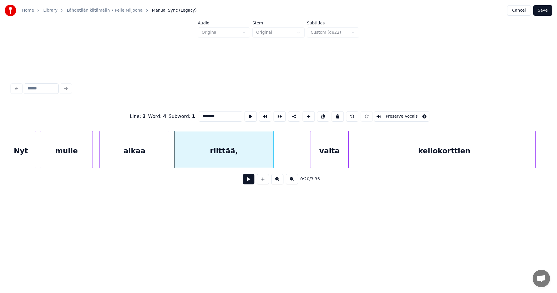
click at [225, 116] on input "********" at bounding box center [221, 116] width 44 height 10
click at [324, 160] on div "valta" at bounding box center [329, 150] width 38 height 39
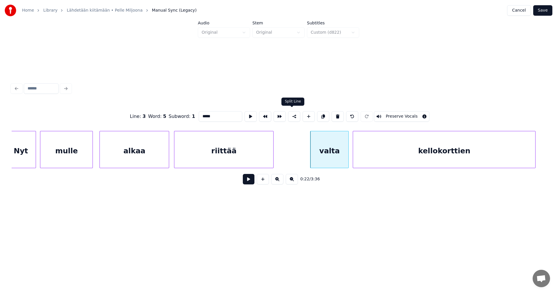
click at [293, 116] on button at bounding box center [294, 116] width 12 height 10
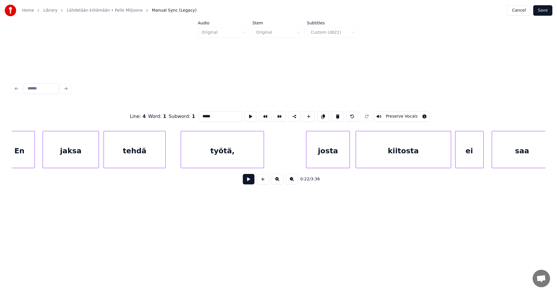
scroll to position [0, 2654]
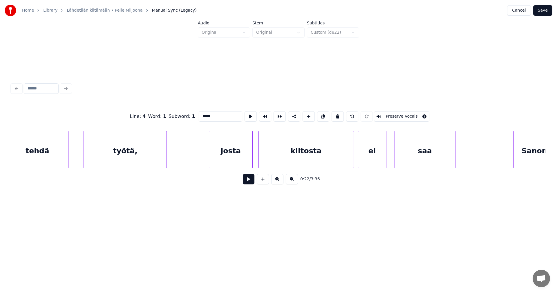
click at [123, 157] on div "työtä," at bounding box center [125, 150] width 83 height 39
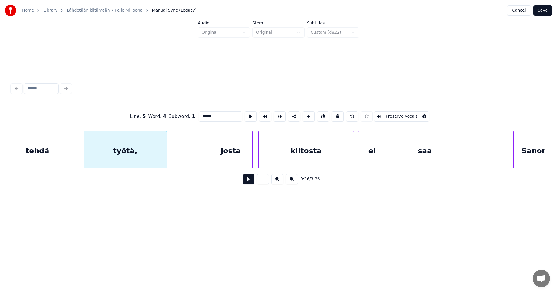
click at [216, 155] on div "josta" at bounding box center [230, 150] width 43 height 39
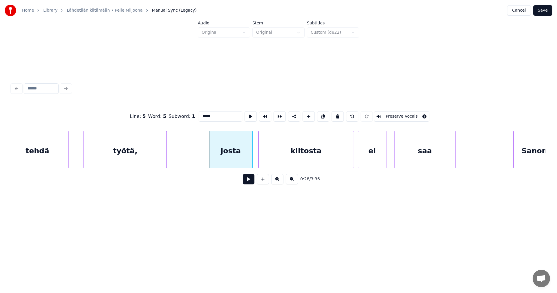
click at [153, 153] on div "työtä," at bounding box center [125, 150] width 83 height 39
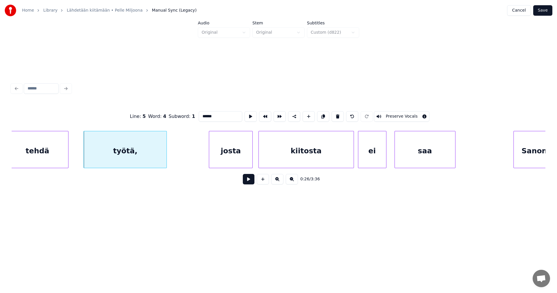
click at [220, 114] on input "******" at bounding box center [221, 116] width 44 height 10
click at [236, 148] on div "josta" at bounding box center [230, 150] width 43 height 39
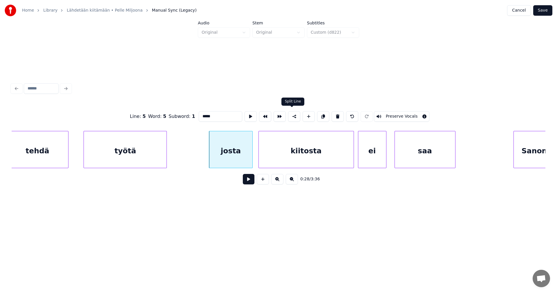
click at [294, 115] on button at bounding box center [294, 116] width 12 height 10
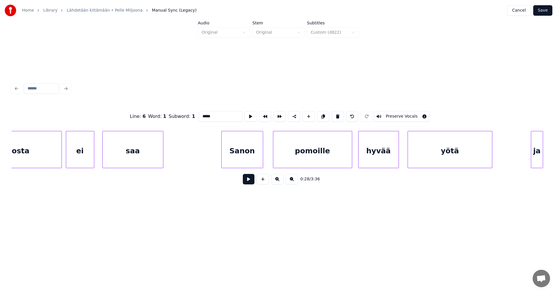
scroll to position [0, 2982]
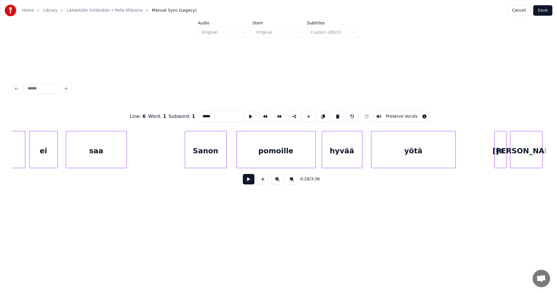
click at [119, 160] on div "saa" at bounding box center [96, 150] width 60 height 39
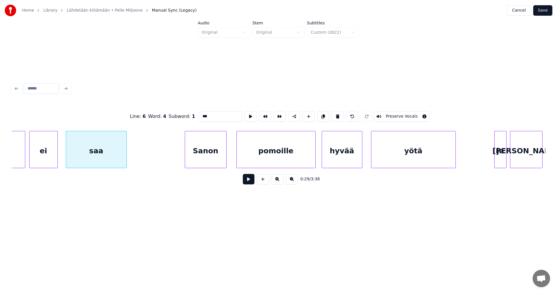
click at [205, 156] on div "Sanon" at bounding box center [205, 150] width 41 height 39
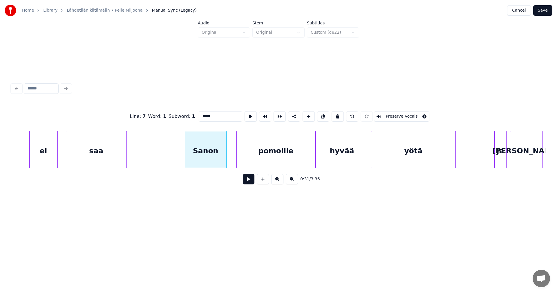
click at [397, 161] on div "yötä" at bounding box center [413, 150] width 84 height 39
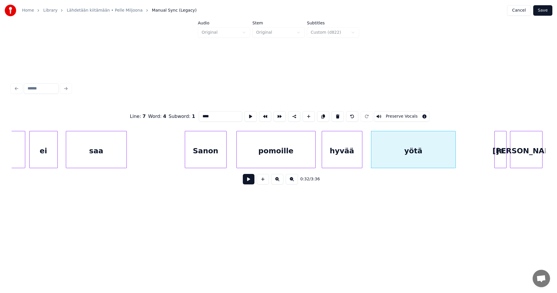
click at [498, 156] on div "ja" at bounding box center [501, 150] width 12 height 39
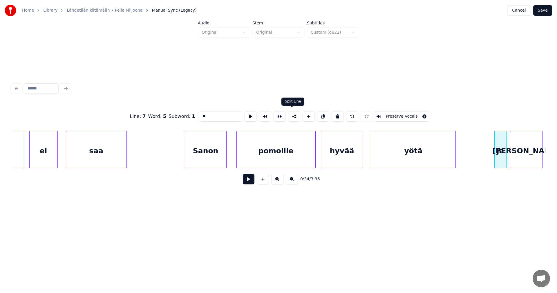
click at [293, 117] on button at bounding box center [294, 116] width 12 height 10
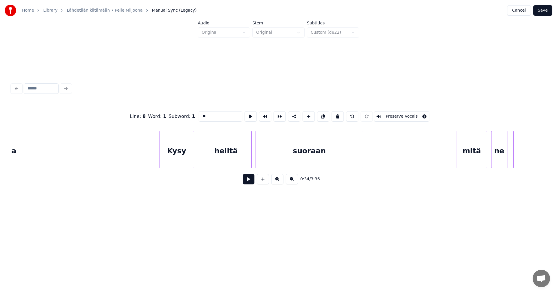
scroll to position [0, 3737]
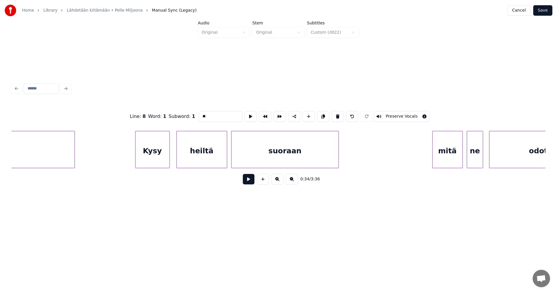
click at [147, 158] on div "Kysy" at bounding box center [152, 150] width 34 height 39
click at [453, 157] on div "mitä" at bounding box center [448, 150] width 30 height 39
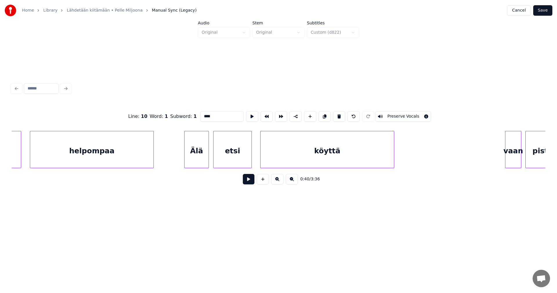
scroll to position [0, 5539]
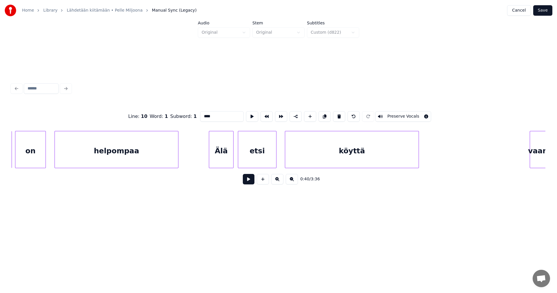
click at [143, 161] on div "helpompaa" at bounding box center [116, 150] width 123 height 39
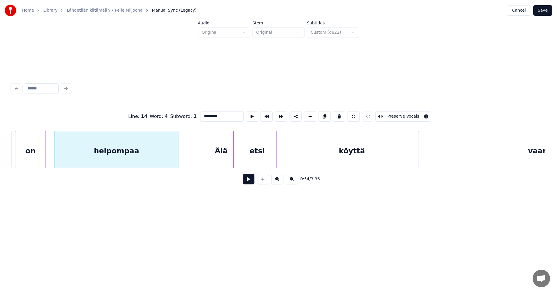
click at [221, 162] on div "Älä" at bounding box center [221, 150] width 24 height 39
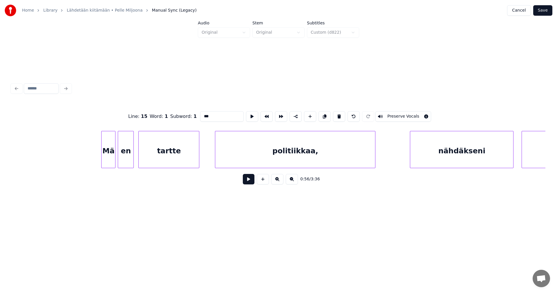
scroll to position [0, 7754]
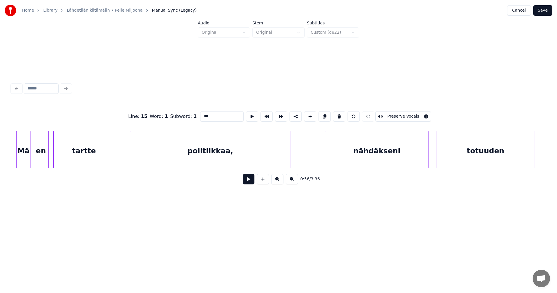
click at [218, 159] on div "politiikkaa," at bounding box center [210, 150] width 160 height 39
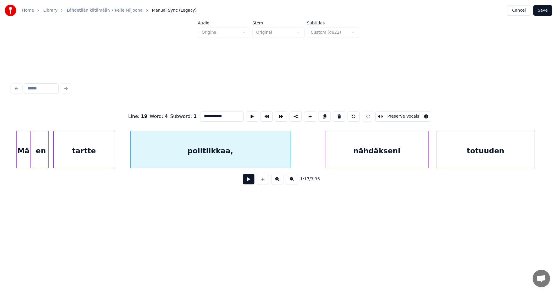
click at [352, 150] on div "nähdäkseni" at bounding box center [376, 150] width 103 height 39
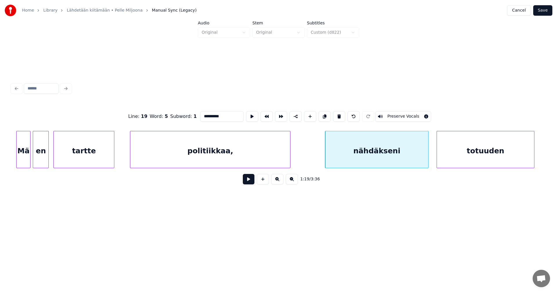
click at [259, 153] on div "politiikkaa," at bounding box center [210, 150] width 160 height 39
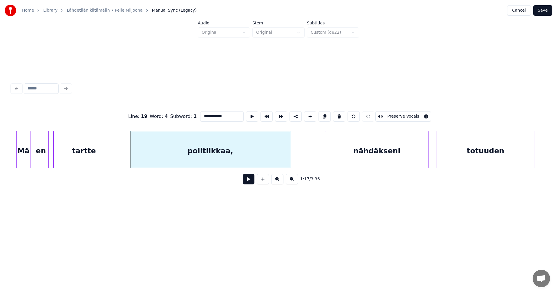
click at [229, 116] on input "**********" at bounding box center [222, 116] width 44 height 10
click at [351, 143] on div "nähdäkseni" at bounding box center [376, 150] width 103 height 39
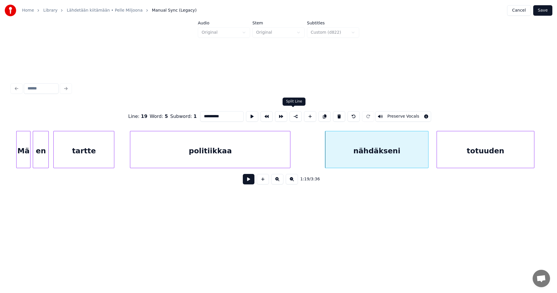
click at [293, 116] on button at bounding box center [296, 116] width 12 height 10
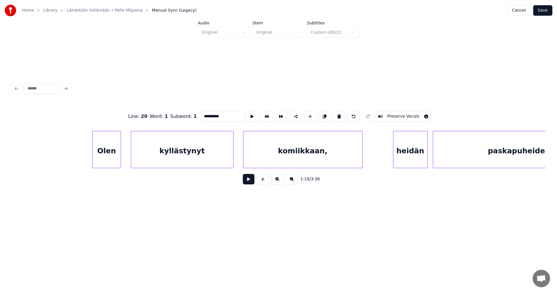
scroll to position [0, 8339]
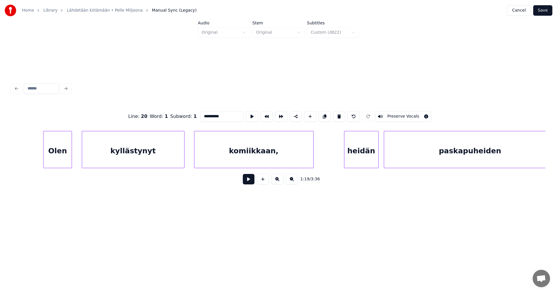
click at [245, 160] on div "komiikkaan," at bounding box center [253, 150] width 119 height 39
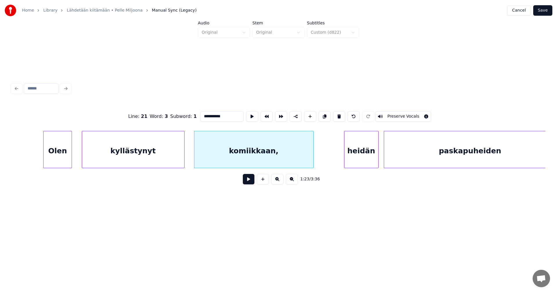
click at [230, 116] on input "**********" at bounding box center [222, 116] width 44 height 10
click at [353, 160] on div "heidän" at bounding box center [361, 150] width 34 height 39
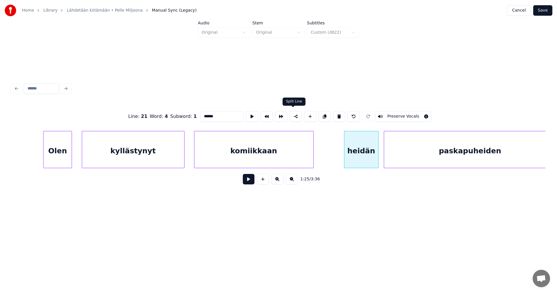
click at [294, 113] on button at bounding box center [296, 116] width 12 height 10
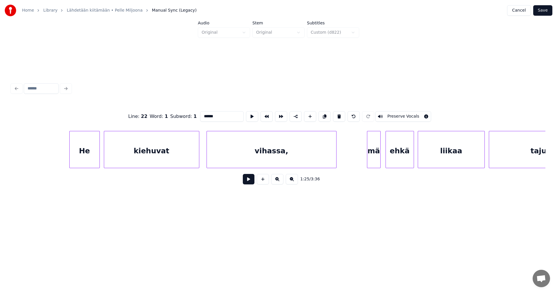
scroll to position [0, 8947]
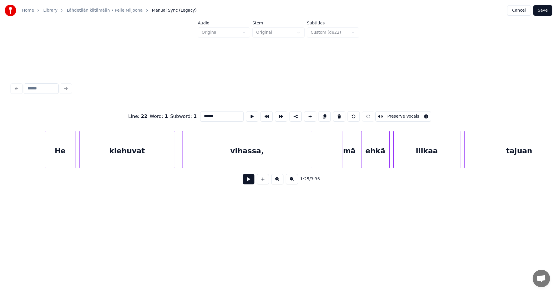
click at [254, 156] on div "vihassa," at bounding box center [247, 150] width 129 height 39
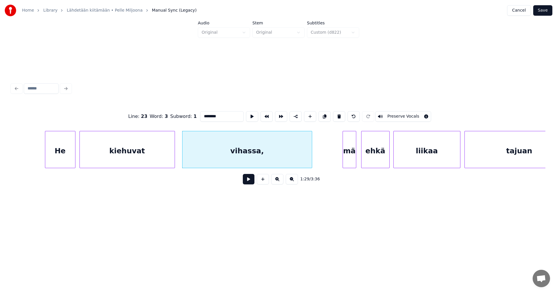
click at [224, 115] on input "********" at bounding box center [222, 116] width 44 height 10
click at [347, 155] on div "mä" at bounding box center [349, 150] width 13 height 39
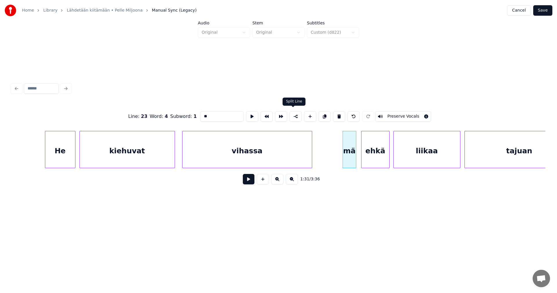
click at [295, 115] on button at bounding box center [296, 116] width 12 height 10
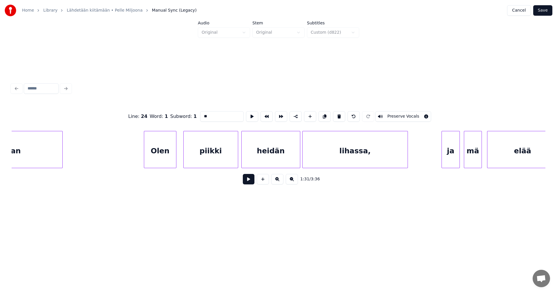
scroll to position [0, 9544]
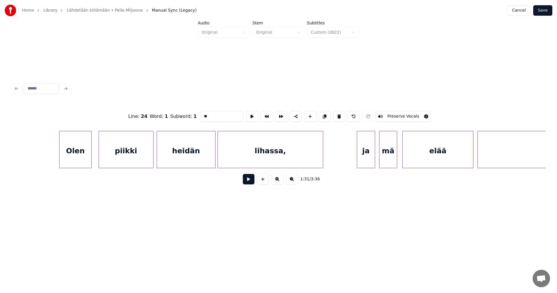
click at [268, 158] on div "lihassa," at bounding box center [270, 150] width 105 height 39
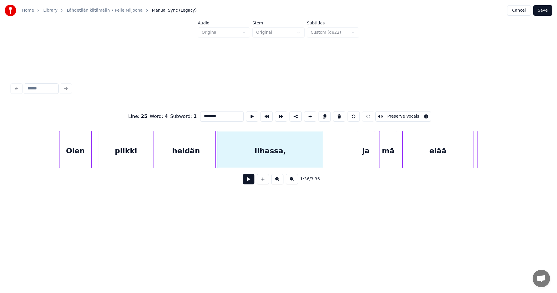
click at [229, 114] on input "********" at bounding box center [222, 116] width 44 height 10
click at [269, 149] on div "lihassa" at bounding box center [270, 150] width 105 height 39
click at [363, 157] on div "ja" at bounding box center [366, 150] width 18 height 39
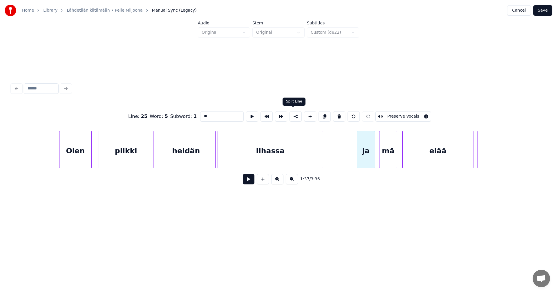
click at [297, 115] on button at bounding box center [296, 116] width 12 height 10
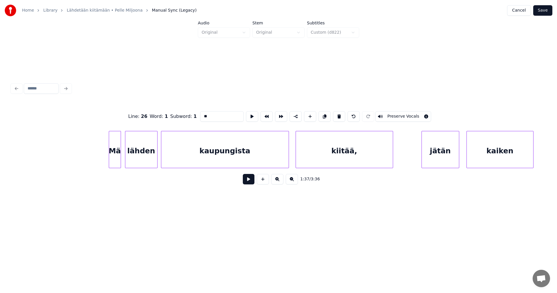
scroll to position [0, 14072]
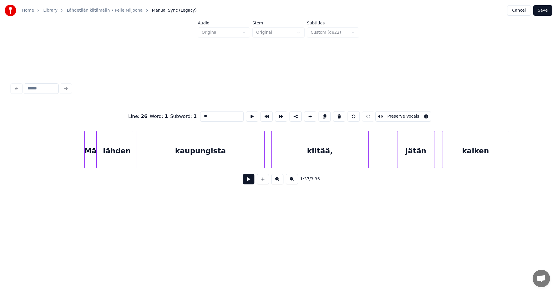
click at [346, 154] on div "kiitää," at bounding box center [320, 150] width 97 height 39
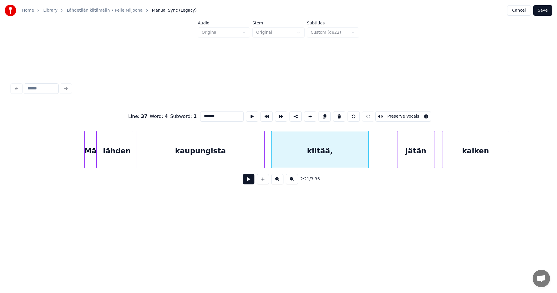
click at [221, 113] on input "*******" at bounding box center [222, 116] width 44 height 10
click at [327, 163] on div "kiitää" at bounding box center [320, 150] width 97 height 39
click at [412, 153] on div "jätän" at bounding box center [416, 150] width 37 height 39
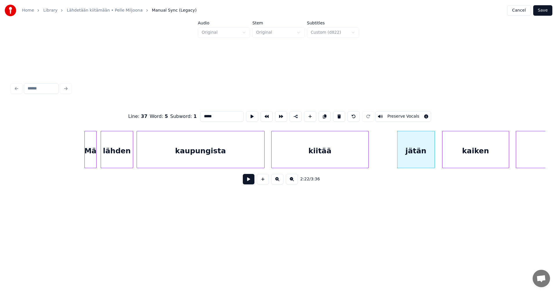
click at [411, 154] on div "jätän" at bounding box center [416, 150] width 37 height 39
click at [396, 150] on div at bounding box center [397, 149] width 2 height 37
click at [296, 115] on button at bounding box center [296, 116] width 12 height 10
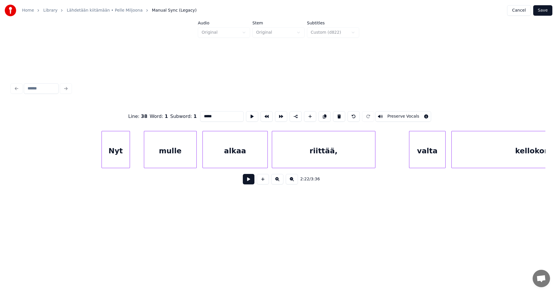
scroll to position [0, 14717]
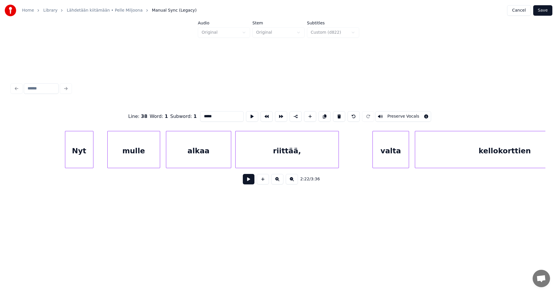
click at [325, 158] on div "riittää," at bounding box center [287, 150] width 103 height 39
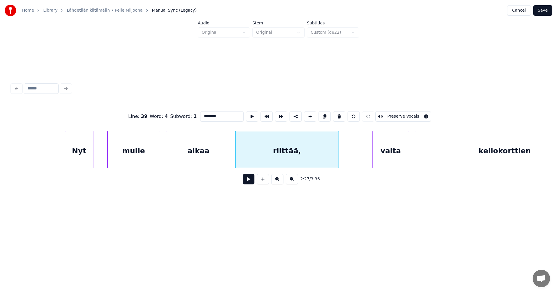
click at [231, 115] on input "********" at bounding box center [222, 116] width 44 height 10
click at [292, 157] on div "riittää" at bounding box center [287, 150] width 103 height 39
click at [380, 159] on div "valta" at bounding box center [391, 150] width 36 height 39
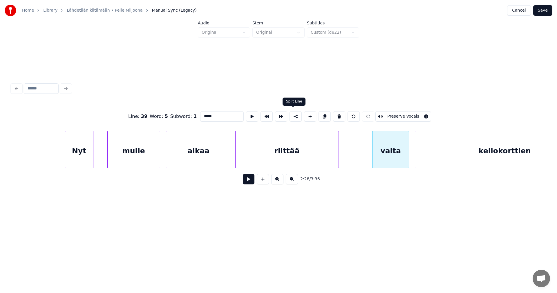
click at [294, 115] on button at bounding box center [296, 116] width 12 height 10
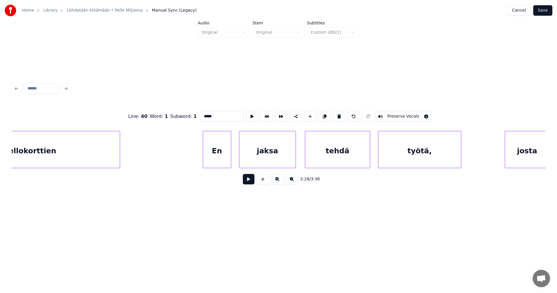
scroll to position [0, 15338]
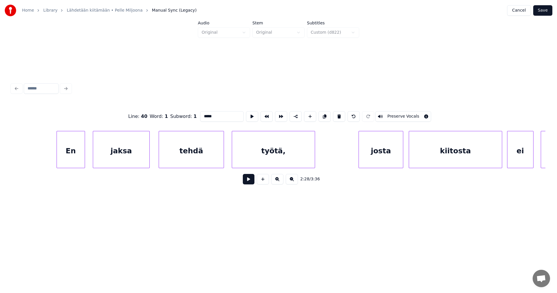
click at [302, 154] on div "työtä," at bounding box center [273, 150] width 83 height 39
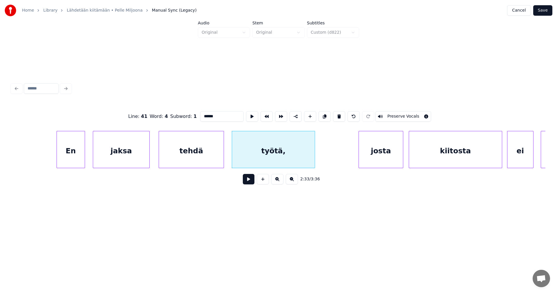
click at [223, 114] on input "******" at bounding box center [222, 116] width 44 height 10
click at [377, 153] on div "josta" at bounding box center [381, 150] width 44 height 39
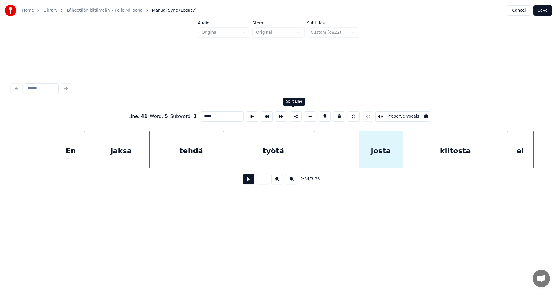
click at [293, 115] on button at bounding box center [296, 116] width 12 height 10
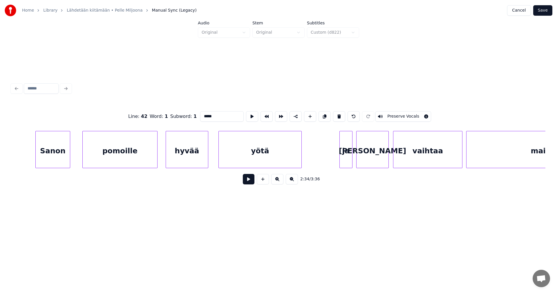
scroll to position [0, 15983]
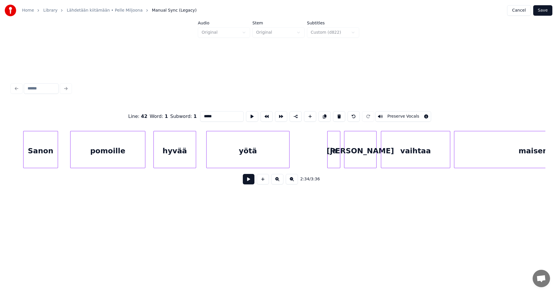
click at [274, 150] on div "yötä" at bounding box center [248, 150] width 83 height 39
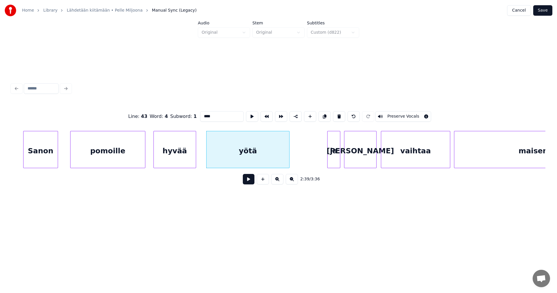
click at [332, 156] on div "ja" at bounding box center [334, 150] width 12 height 39
type input "**"
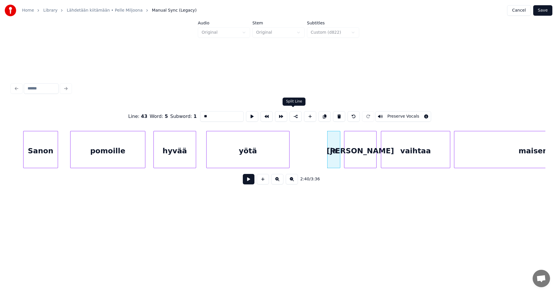
click at [294, 116] on button at bounding box center [296, 116] width 12 height 10
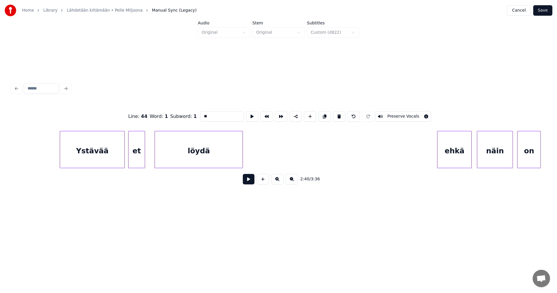
scroll to position [0, 17870]
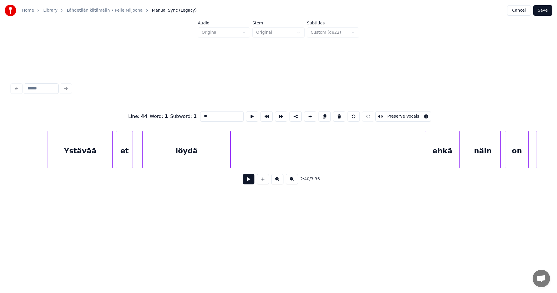
click at [543, 10] on button "Save" at bounding box center [542, 10] width 19 height 10
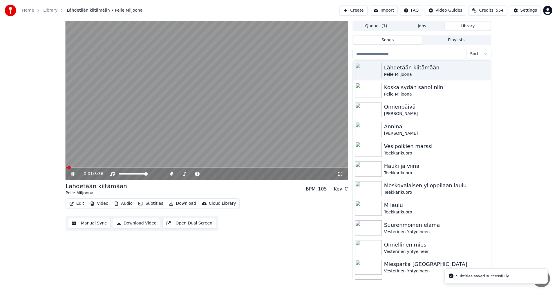
click at [74, 176] on icon at bounding box center [72, 173] width 3 height 3
click at [527, 12] on div "Settings" at bounding box center [529, 11] width 17 height 6
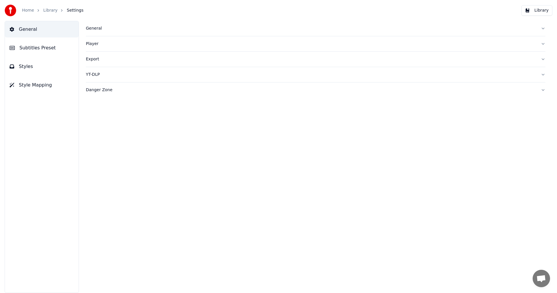
click at [42, 51] on span "Subtitles Preset" at bounding box center [37, 47] width 36 height 7
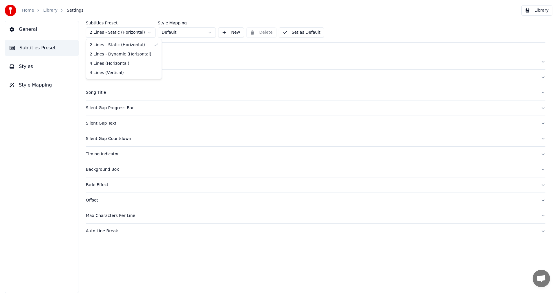
click at [127, 35] on html "Home Library Settings Library General Subtitles Preset Styles Style Mapping Sub…" at bounding box center [278, 146] width 557 height 293
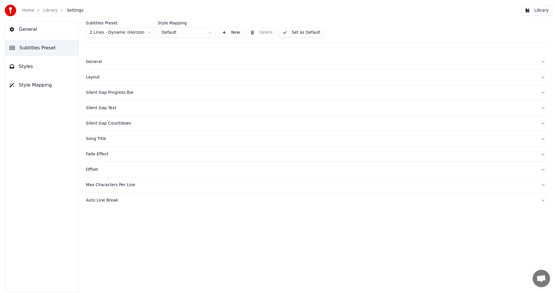
click at [37, 68] on button "Styles" at bounding box center [42, 66] width 74 height 16
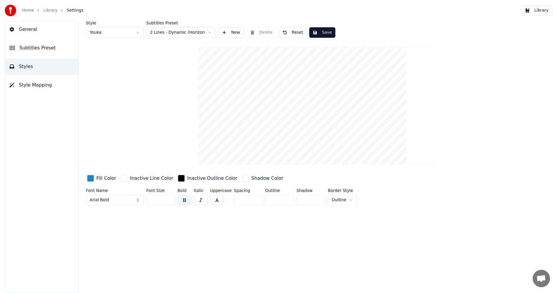
click at [296, 33] on button "Reset" at bounding box center [293, 32] width 28 height 10
type input "**"
click at [547, 13] on button "Library" at bounding box center [536, 10] width 31 height 10
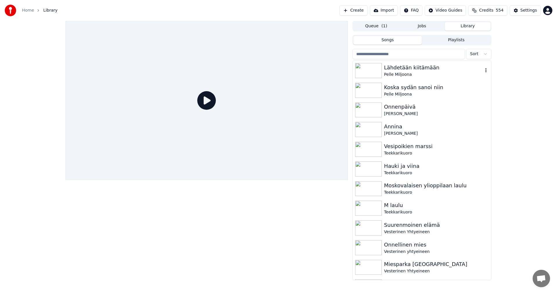
click at [430, 68] on div "Lähdetään kiitämään" at bounding box center [433, 68] width 99 height 8
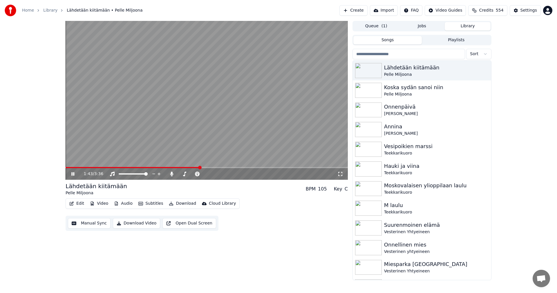
click at [200, 167] on span at bounding box center [133, 167] width 134 height 1
click at [191, 167] on video at bounding box center [207, 100] width 282 height 159
click at [189, 168] on span at bounding box center [128, 167] width 124 height 1
click at [73, 174] on icon at bounding box center [72, 174] width 3 height 4
click at [287, 168] on span at bounding box center [177, 167] width 222 height 1
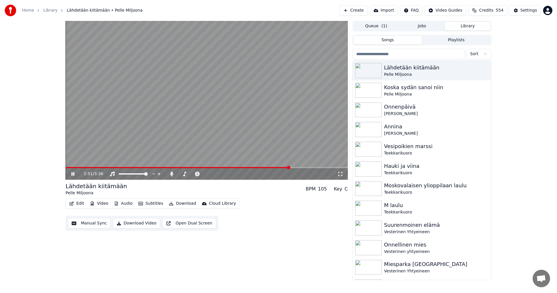
click at [299, 167] on span at bounding box center [207, 167] width 282 height 1
click at [173, 174] on icon at bounding box center [171, 173] width 3 height 5
click at [72, 174] on icon at bounding box center [72, 173] width 3 height 3
click at [180, 203] on button "Download" at bounding box center [183, 203] width 32 height 8
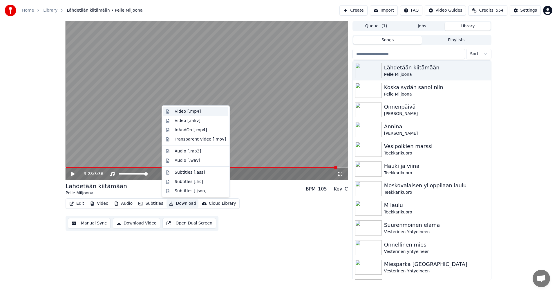
click at [195, 111] on div "Video [.mp4]" at bounding box center [188, 112] width 26 height 6
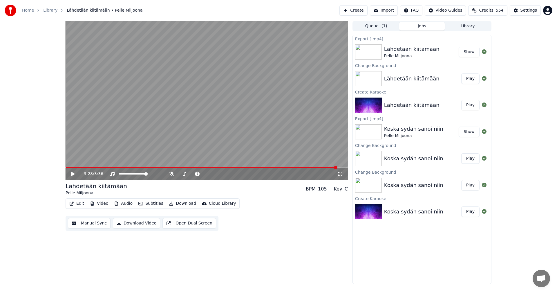
click at [503, 11] on span "554" at bounding box center [500, 11] width 8 height 6
